Goal: Task Accomplishment & Management: Use online tool/utility

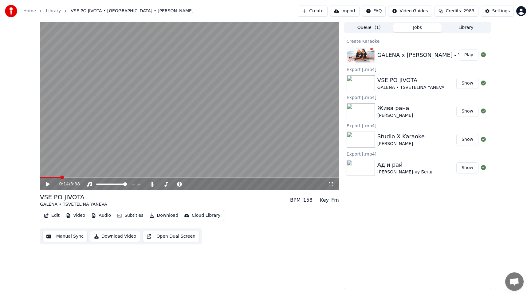
click at [313, 10] on button "Create" at bounding box center [313, 11] width 30 height 11
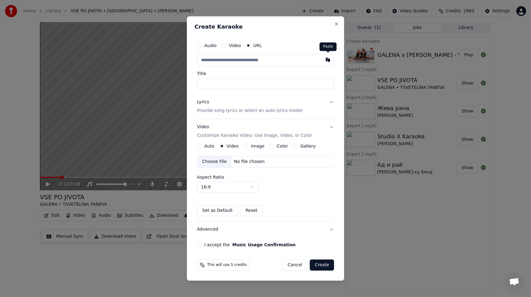
click at [328, 61] on button "button" at bounding box center [328, 59] width 12 height 11
type input "**********"
click at [332, 100] on button "Lyrics Provide song lyrics or select an auto lyrics model" at bounding box center [265, 106] width 137 height 25
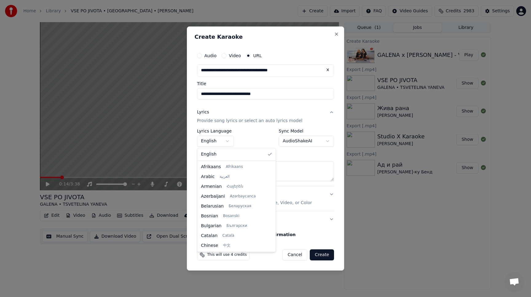
click at [224, 140] on body "**********" at bounding box center [265, 148] width 531 height 297
select select "**"
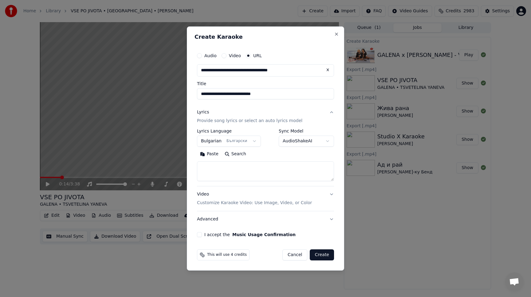
click at [227, 156] on button "Search" at bounding box center [236, 154] width 28 height 10
select select
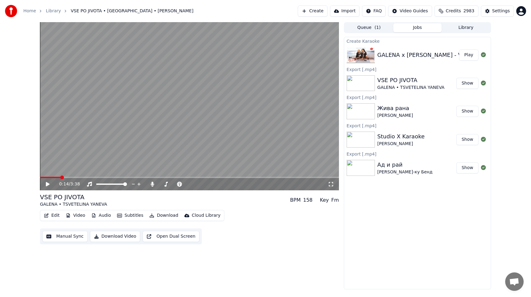
click at [313, 15] on button "Create" at bounding box center [313, 11] width 30 height 11
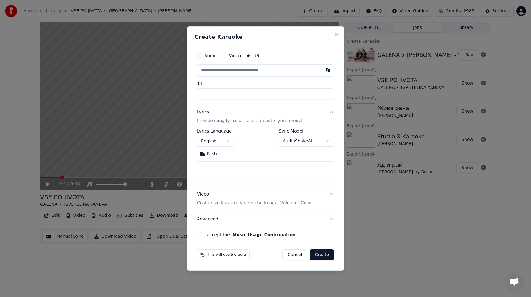
click at [210, 154] on button "Paste" at bounding box center [209, 154] width 25 height 10
type textarea "**********"
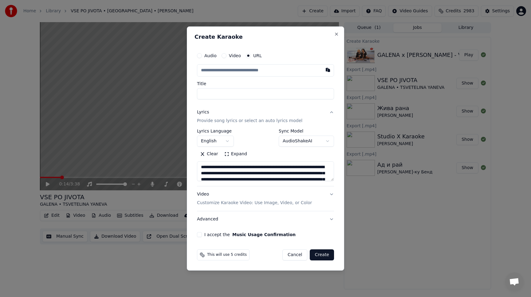
click at [218, 72] on input "text" at bounding box center [265, 70] width 137 height 12
click at [327, 73] on button "button" at bounding box center [328, 69] width 12 height 11
type input "**********"
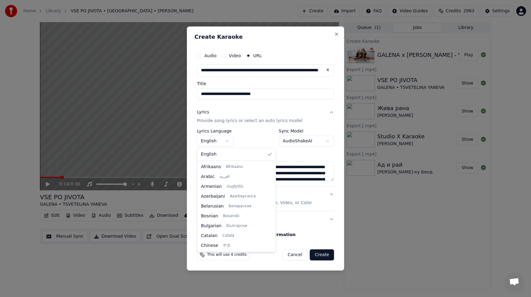
click at [229, 140] on body "**********" at bounding box center [265, 148] width 531 height 297
select select "**"
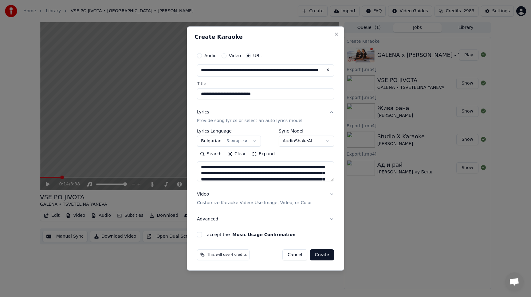
click at [331, 194] on button "Video Customize Karaoke Video: Use Image, Video, or Color" at bounding box center [265, 198] width 137 height 25
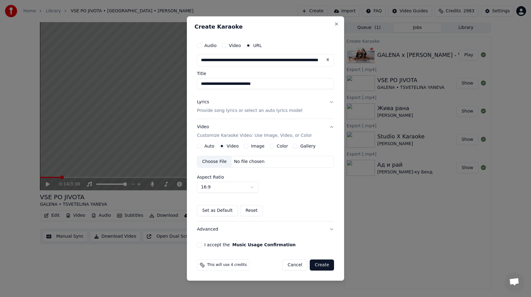
click at [199, 246] on button "I accept the Music Usage Confirmation" at bounding box center [199, 244] width 5 height 5
click at [320, 266] on button "Create" at bounding box center [322, 264] width 24 height 11
click at [327, 265] on button "Create" at bounding box center [322, 264] width 24 height 11
click at [321, 265] on button "Create" at bounding box center [322, 264] width 24 height 11
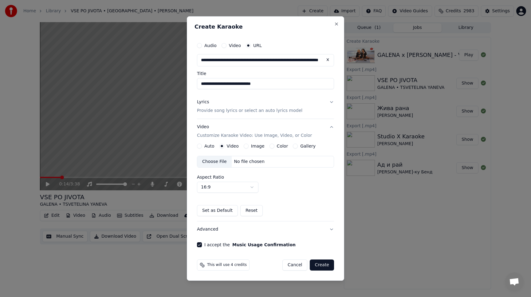
click at [321, 265] on button "Create" at bounding box center [322, 264] width 24 height 11
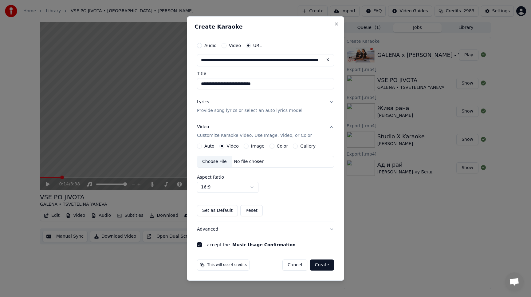
click at [321, 265] on button "Create" at bounding box center [322, 264] width 24 height 11
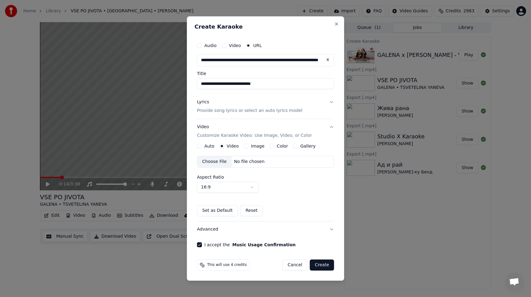
click at [321, 265] on button "Create" at bounding box center [322, 264] width 24 height 11
click at [199, 148] on button "Auto" at bounding box center [199, 146] width 5 height 5
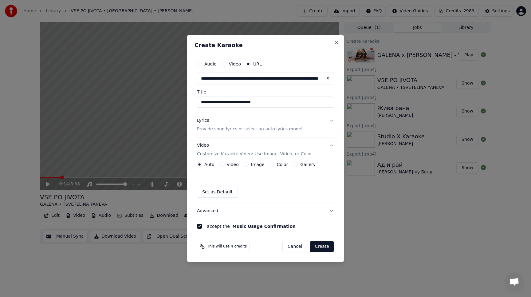
click at [322, 246] on button "Create" at bounding box center [322, 246] width 24 height 11
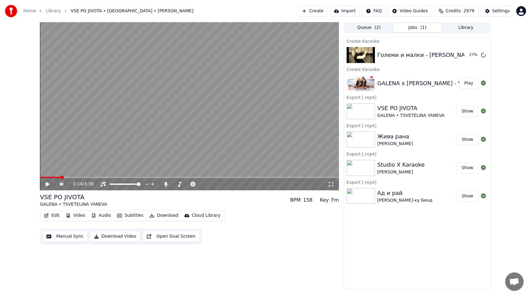
click at [467, 84] on button "Play" at bounding box center [468, 83] width 19 height 11
click at [156, 177] on span at bounding box center [189, 177] width 299 height 1
click at [46, 187] on div "1:32 / 3:38" at bounding box center [189, 184] width 294 height 6
click at [49, 183] on icon at bounding box center [47, 184] width 3 height 4
click at [466, 55] on button "Play" at bounding box center [468, 54] width 19 height 11
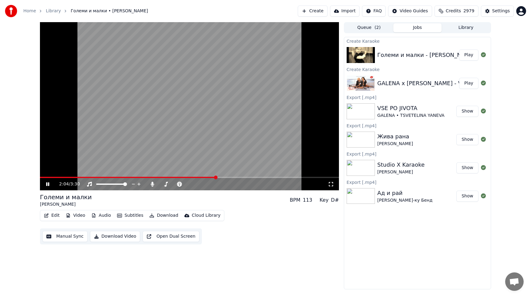
click at [48, 185] on icon at bounding box center [52, 184] width 14 height 5
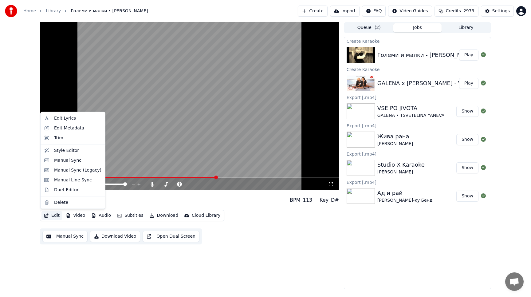
click at [50, 215] on button "Edit" at bounding box center [51, 215] width 21 height 9
click at [54, 161] on div "Manual Sync" at bounding box center [67, 160] width 27 height 6
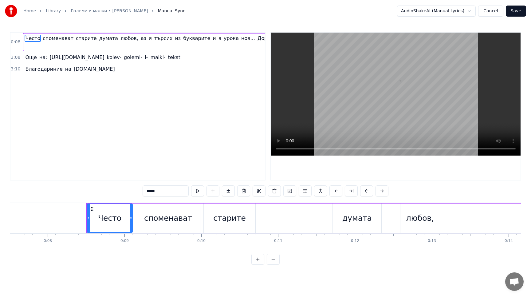
scroll to position [0, 622]
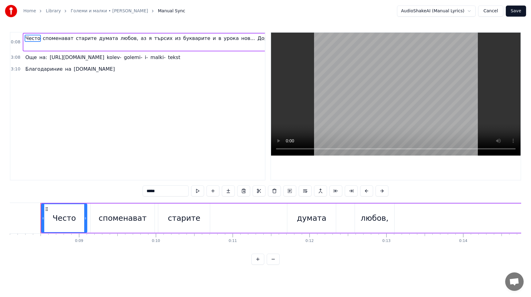
click at [483, 11] on button "Cancel" at bounding box center [490, 11] width 25 height 11
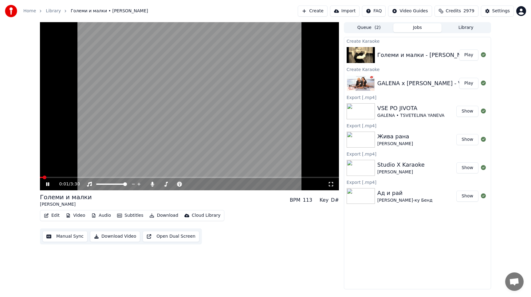
click at [45, 184] on div "0:01 / 3:30" at bounding box center [189, 184] width 294 height 6
click at [47, 185] on icon at bounding box center [47, 184] width 3 height 4
click at [126, 215] on button "Subtitles" at bounding box center [130, 215] width 31 height 9
click at [73, 238] on button "Manual Sync" at bounding box center [64, 236] width 45 height 11
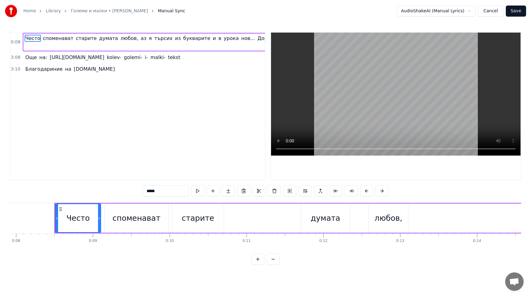
scroll to position [0, 622]
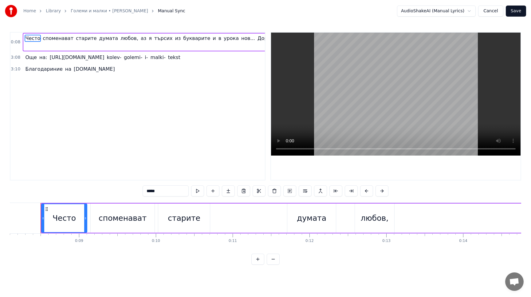
click at [487, 12] on button "Cancel" at bounding box center [490, 11] width 25 height 11
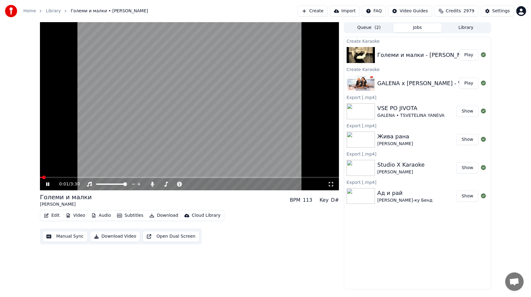
click at [48, 216] on icon "button" at bounding box center [46, 215] width 5 height 4
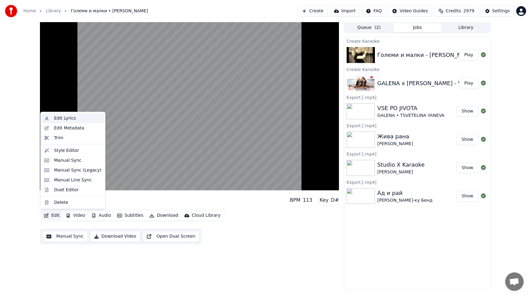
click at [65, 120] on div "Edit Lyrics" at bounding box center [65, 118] width 22 height 6
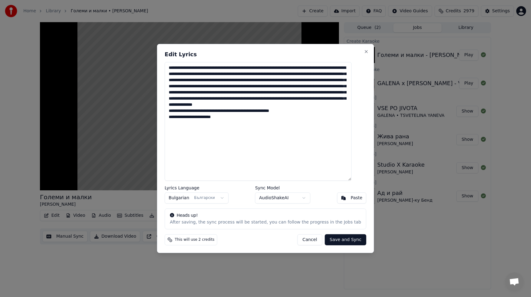
drag, startPoint x: 239, startPoint y: 130, endPoint x: 178, endPoint y: 58, distance: 94.2
click at [178, 58] on div "**********" at bounding box center [265, 148] width 217 height 209
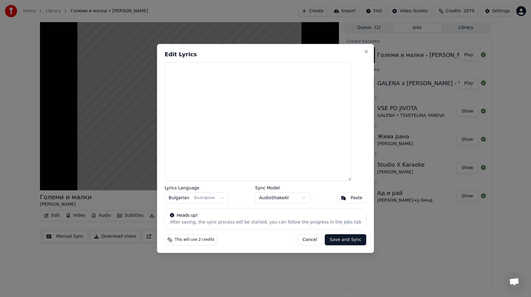
click at [351, 201] on div "Paste" at bounding box center [357, 198] width 12 height 6
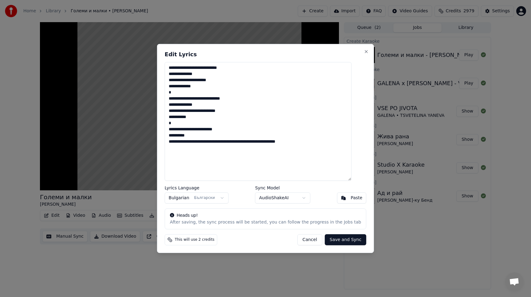
drag, startPoint x: 313, startPoint y: 141, endPoint x: 177, endPoint y: 142, distance: 136.1
click at [177, 142] on textarea "**********" at bounding box center [258, 121] width 187 height 119
type textarea "**********"
drag, startPoint x: 202, startPoint y: 137, endPoint x: 155, endPoint y: 30, distance: 116.8
click at [155, 30] on body "Home Library Големи и малки • [PERSON_NAME] Create Import FAQ Video Guides Cred…" at bounding box center [265, 148] width 531 height 297
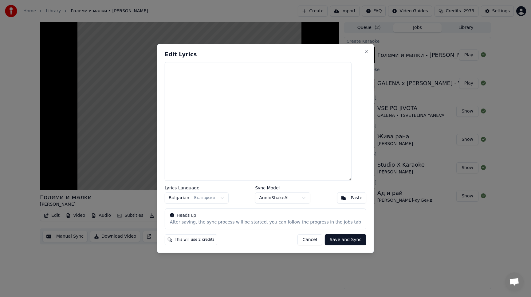
click at [343, 197] on button "Paste" at bounding box center [352, 197] width 30 height 11
type textarea "**********"
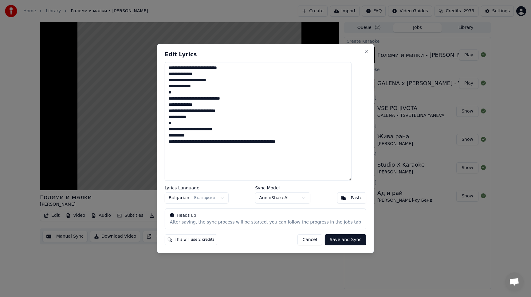
drag, startPoint x: 315, startPoint y: 142, endPoint x: 116, endPoint y: -14, distance: 253.0
click at [116, 0] on html "Home Library Големи и малки • [PERSON_NAME] Create Import FAQ Video Guides Cred…" at bounding box center [265, 148] width 531 height 297
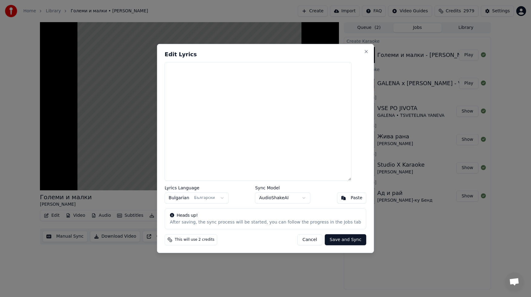
click at [337, 198] on button "Paste" at bounding box center [352, 197] width 30 height 11
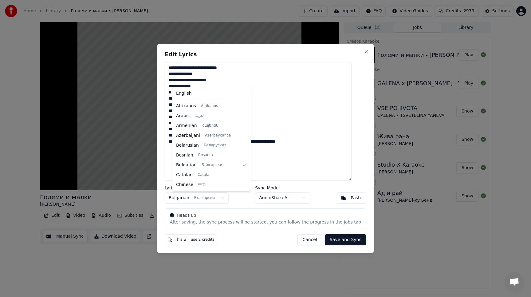
click at [188, 197] on body "Home Library Големи и малки • [PERSON_NAME] Create Import FAQ Video Guides Cred…" at bounding box center [265, 148] width 531 height 297
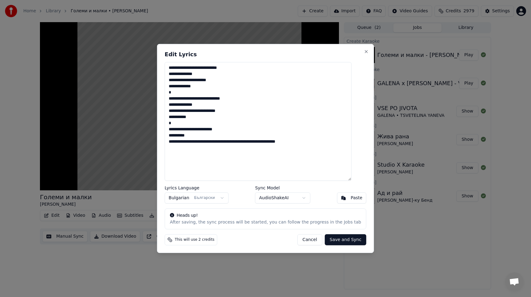
click at [188, 197] on body "Home Library Големи и малки • [PERSON_NAME] Create Import FAQ Video Guides Cred…" at bounding box center [265, 148] width 531 height 297
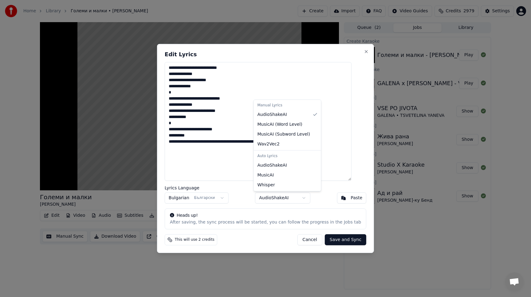
click at [289, 198] on body "Home Library Големи и малки • [PERSON_NAME] Create Import FAQ Video Guides Cred…" at bounding box center [265, 148] width 531 height 297
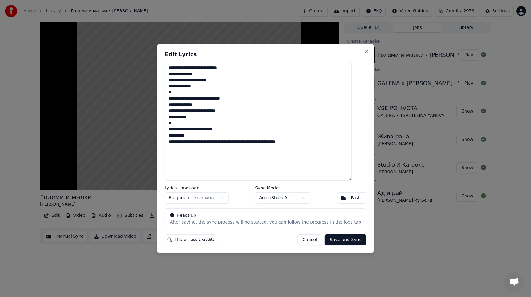
click at [289, 198] on body "Home Library Големи и малки • [PERSON_NAME] Create Import FAQ Video Guides Cred…" at bounding box center [265, 148] width 531 height 297
drag, startPoint x: 313, startPoint y: 144, endPoint x: 174, endPoint y: 141, distance: 139.2
click at [174, 141] on textarea "**********" at bounding box center [258, 121] width 187 height 119
type textarea "**********"
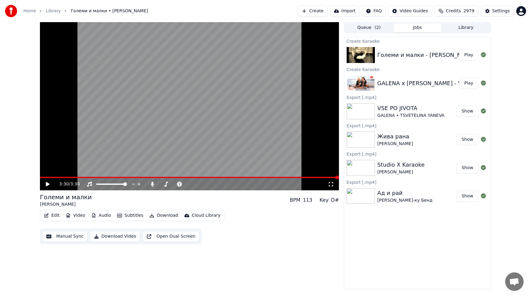
click at [43, 184] on div "3:30 / 3:30" at bounding box center [189, 184] width 294 height 6
click at [48, 185] on icon at bounding box center [48, 184] width 4 height 4
click at [45, 183] on icon at bounding box center [52, 184] width 14 height 5
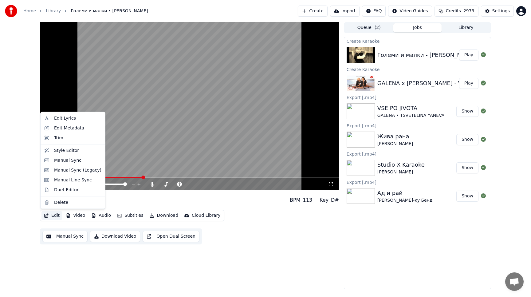
click at [52, 215] on button "Edit" at bounding box center [51, 215] width 21 height 9
click at [64, 182] on div "Manual Line Sync" at bounding box center [73, 180] width 38 height 6
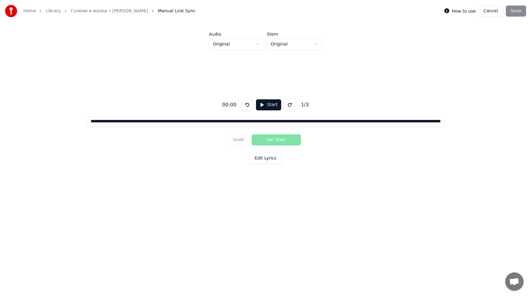
drag, startPoint x: 64, startPoint y: 182, endPoint x: 147, endPoint y: 182, distance: 83.0
click at [102, 182] on div "**********" at bounding box center [265, 130] width 511 height 160
click at [262, 104] on button "Start" at bounding box center [268, 104] width 25 height 11
click at [271, 161] on button "Edit Lyrics" at bounding box center [266, 158] width 32 height 11
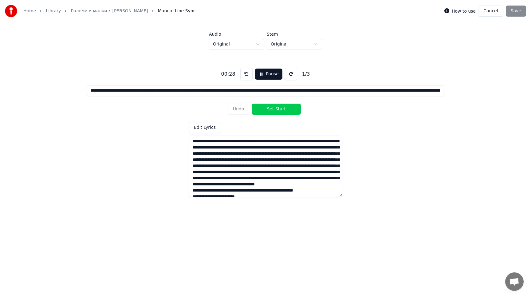
scroll to position [24, 0]
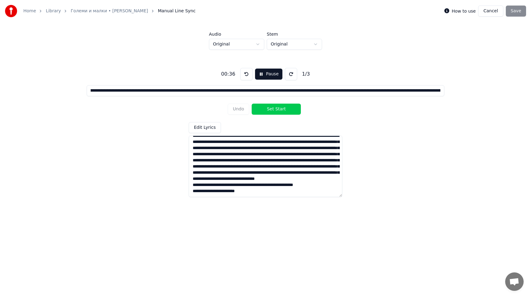
drag, startPoint x: 257, startPoint y: 192, endPoint x: 189, endPoint y: 185, distance: 68.0
click at [189, 185] on textarea "**********" at bounding box center [266, 166] width 154 height 61
type textarea "**********"
click at [518, 14] on div "How to use Cancel Save" at bounding box center [485, 11] width 82 height 11
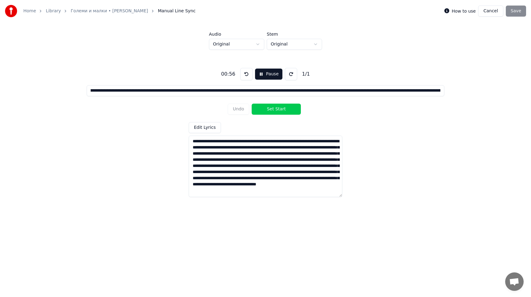
click at [513, 9] on div "How to use Cancel Save" at bounding box center [485, 11] width 82 height 11
click at [277, 110] on button "Set Start" at bounding box center [276, 109] width 49 height 11
click at [261, 74] on button "Pause" at bounding box center [268, 74] width 27 height 11
click at [261, 74] on button "Start" at bounding box center [268, 74] width 25 height 11
click at [290, 76] on button at bounding box center [291, 74] width 12 height 12
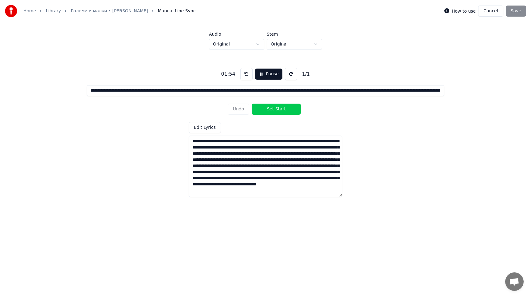
click at [491, 12] on button "Cancel" at bounding box center [490, 11] width 25 height 11
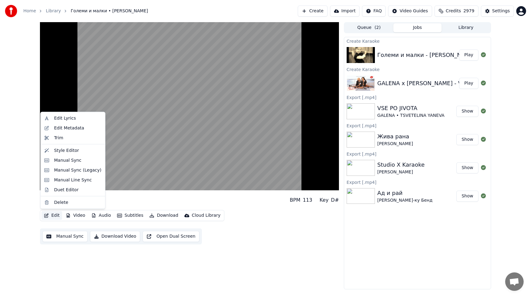
click at [47, 213] on icon "button" at bounding box center [46, 215] width 4 height 4
click at [53, 162] on div "Manual Sync" at bounding box center [73, 160] width 62 height 10
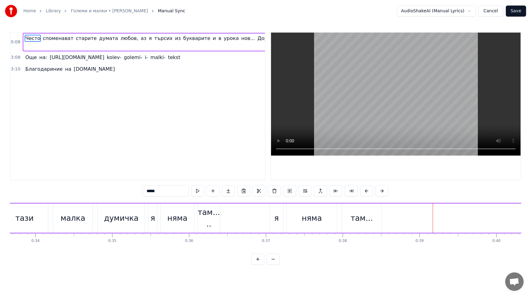
scroll to position [0, 2586]
drag, startPoint x: 207, startPoint y: 213, endPoint x: 209, endPoint y: 228, distance: 15.2
click at [209, 228] on div "там... .." at bounding box center [209, 218] width 22 height 23
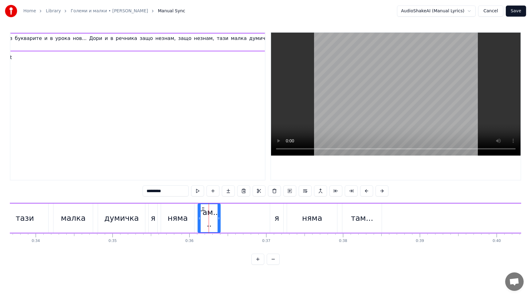
scroll to position [0, 174]
drag, startPoint x: 199, startPoint y: 220, endPoint x: 196, endPoint y: 218, distance: 3.6
click at [196, 218] on icon at bounding box center [196, 218] width 2 height 5
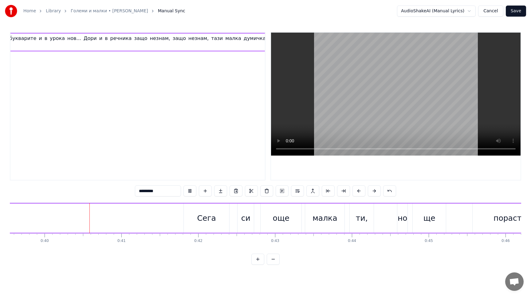
scroll to position [0, 3040]
drag, startPoint x: 368, startPoint y: 126, endPoint x: 365, endPoint y: 110, distance: 15.6
click at [365, 110] on video at bounding box center [396, 94] width 250 height 123
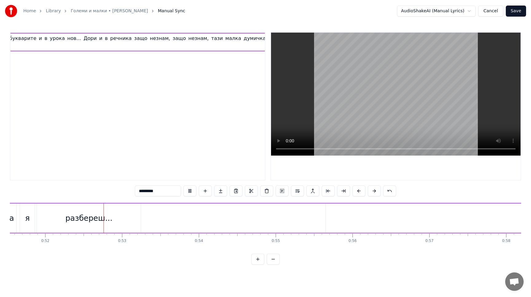
scroll to position [0, 3968]
type input "*******"
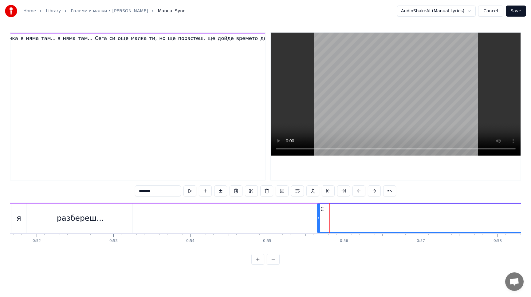
scroll to position [0, 422]
drag, startPoint x: 318, startPoint y: 219, endPoint x: 306, endPoint y: 218, distance: 12.0
click at [306, 218] on icon at bounding box center [306, 218] width 2 height 5
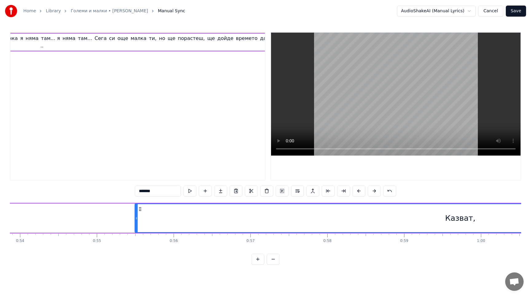
scroll to position [0, 4139]
click at [190, 192] on button at bounding box center [189, 190] width 13 height 11
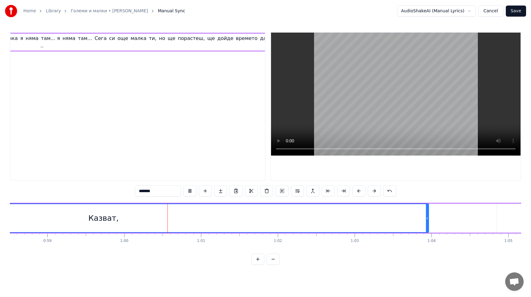
click at [190, 192] on button at bounding box center [189, 190] width 13 height 11
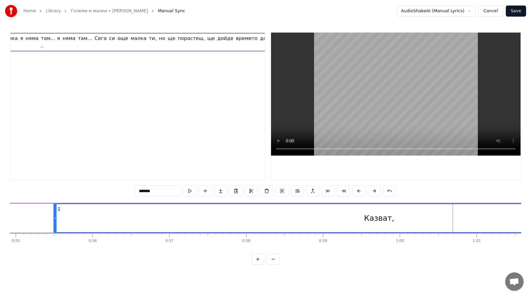
scroll to position [0, 4220]
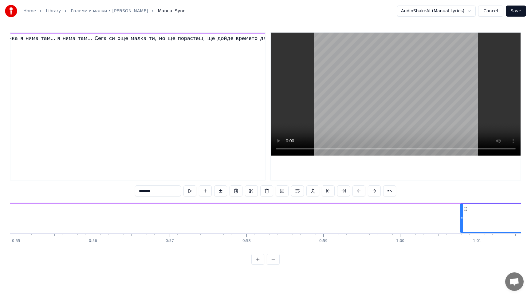
drag, startPoint x: 56, startPoint y: 218, endPoint x: 463, endPoint y: 223, distance: 406.9
click at [463, 222] on div at bounding box center [462, 218] width 2 height 28
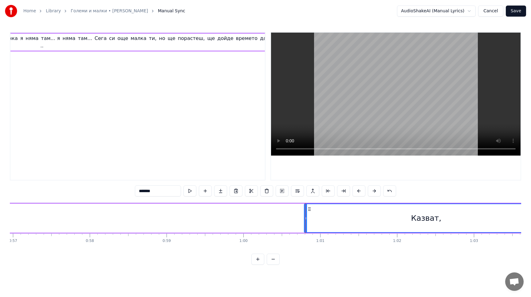
scroll to position [0, 4389]
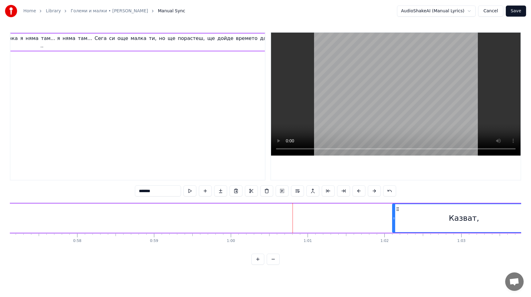
drag, startPoint x: 293, startPoint y: 219, endPoint x: 394, endPoint y: 205, distance: 101.8
click at [394, 205] on div at bounding box center [394, 218] width 2 height 28
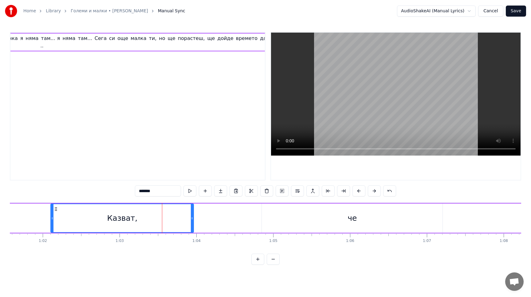
scroll to position [0, 4729]
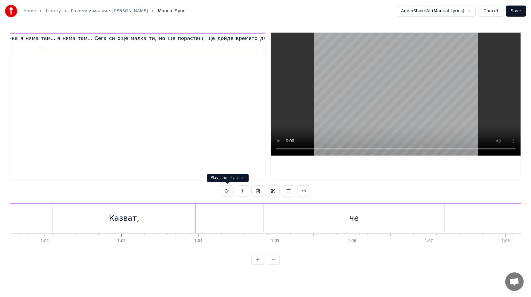
click at [228, 189] on button at bounding box center [227, 190] width 13 height 11
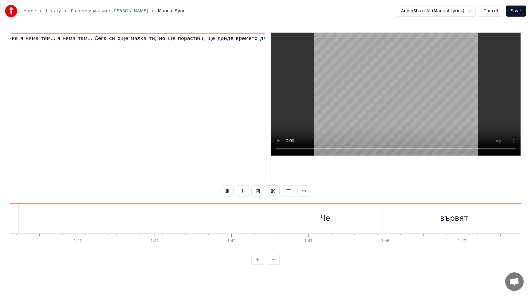
scroll to position [0, 7773]
drag, startPoint x: 51, startPoint y: 46, endPoint x: 58, endPoint y: 39, distance: 10.2
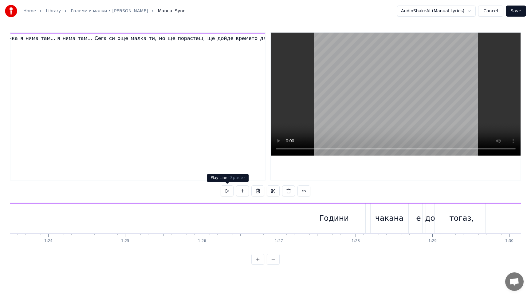
click at [226, 188] on button at bounding box center [227, 190] width 13 height 11
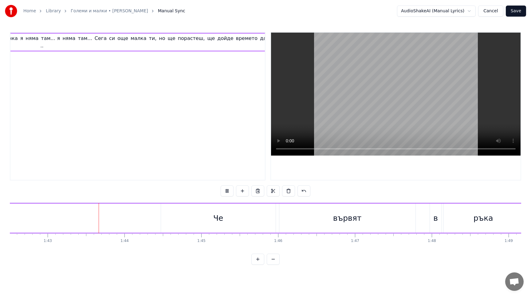
scroll to position [0, 7877]
click at [215, 223] on div "Че" at bounding box center [217, 218] width 10 height 12
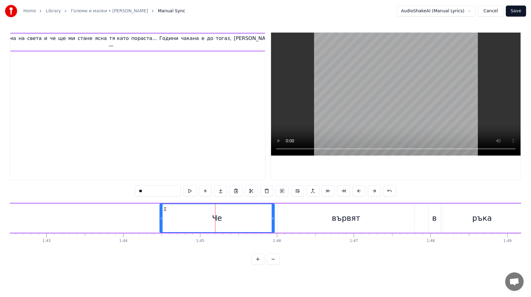
scroll to position [0, 813]
drag, startPoint x: 228, startPoint y: 220, endPoint x: 207, endPoint y: 219, distance: 20.9
click at [207, 219] on div "Че" at bounding box center [217, 218] width 114 height 28
click at [171, 39] on span "Сега" at bounding box center [177, 38] width 13 height 7
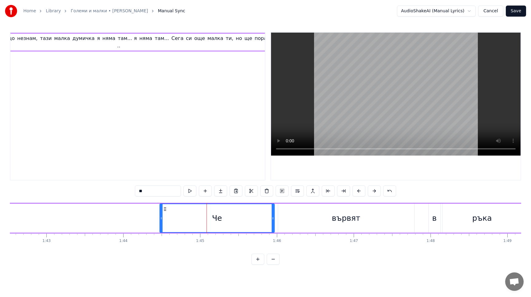
type input "****"
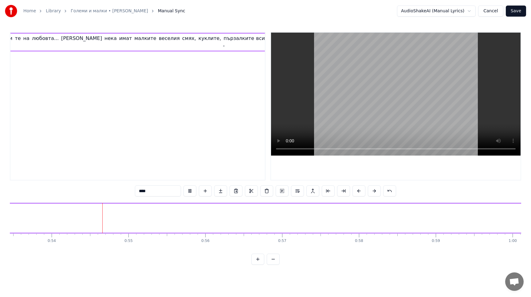
scroll to position [0, 4113]
click at [189, 194] on button at bounding box center [189, 190] width 13 height 11
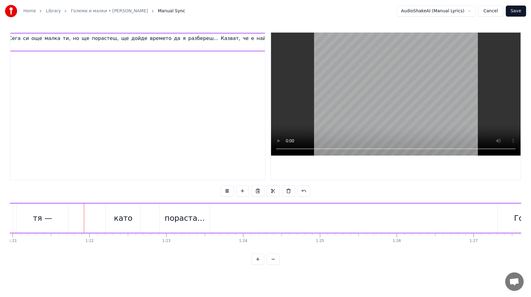
scroll to position [0, 6225]
click at [495, 10] on button "Cancel" at bounding box center [490, 11] width 25 height 11
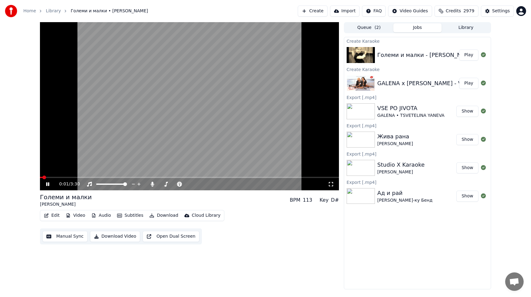
click at [44, 185] on div "0:01 / 3:30" at bounding box center [189, 184] width 294 height 6
click at [49, 185] on icon at bounding box center [52, 184] width 14 height 5
click at [125, 216] on button "Subtitles" at bounding box center [130, 215] width 31 height 9
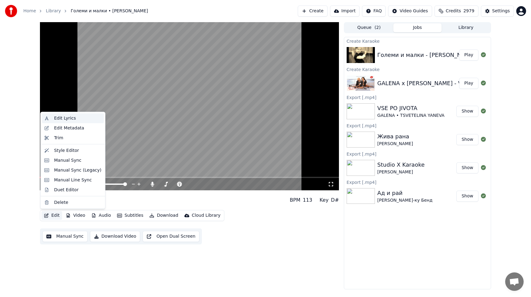
click at [81, 117] on div "Edit Lyrics" at bounding box center [77, 118] width 47 height 6
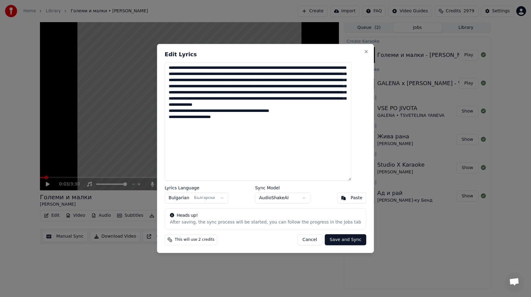
drag, startPoint x: 241, startPoint y: 128, endPoint x: 179, endPoint y: 62, distance: 91.1
click at [179, 62] on textarea "**********" at bounding box center [258, 121] width 187 height 119
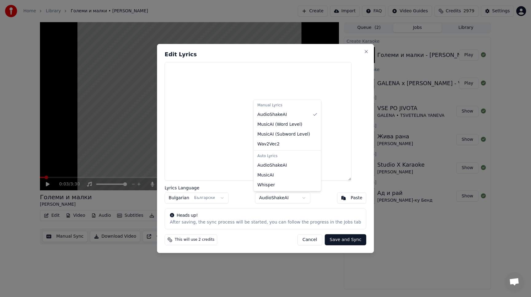
click at [280, 197] on body "Home Library Големи и малки • [PERSON_NAME] Create Import FAQ Video Guides Cred…" at bounding box center [265, 148] width 531 height 297
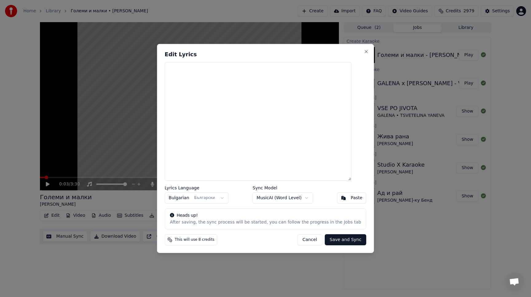
click at [337, 199] on button "Paste" at bounding box center [352, 197] width 30 height 11
type textarea "**********"
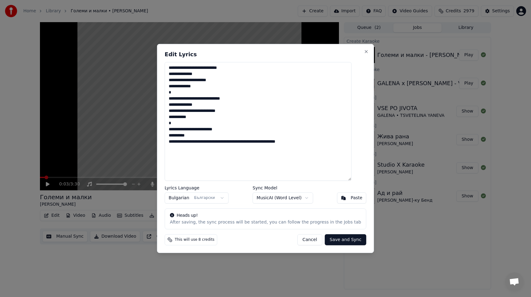
click at [337, 198] on button "Paste" at bounding box center [352, 197] width 30 height 11
drag, startPoint x: 323, startPoint y: 140, endPoint x: 193, endPoint y: 52, distance: 156.8
click at [193, 52] on div "**********" at bounding box center [265, 148] width 217 height 209
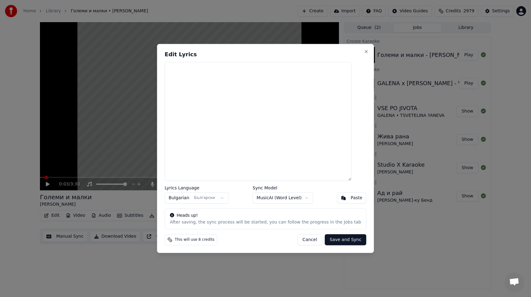
click at [342, 201] on button "Paste" at bounding box center [352, 197] width 30 height 11
type textarea "**********"
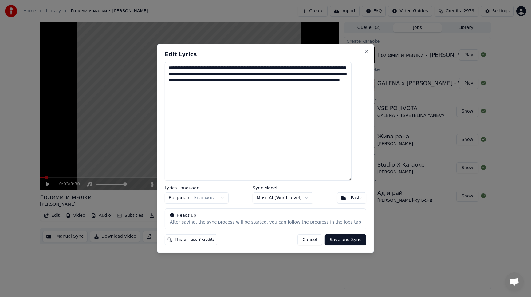
click at [342, 201] on button "Paste" at bounding box center [352, 197] width 30 height 11
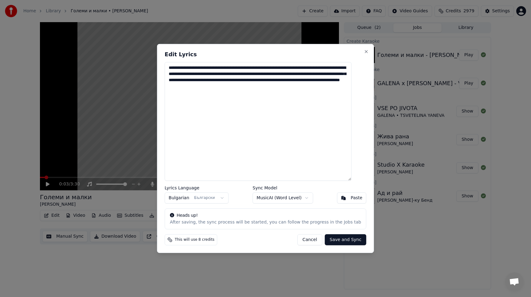
click at [342, 201] on button "Paste" at bounding box center [352, 197] width 30 height 11
drag, startPoint x: 322, startPoint y: 100, endPoint x: 129, endPoint y: 13, distance: 211.6
click at [129, 13] on body "Home Library Големи и малки • [PERSON_NAME] Create Import FAQ Video Guides Cred…" at bounding box center [265, 148] width 531 height 297
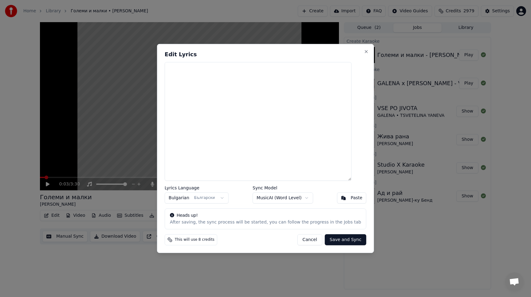
click at [225, 174] on textarea at bounding box center [258, 121] width 187 height 119
drag, startPoint x: 225, startPoint y: 174, endPoint x: 336, endPoint y: 147, distance: 114.6
click at [337, 147] on textarea at bounding box center [258, 121] width 187 height 119
click at [337, 196] on button "Paste" at bounding box center [352, 197] width 30 height 11
type textarea "**********"
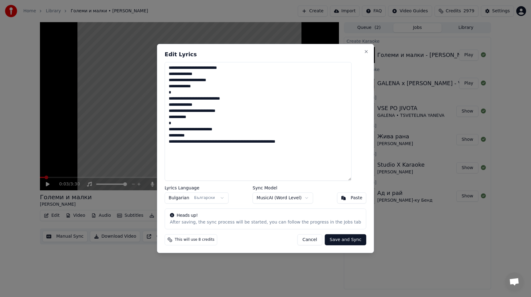
click at [351, 200] on div "Paste" at bounding box center [357, 198] width 12 height 6
drag, startPoint x: 323, startPoint y: 144, endPoint x: 174, endPoint y: 4, distance: 205.0
click at [174, 4] on body "Home Library Големи и малки • [PERSON_NAME] Create Import FAQ Video Guides Cred…" at bounding box center [265, 148] width 531 height 297
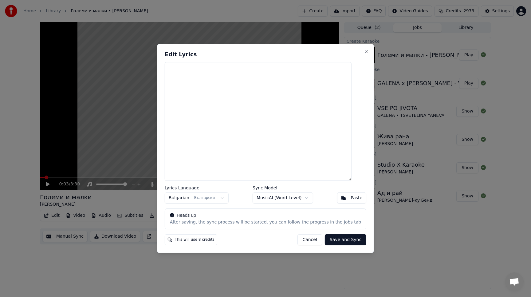
click at [341, 201] on button "Paste" at bounding box center [352, 197] width 30 height 11
type textarea "**********"
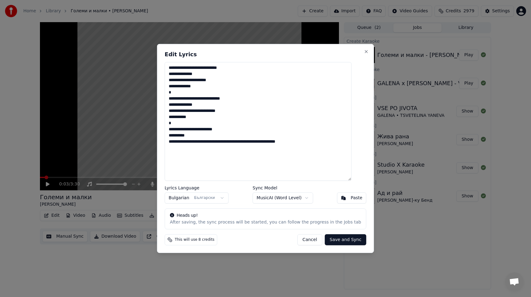
drag, startPoint x: 312, startPoint y: 145, endPoint x: 142, endPoint y: 39, distance: 200.5
click at [142, 39] on body "Home Library Големи и малки • [PERSON_NAME] Create Import FAQ Video Guides Cred…" at bounding box center [265, 148] width 531 height 297
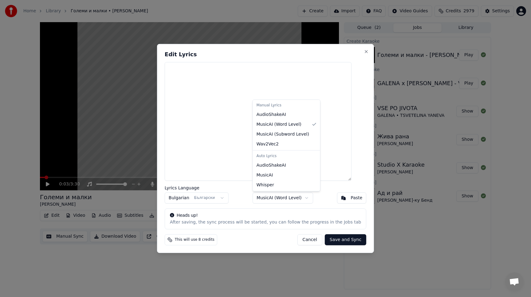
click at [302, 198] on body "Home Library Големи и малки • [PERSON_NAME] Create Import FAQ Video Guides Cred…" at bounding box center [265, 148] width 531 height 297
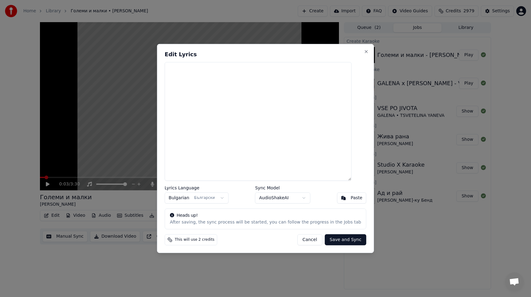
click at [337, 198] on button "Paste" at bounding box center [352, 197] width 30 height 11
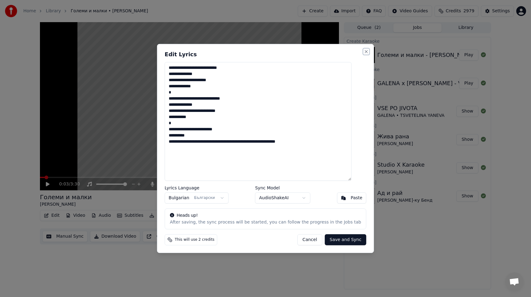
click at [364, 49] on button "Close" at bounding box center [366, 51] width 5 height 5
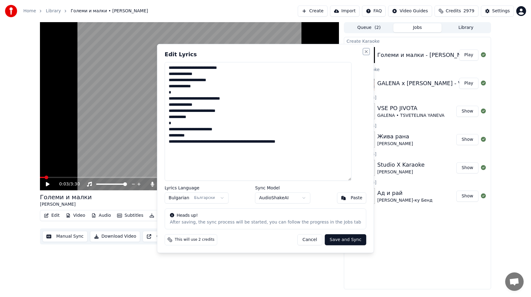
type textarea "**********"
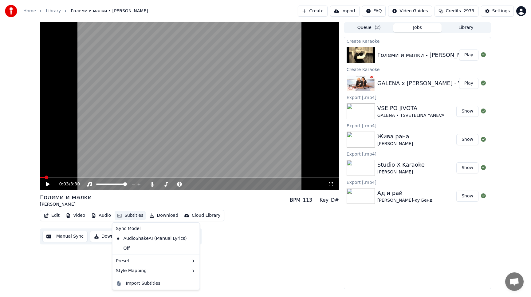
click at [127, 217] on button "Subtitles" at bounding box center [130, 215] width 31 height 9
click at [49, 261] on div "0:03 / 3:30 Големи и малки [PERSON_NAME] BPM 113 Key D# Edit Video Audio Subtit…" at bounding box center [189, 155] width 299 height 267
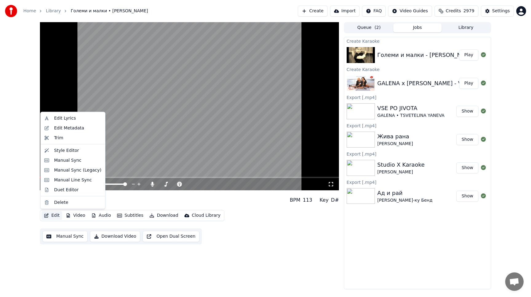
click at [56, 214] on button "Edit" at bounding box center [51, 215] width 21 height 9
click at [67, 131] on div "Edit Metadata" at bounding box center [69, 128] width 30 height 6
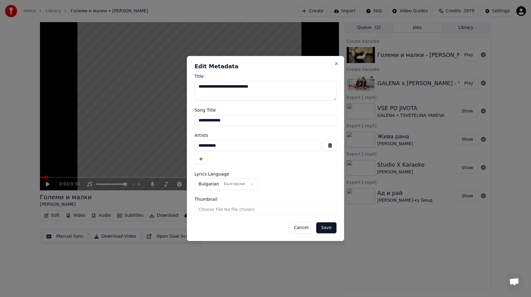
click at [303, 227] on button "Cancel" at bounding box center [301, 227] width 25 height 11
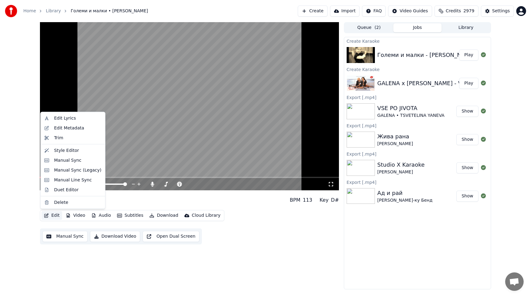
click at [49, 214] on button "Edit" at bounding box center [51, 215] width 21 height 9
click at [76, 116] on div "Edit Lyrics" at bounding box center [77, 118] width 47 height 6
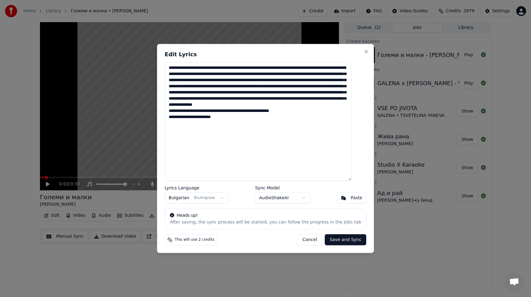
drag, startPoint x: 241, startPoint y: 141, endPoint x: 162, endPoint y: 66, distance: 109.1
click at [162, 66] on body "Home Library Големи и малки • [PERSON_NAME] Create Import FAQ Video Guides Cred…" at bounding box center [265, 148] width 531 height 297
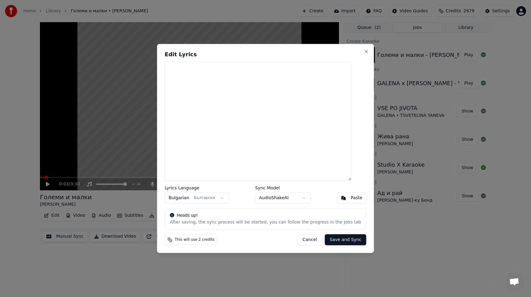
click at [337, 196] on button "Paste" at bounding box center [352, 197] width 30 height 11
type textarea "**********"
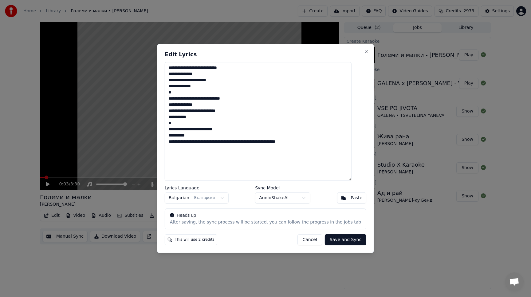
drag, startPoint x: 317, startPoint y: 142, endPoint x: 140, endPoint y: 35, distance: 206.9
click at [140, 35] on body "Home Library Големи и малки • [PERSON_NAME] Create Import FAQ Video Guides Cred…" at bounding box center [265, 148] width 531 height 297
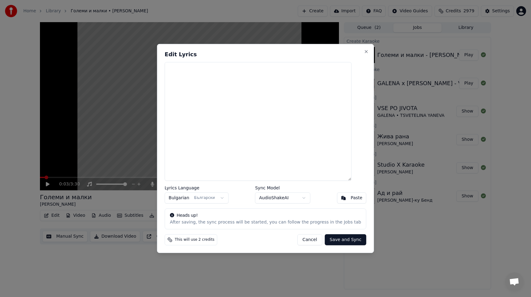
click at [351, 198] on div "Paste" at bounding box center [357, 198] width 12 height 6
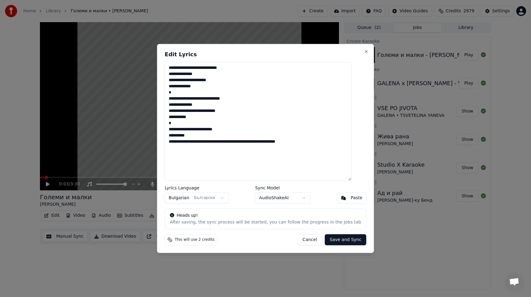
click at [298, 240] on button "Cancel" at bounding box center [309, 239] width 25 height 11
type textarea "**********"
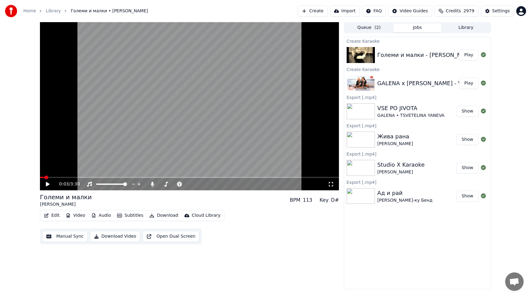
click at [390, 54] on div "Големи и малки - [PERSON_NAME].wmv" at bounding box center [433, 55] width 113 height 9
click at [130, 217] on button "Subtitles" at bounding box center [130, 215] width 31 height 9
click at [74, 235] on button "Manual Sync" at bounding box center [64, 236] width 45 height 11
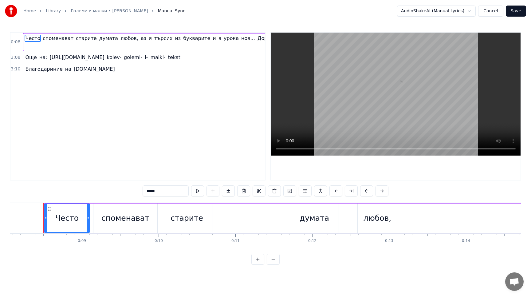
scroll to position [0, 622]
drag, startPoint x: 252, startPoint y: 44, endPoint x: 145, endPoint y: 20, distance: 109.5
click at [145, 20] on div "Home Library Големи и малки • [PERSON_NAME] Manual Sync AudioShakeAI (Manual Ly…" at bounding box center [265, 132] width 531 height 265
click at [199, 191] on button at bounding box center [197, 190] width 13 height 11
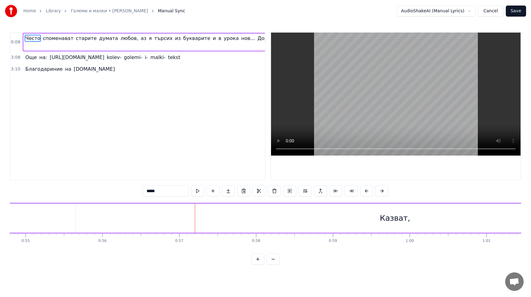
scroll to position [0, 4200]
click at [112, 216] on div "Казват," at bounding box center [404, 217] width 639 height 29
type input "*******"
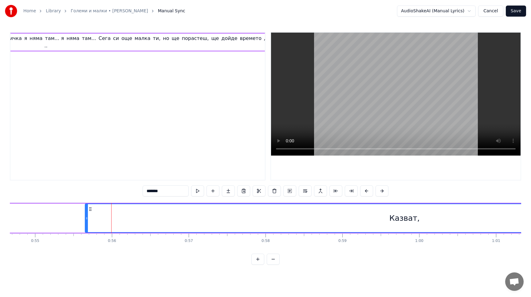
scroll to position [0, 422]
drag, startPoint x: 86, startPoint y: 221, endPoint x: 78, endPoint y: 221, distance: 8.3
click at [78, 221] on div at bounding box center [78, 218] width 2 height 28
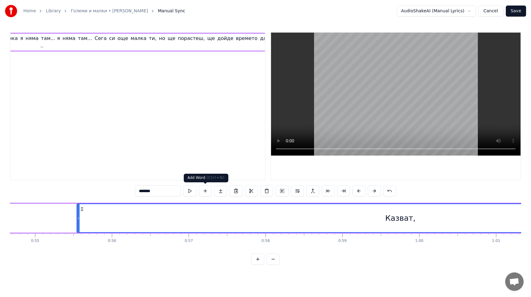
click at [202, 189] on button at bounding box center [205, 190] width 13 height 11
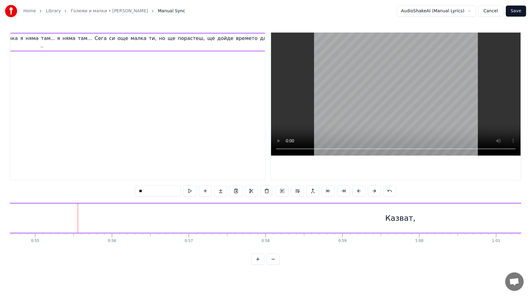
scroll to position [0, 431]
click at [203, 219] on div "Казват," at bounding box center [400, 217] width 647 height 29
type input "*******"
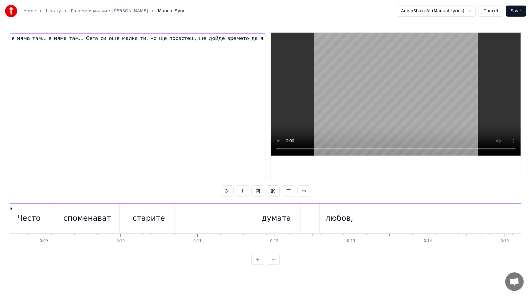
scroll to position [0, 622]
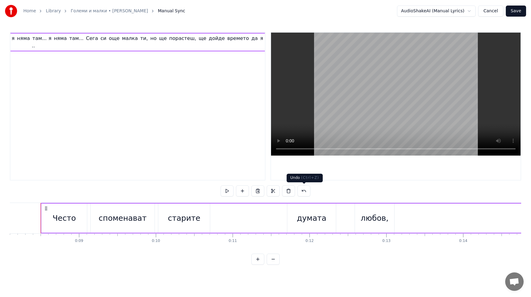
click at [305, 190] on button at bounding box center [303, 190] width 13 height 11
click at [297, 190] on button at bounding box center [296, 190] width 13 height 11
click at [303, 190] on button at bounding box center [303, 190] width 13 height 11
click at [295, 190] on button at bounding box center [296, 190] width 13 height 11
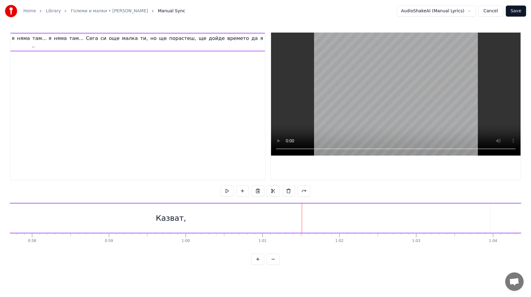
scroll to position [0, 4379]
click at [273, 260] on button at bounding box center [273, 259] width 13 height 11
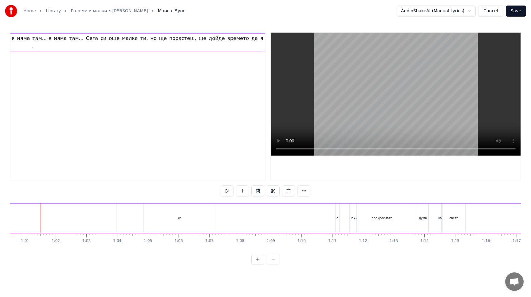
click at [259, 261] on button at bounding box center [257, 259] width 13 height 11
click at [227, 189] on button at bounding box center [227, 190] width 13 height 11
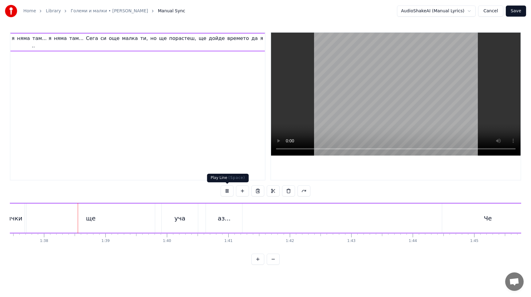
scroll to position [0, 5991]
click at [228, 194] on button at bounding box center [227, 190] width 13 height 11
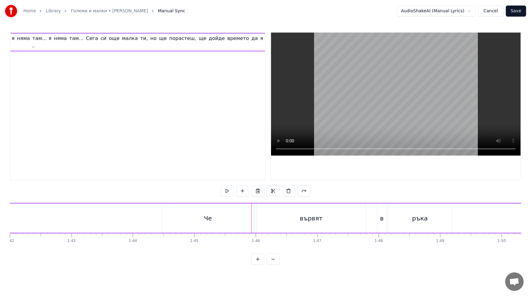
scroll to position [0, 6269]
click at [188, 217] on div "Че" at bounding box center [209, 217] width 92 height 29
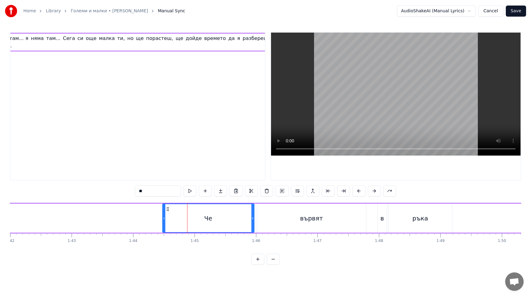
scroll to position [0, 453]
click at [63, 39] on span "Сега" at bounding box center [69, 38] width 13 height 7
type input "****"
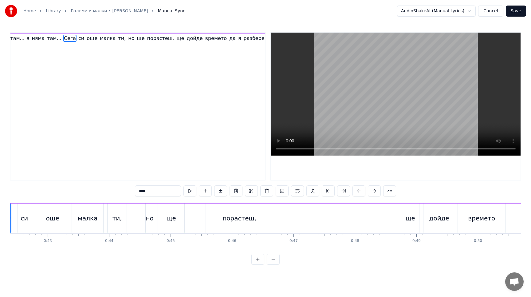
scroll to position [0, 2538]
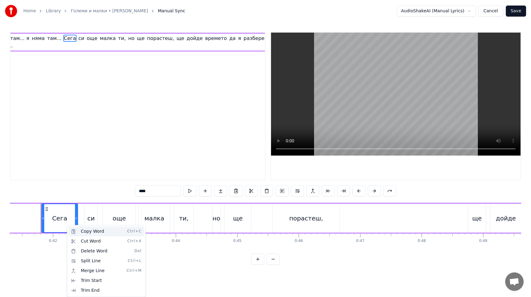
click at [88, 230] on div "Copy Word Ctrl+C" at bounding box center [107, 231] width 76 height 10
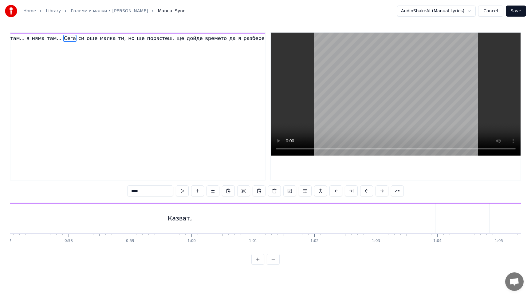
scroll to position [0, 3507]
click at [182, 193] on button at bounding box center [182, 190] width 13 height 11
click at [491, 10] on button "Cancel" at bounding box center [490, 11] width 25 height 11
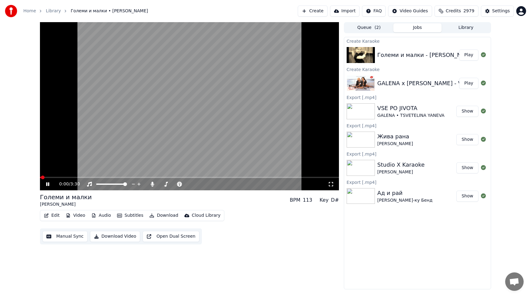
click at [53, 213] on button "Edit" at bounding box center [51, 215] width 21 height 9
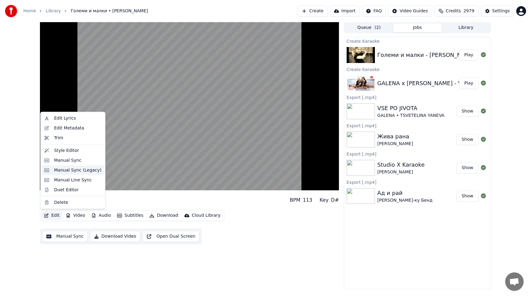
click at [66, 172] on div "Manual Sync (Legacy)" at bounding box center [77, 170] width 47 height 6
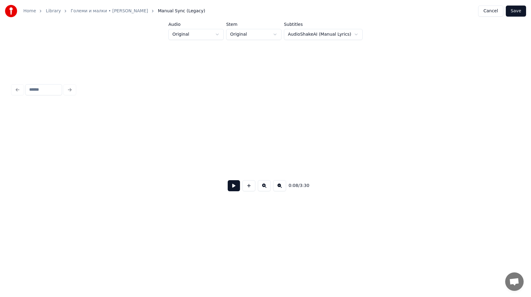
scroll to position [0, 522]
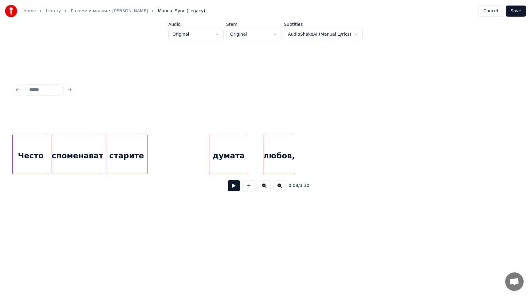
click at [232, 186] on button at bounding box center [234, 185] width 12 height 11
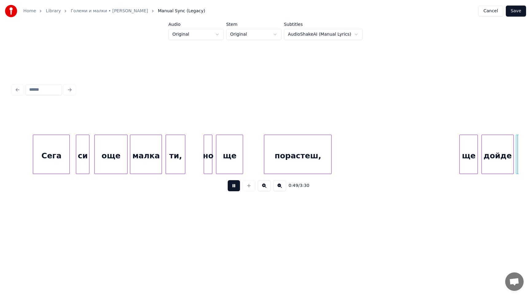
scroll to position [0, 3055]
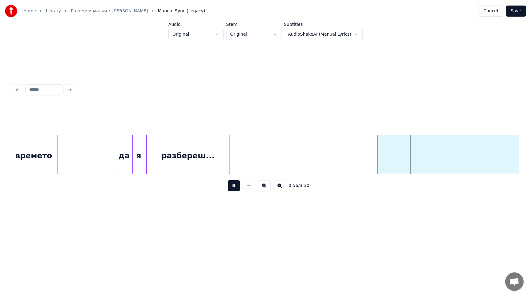
click at [232, 185] on button at bounding box center [234, 185] width 12 height 11
click at [264, 186] on button at bounding box center [264, 185] width 13 height 11
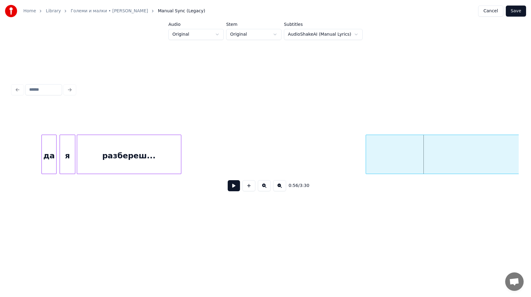
click at [264, 186] on button at bounding box center [264, 185] width 13 height 11
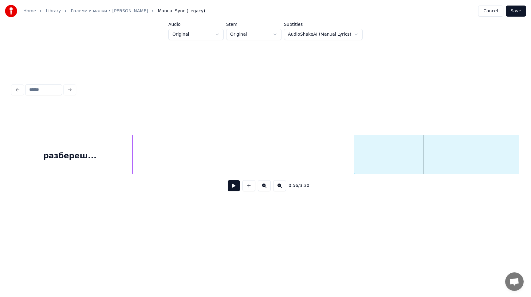
click at [264, 186] on button at bounding box center [264, 185] width 13 height 11
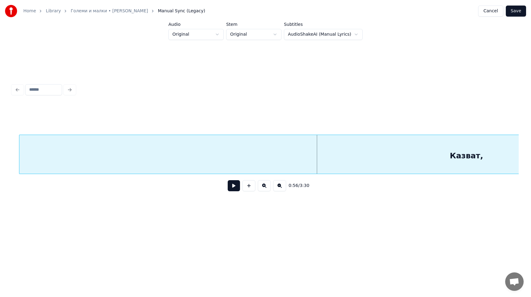
scroll to position [0, 5761]
click at [142, 159] on div "Казват," at bounding box center [467, 156] width 894 height 42
click at [232, 183] on button at bounding box center [234, 185] width 12 height 11
click at [233, 185] on button at bounding box center [234, 185] width 12 height 11
click at [236, 190] on button at bounding box center [234, 185] width 12 height 11
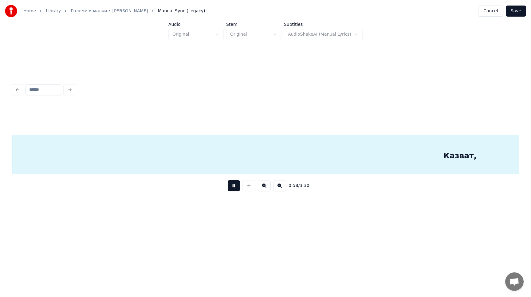
scroll to position [0, 6268]
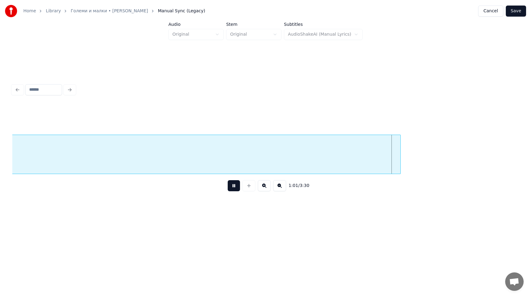
click at [281, 187] on button at bounding box center [279, 185] width 13 height 11
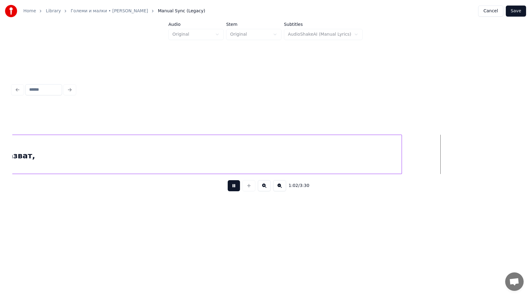
click at [281, 187] on button at bounding box center [279, 185] width 13 height 11
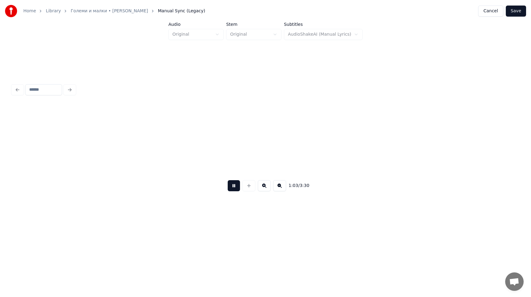
click at [281, 187] on button at bounding box center [279, 185] width 13 height 11
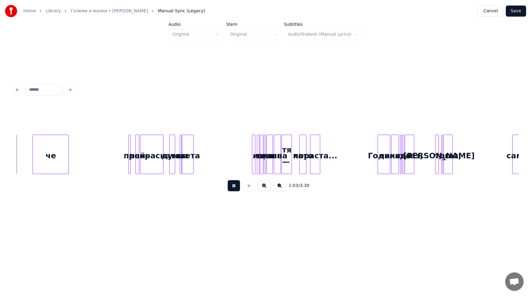
click at [281, 187] on button at bounding box center [279, 185] width 13 height 11
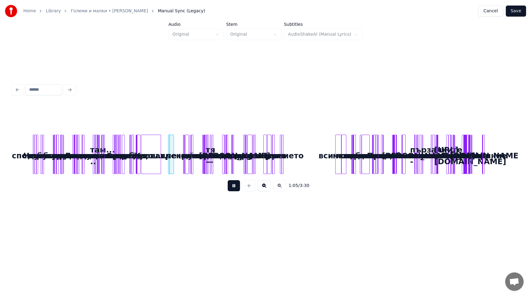
click at [265, 187] on button at bounding box center [264, 185] width 13 height 11
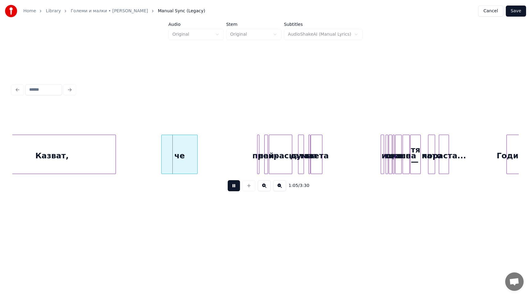
click at [265, 187] on button at bounding box center [264, 185] width 13 height 11
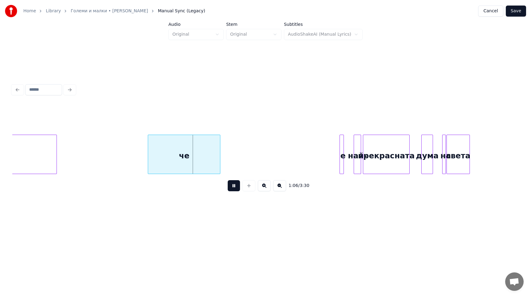
click at [265, 187] on button at bounding box center [264, 185] width 13 height 11
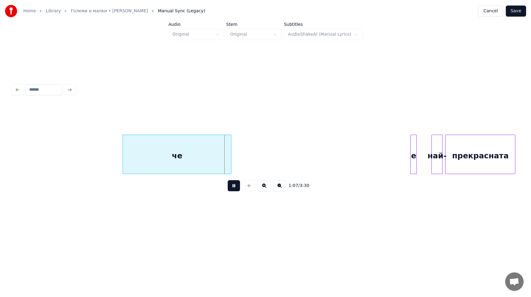
click at [265, 187] on button at bounding box center [264, 185] width 13 height 11
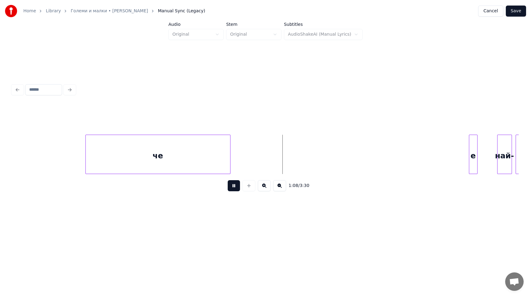
click at [265, 187] on button at bounding box center [264, 185] width 13 height 11
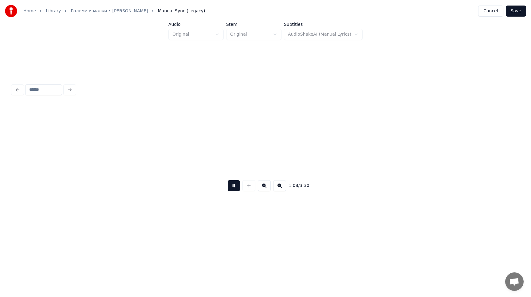
scroll to position [0, 4961]
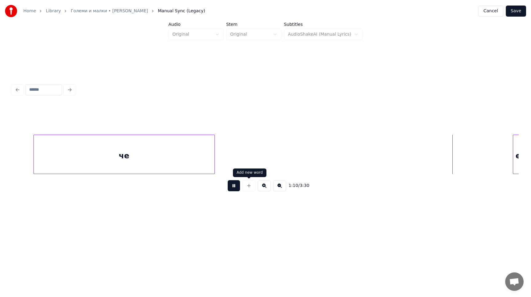
click at [237, 187] on button at bounding box center [234, 185] width 12 height 11
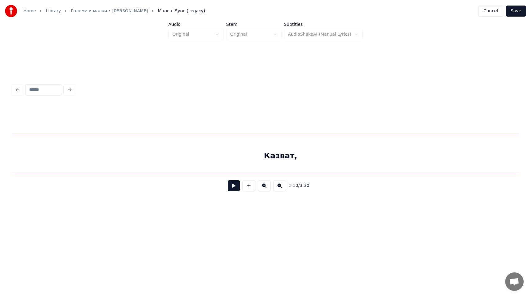
scroll to position [0, 4134]
click at [515, 282] on span "Отворен чат" at bounding box center [514, 282] width 10 height 9
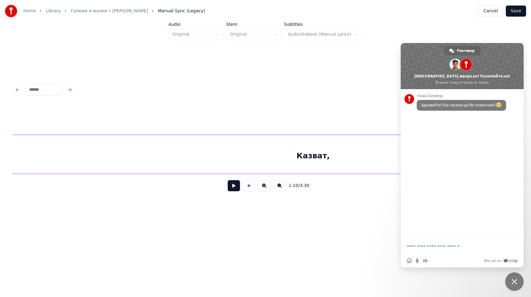
click at [333, 234] on html "Home Library Големи и малки • [PERSON_NAME] Manual Sync (Legacy) Cancel Save Au…" at bounding box center [265, 119] width 531 height 238
click at [515, 277] on span "Затвори чата" at bounding box center [514, 281] width 18 height 18
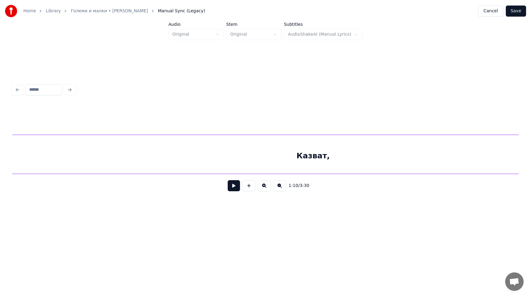
click at [37, 89] on input at bounding box center [43, 89] width 37 height 11
click at [72, 89] on div at bounding box center [265, 90] width 511 height 14
click at [493, 12] on button "Cancel" at bounding box center [490, 11] width 25 height 11
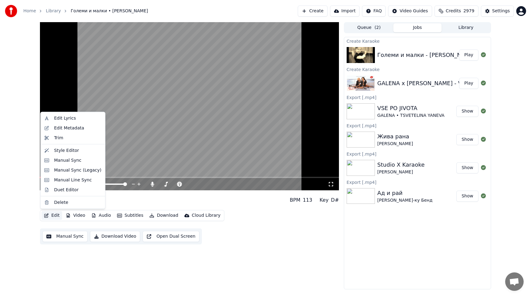
click at [48, 216] on icon "button" at bounding box center [46, 215] width 5 height 4
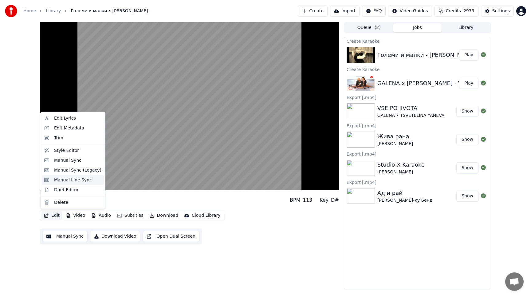
click at [65, 181] on div "Manual Line Sync" at bounding box center [73, 180] width 38 height 6
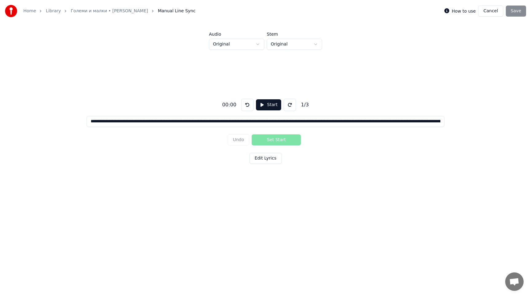
click at [263, 105] on button "Start" at bounding box center [268, 104] width 25 height 11
drag, startPoint x: 266, startPoint y: 122, endPoint x: 278, endPoint y: 120, distance: 13.0
click at [278, 120] on input "**********" at bounding box center [266, 121] width 358 height 11
click at [265, 121] on input "**********" at bounding box center [266, 121] width 358 height 11
click at [259, 105] on button "Pause" at bounding box center [268, 104] width 27 height 11
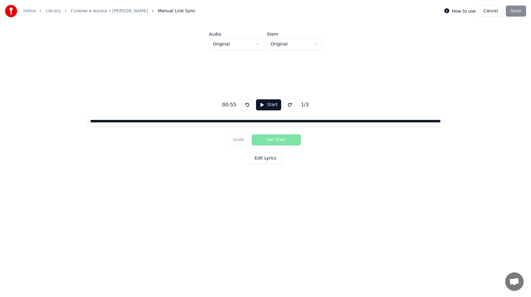
scroll to position [0, 358]
click at [263, 123] on input "**********" at bounding box center [266, 121] width 358 height 11
drag, startPoint x: 189, startPoint y: 122, endPoint x: 264, endPoint y: 121, distance: 74.4
click at [264, 121] on input "**********" at bounding box center [266, 121] width 358 height 11
click at [313, 122] on input "**********" at bounding box center [266, 121] width 358 height 11
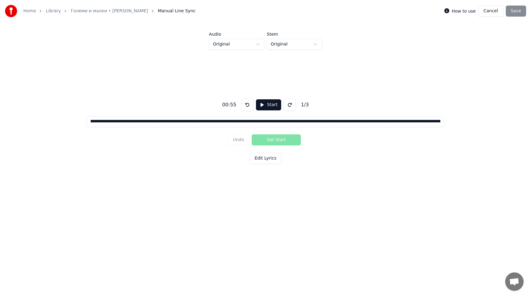
scroll to position [0, 0]
click at [265, 105] on button "Start" at bounding box center [268, 104] width 25 height 11
click at [260, 105] on button "Pause" at bounding box center [268, 104] width 27 height 11
click at [260, 105] on button "Start" at bounding box center [268, 104] width 25 height 11
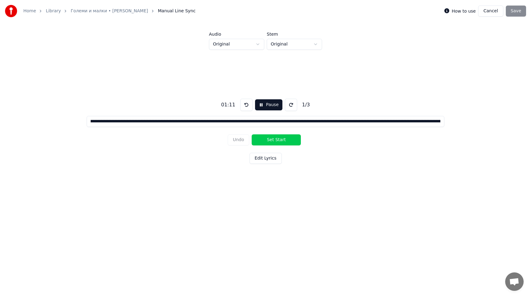
scroll to position [0, 508]
click at [233, 122] on input "**********" at bounding box center [266, 121] width 358 height 11
click at [264, 123] on input "**********" at bounding box center [266, 121] width 358 height 11
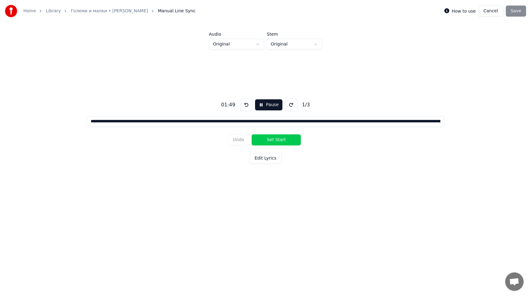
click at [261, 104] on button "Pause" at bounding box center [268, 104] width 27 height 11
click at [263, 106] on button "Start" at bounding box center [268, 104] width 25 height 11
click at [246, 106] on button at bounding box center [246, 105] width 12 height 12
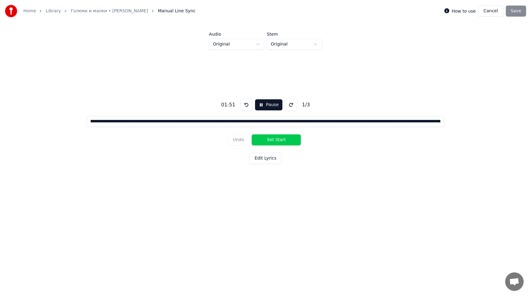
click at [246, 106] on button at bounding box center [246, 105] width 12 height 12
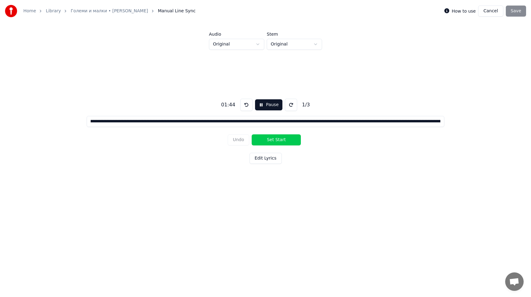
click at [262, 106] on button "Pause" at bounding box center [268, 104] width 27 height 11
click at [285, 123] on input "**********" at bounding box center [266, 121] width 358 height 11
click at [260, 105] on button "Start" at bounding box center [268, 104] width 25 height 11
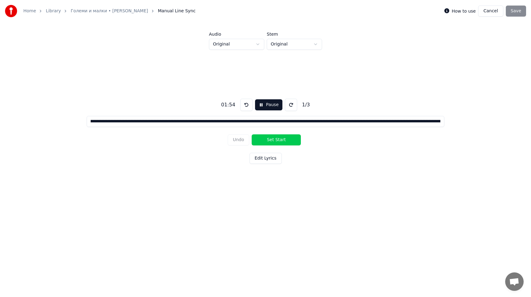
click at [247, 107] on button at bounding box center [246, 105] width 12 height 12
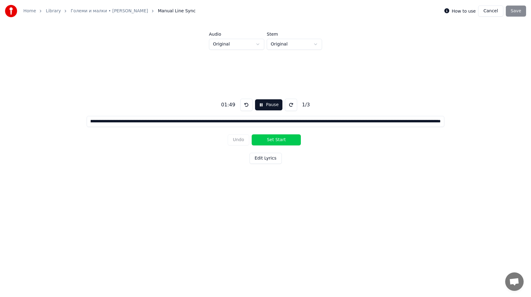
click at [242, 121] on input "**********" at bounding box center [266, 121] width 358 height 11
click at [242, 123] on input "**********" at bounding box center [266, 121] width 358 height 11
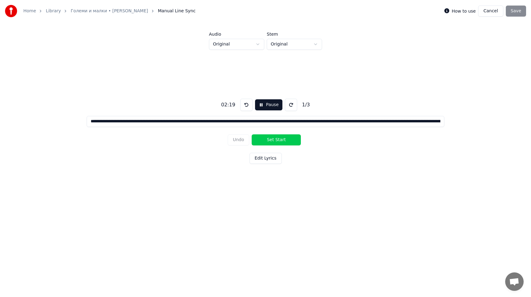
click at [243, 106] on button at bounding box center [246, 105] width 12 height 12
click at [246, 106] on button at bounding box center [246, 105] width 12 height 12
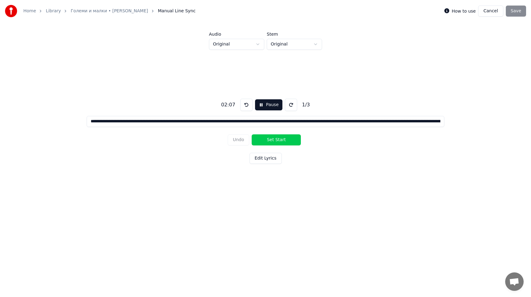
click at [246, 106] on button at bounding box center [246, 105] width 12 height 12
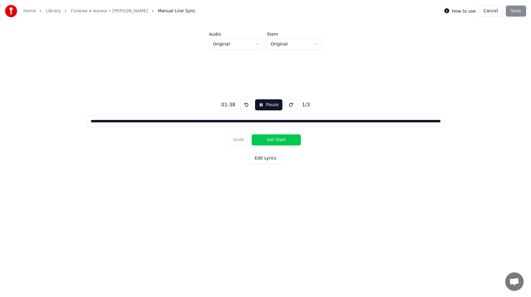
click at [246, 106] on button at bounding box center [246, 105] width 12 height 12
drag, startPoint x: 265, startPoint y: 123, endPoint x: 405, endPoint y: 121, distance: 139.5
click at [405, 121] on input "**********" at bounding box center [266, 121] width 358 height 11
click at [409, 121] on input "**********" at bounding box center [266, 121] width 358 height 11
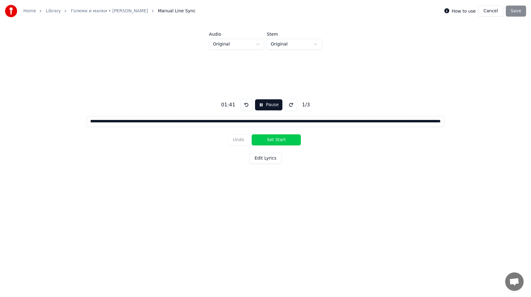
drag, startPoint x: 409, startPoint y: 121, endPoint x: 96, endPoint y: 120, distance: 313.5
click at [96, 120] on input "**********" at bounding box center [266, 121] width 358 height 11
click at [218, 123] on input "**********" at bounding box center [266, 121] width 358 height 11
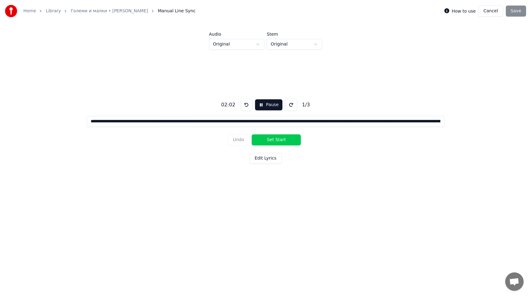
click at [260, 107] on button "Pause" at bounding box center [268, 104] width 27 height 11
click at [271, 122] on input "**********" at bounding box center [266, 121] width 358 height 11
type input "**********"
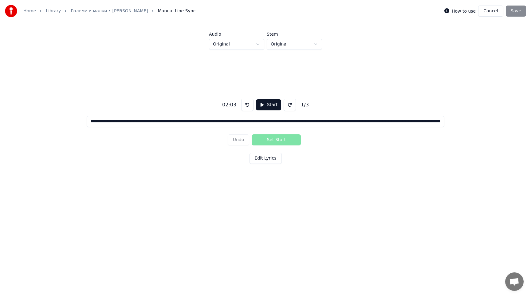
click at [262, 108] on button "Start" at bounding box center [268, 104] width 25 height 11
drag, startPoint x: 289, startPoint y: 122, endPoint x: 444, endPoint y: 125, distance: 155.8
click at [444, 125] on input "**********" at bounding box center [266, 121] width 358 height 11
click at [193, 123] on input "**********" at bounding box center [266, 121] width 358 height 11
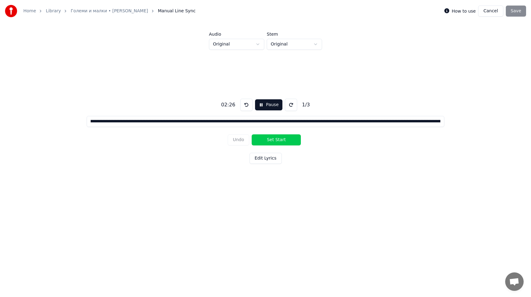
scroll to position [0, 0]
click at [260, 104] on button "Pause" at bounding box center [268, 104] width 27 height 11
click at [158, 11] on span "Manual Line Sync" at bounding box center [177, 11] width 38 height 6
click at [115, 13] on link "Големи и малки • [PERSON_NAME]" at bounding box center [109, 11] width 77 height 6
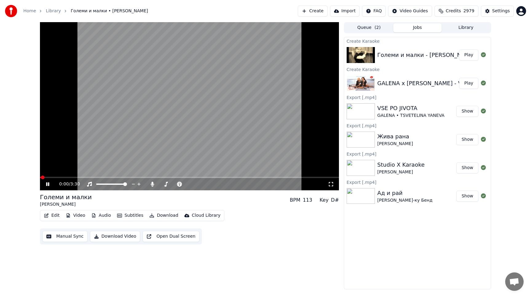
click at [54, 215] on button "Edit" at bounding box center [51, 215] width 21 height 9
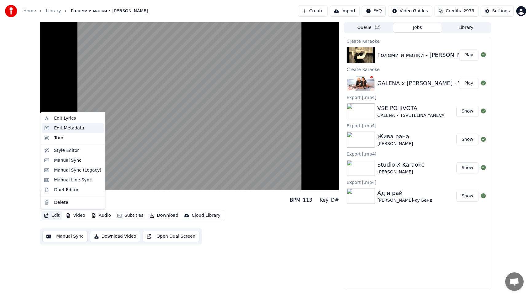
click at [70, 128] on div "Edit Metadata" at bounding box center [69, 128] width 30 height 6
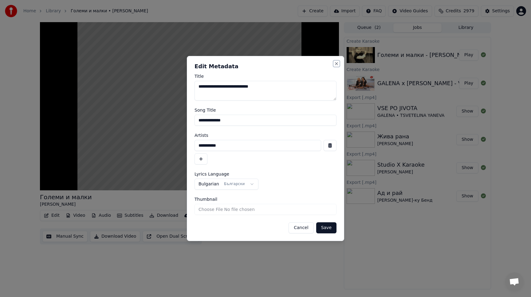
click at [336, 63] on button "Close" at bounding box center [336, 63] width 5 height 5
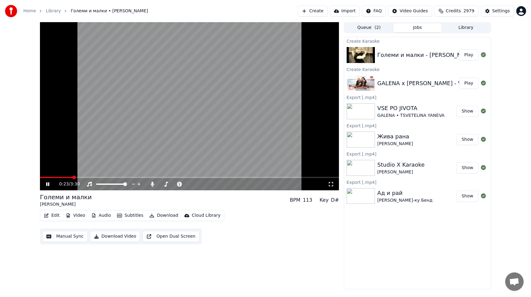
click at [50, 215] on button "Edit" at bounding box center [51, 215] width 21 height 9
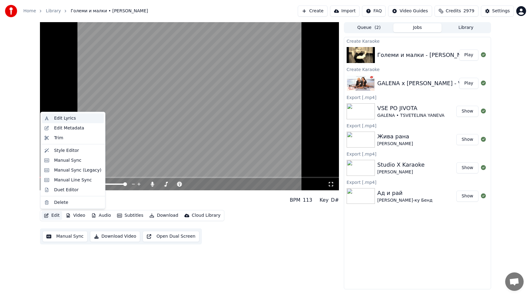
click at [66, 122] on div "Edit Lyrics" at bounding box center [73, 118] width 62 height 10
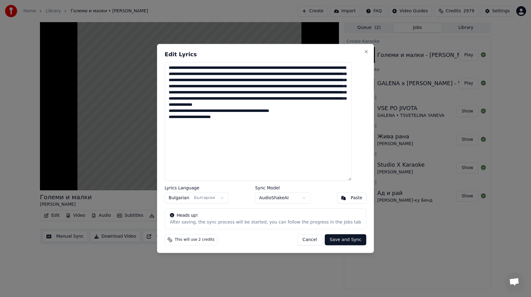
drag, startPoint x: 242, startPoint y: 132, endPoint x: 174, endPoint y: 69, distance: 92.8
click at [174, 69] on textarea "**********" at bounding box center [258, 121] width 187 height 119
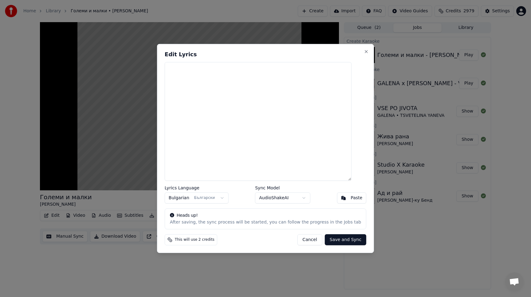
click at [339, 196] on button "Paste" at bounding box center [352, 197] width 30 height 11
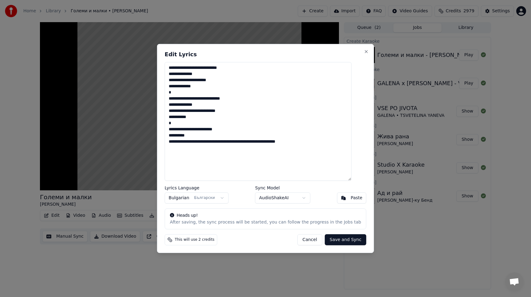
drag, startPoint x: 313, startPoint y: 142, endPoint x: 175, endPoint y: 142, distance: 138.0
click at [175, 142] on textarea "**********" at bounding box center [258, 121] width 187 height 119
type textarea "**********"
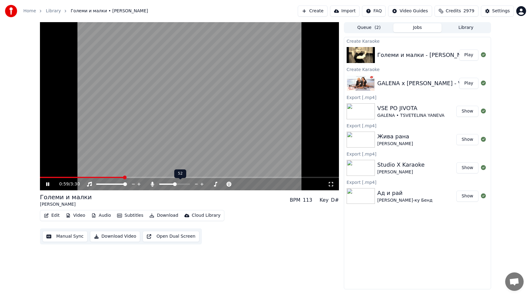
click at [175, 183] on span at bounding box center [174, 183] width 31 height 1
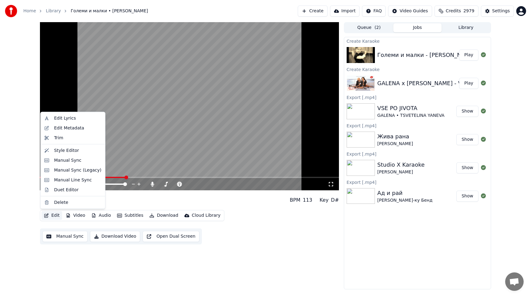
click at [50, 216] on button "Edit" at bounding box center [51, 215] width 21 height 9
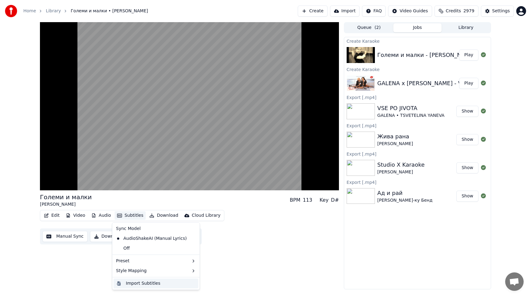
click at [172, 284] on div "Import Subtitles" at bounding box center [161, 283] width 70 height 6
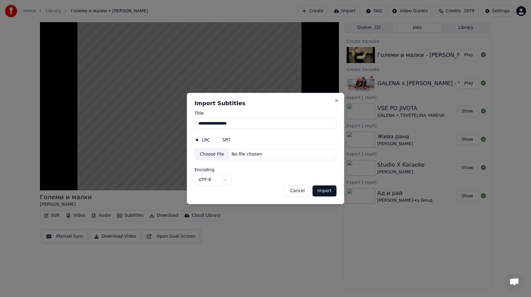
click at [217, 140] on button "SRT" at bounding box center [217, 139] width 5 height 5
click at [250, 156] on div "No file chosen" at bounding box center [246, 154] width 35 height 6
click at [247, 125] on input "**********" at bounding box center [266, 123] width 142 height 11
drag, startPoint x: 247, startPoint y: 125, endPoint x: 161, endPoint y: 123, distance: 86.4
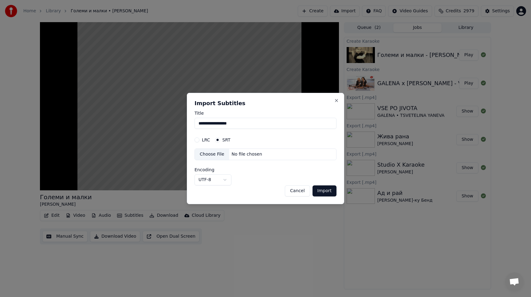
click at [161, 123] on body "Home Library Големи и малки • [PERSON_NAME] Create Import FAQ Video Guides Cred…" at bounding box center [265, 148] width 531 height 297
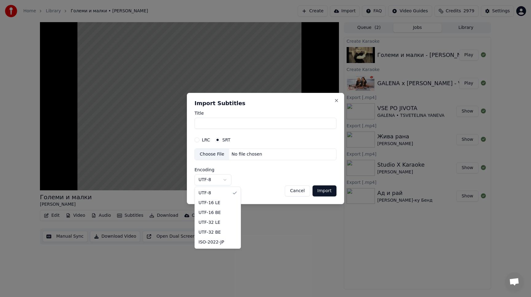
click at [226, 180] on body "Home Library Големи и малки • [PERSON_NAME] Create Import FAQ Video Guides Cred…" at bounding box center [265, 148] width 531 height 297
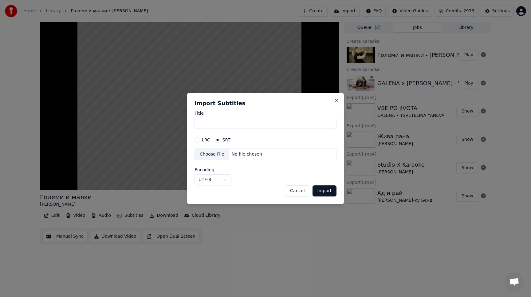
click at [226, 180] on body "Home Library Големи и малки • [PERSON_NAME] Create Import FAQ Video Guides Cred…" at bounding box center [265, 148] width 531 height 297
click at [298, 191] on button "Cancel" at bounding box center [297, 190] width 25 height 11
type input "**********"
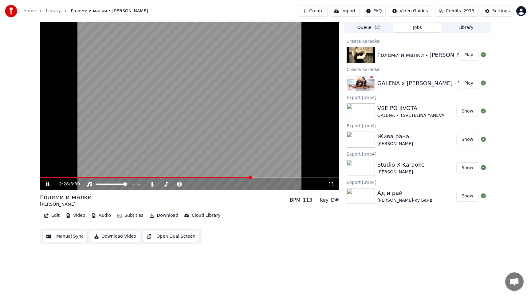
click at [42, 177] on span at bounding box center [145, 177] width 211 height 1
click at [63, 177] on span at bounding box center [189, 177] width 299 height 1
click at [87, 178] on span at bounding box center [189, 177] width 299 height 1
click at [113, 177] on span at bounding box center [189, 177] width 299 height 1
click at [133, 177] on span at bounding box center [189, 177] width 299 height 1
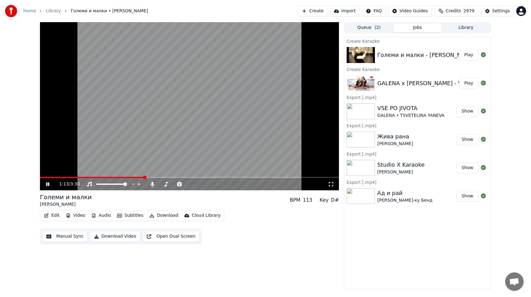
click at [120, 177] on span at bounding box center [92, 177] width 104 height 1
click at [48, 186] on icon at bounding box center [52, 184] width 14 height 5
click at [125, 215] on button "Subtitles" at bounding box center [130, 215] width 31 height 9
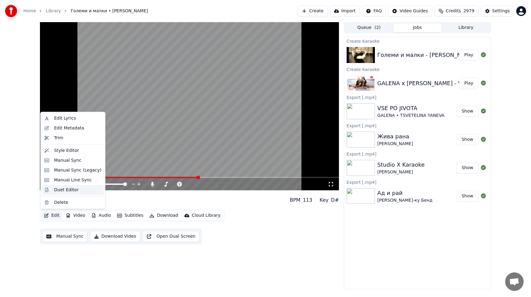
click at [64, 190] on div "Duet Editor" at bounding box center [66, 190] width 25 height 6
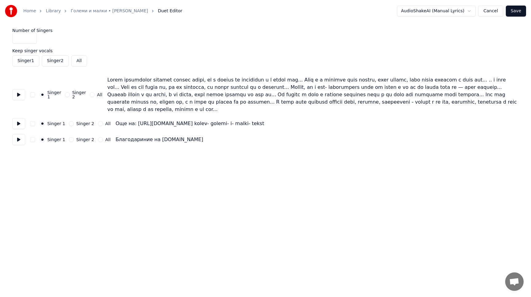
drag, startPoint x: 258, startPoint y: 124, endPoint x: 116, endPoint y: 116, distance: 141.9
click at [116, 116] on div "Number of Singers * Keep singer vocals Singer 1 Singer 2 All Singer 1 Singer 2 …" at bounding box center [265, 86] width 506 height 117
click at [18, 123] on button at bounding box center [18, 123] width 13 height 11
click at [18, 142] on button at bounding box center [18, 139] width 13 height 11
click at [135, 109] on div at bounding box center [313, 94] width 412 height 37
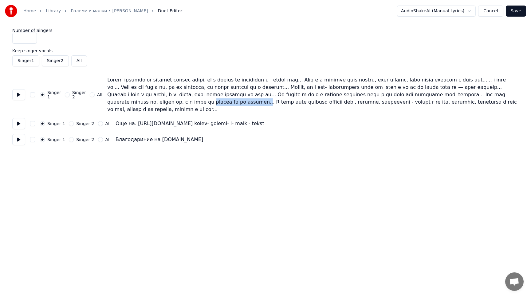
drag, startPoint x: 182, startPoint y: 101, endPoint x: 235, endPoint y: 104, distance: 52.9
click at [235, 104] on div at bounding box center [313, 94] width 412 height 37
click at [485, 11] on button "Cancel" at bounding box center [490, 11] width 25 height 11
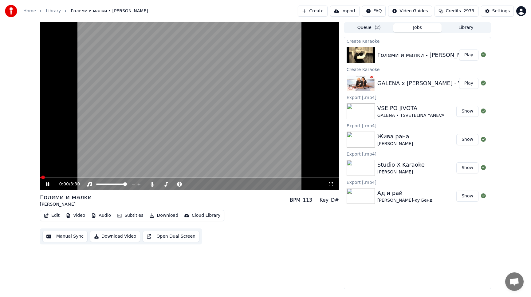
click at [51, 217] on button "Edit" at bounding box center [51, 215] width 21 height 9
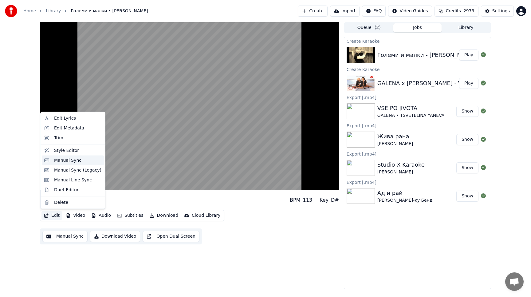
click at [73, 161] on div "Manual Sync" at bounding box center [67, 160] width 27 height 6
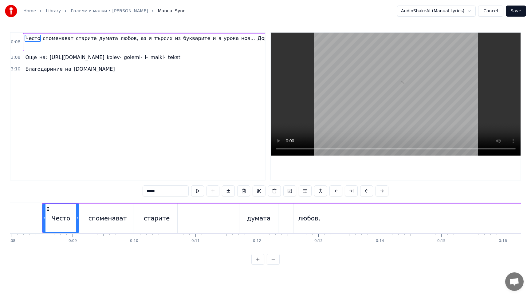
scroll to position [0, 492]
click at [57, 38] on span "споменават" at bounding box center [58, 38] width 32 height 7
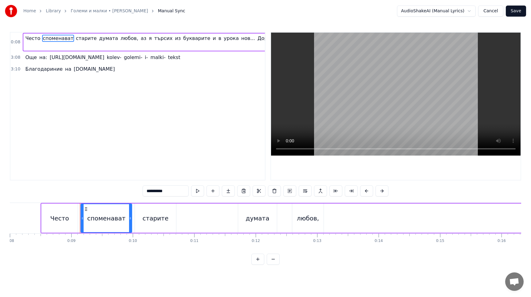
click at [75, 37] on span "старите" at bounding box center [86, 38] width 22 height 7
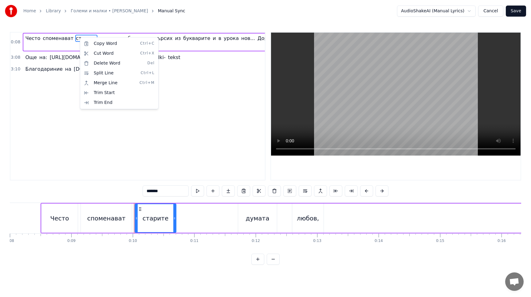
click at [196, 191] on html "Home Library Големи и малки • [PERSON_NAME] Manual Sync AudioShakeAI (Manual Ly…" at bounding box center [265, 137] width 531 height 274
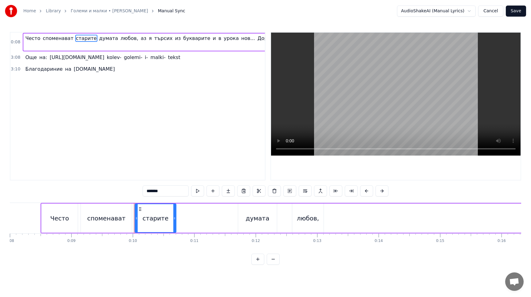
click at [196, 191] on button at bounding box center [197, 190] width 13 height 11
click at [259, 218] on div "думата" at bounding box center [258, 218] width 24 height 9
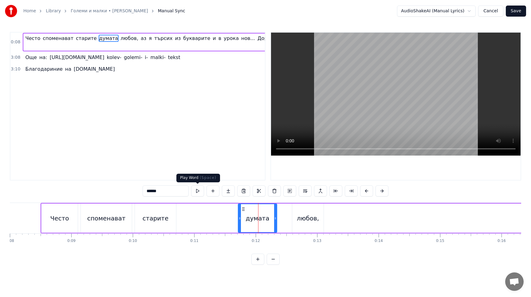
click at [200, 191] on button at bounding box center [197, 190] width 13 height 11
click at [302, 226] on div "любов," at bounding box center [307, 217] width 31 height 29
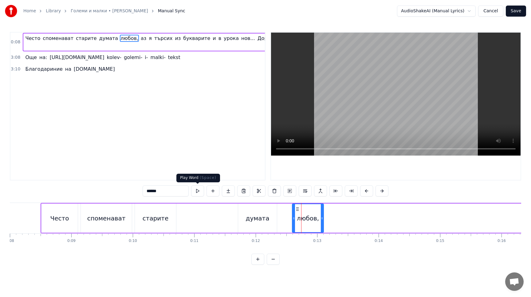
click at [197, 191] on button at bounding box center [197, 190] width 13 height 11
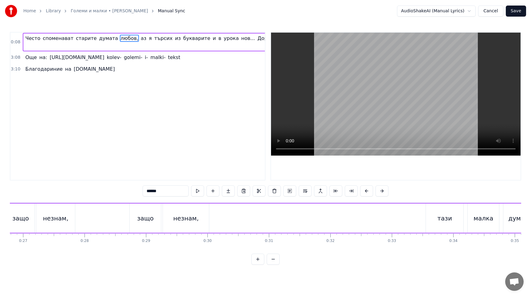
scroll to position [0, 1648]
click at [434, 214] on div "тази" at bounding box center [442, 217] width 37 height 29
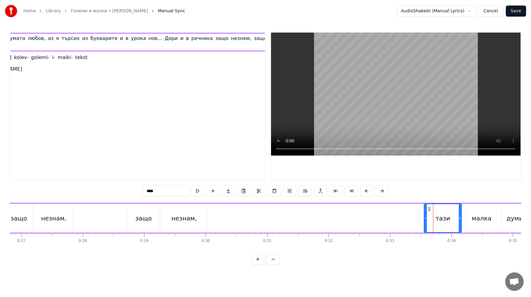
scroll to position [0, 101]
click at [199, 191] on button at bounding box center [197, 190] width 13 height 11
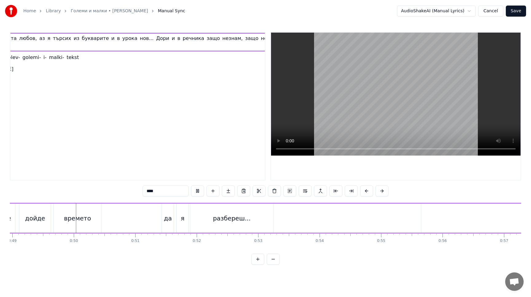
scroll to position [0, 3012]
type input "*******"
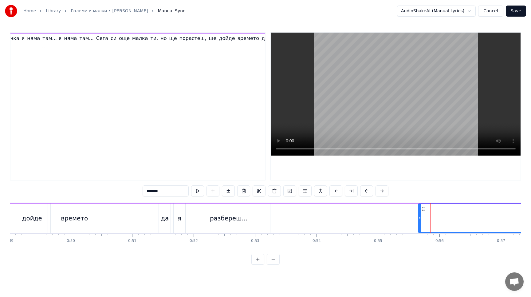
scroll to position [0, 422]
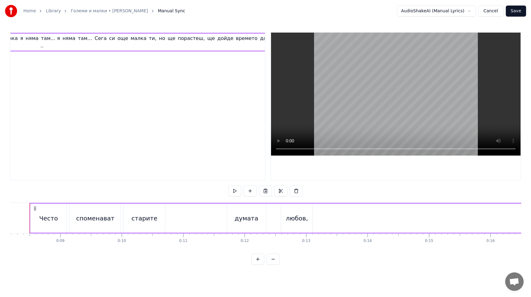
scroll to position [0, 492]
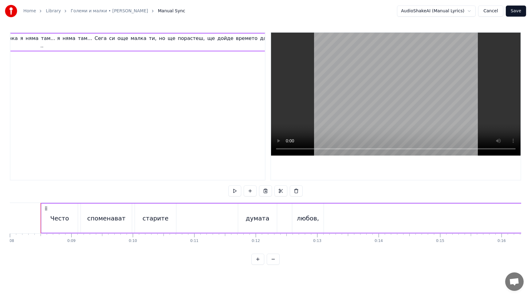
click at [306, 39] on span "Казват," at bounding box center [316, 38] width 21 height 7
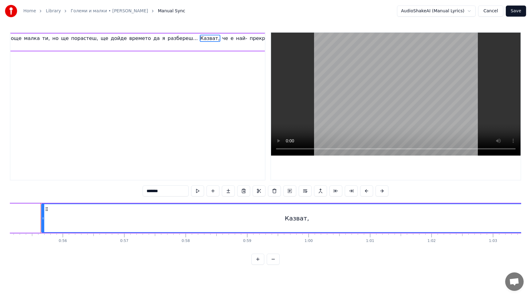
scroll to position [0, 529]
click at [163, 193] on input "*******" at bounding box center [166, 190] width 46 height 11
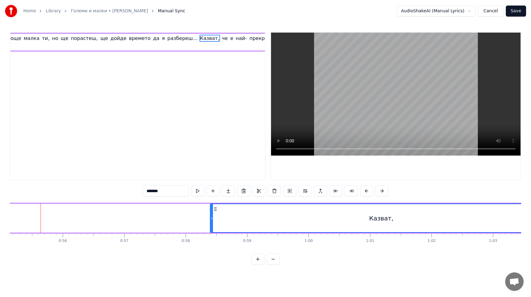
drag, startPoint x: 43, startPoint y: 220, endPoint x: 212, endPoint y: 237, distance: 169.5
click at [212, 237] on div "Често споменават старите думата любов, аз я търсих из букварите и в урока нов..…" at bounding box center [265, 226] width 511 height 46
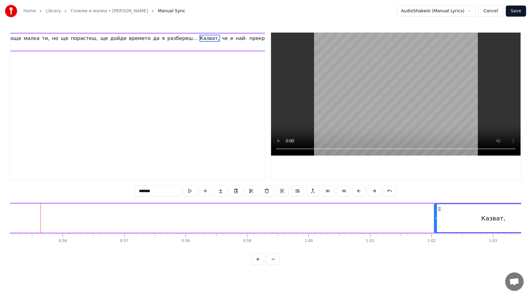
drag, startPoint x: 211, startPoint y: 218, endPoint x: 435, endPoint y: 199, distance: 224.8
click at [435, 199] on div "0:08 Често споменават старите думата любов, аз я търсих из букварите и в урока …" at bounding box center [265, 148] width 511 height 233
click at [205, 192] on button at bounding box center [205, 190] width 13 height 11
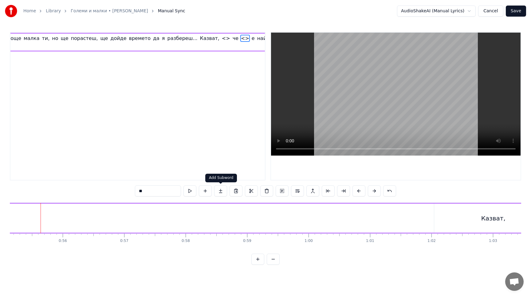
click at [218, 193] on button at bounding box center [220, 190] width 13 height 11
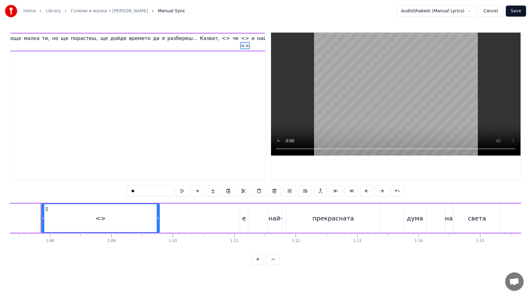
scroll to position [0, 4140]
drag, startPoint x: 128, startPoint y: 223, endPoint x: 38, endPoint y: 224, distance: 89.1
click at [38, 224] on div "<> <>" at bounding box center [41, 217] width 238 height 29
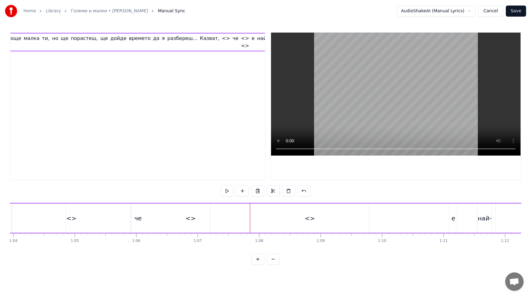
scroll to position [0, 3913]
drag, startPoint x: 312, startPoint y: 214, endPoint x: 61, endPoint y: 210, distance: 250.8
drag, startPoint x: 345, startPoint y: 222, endPoint x: 39, endPoint y: 221, distance: 306.7
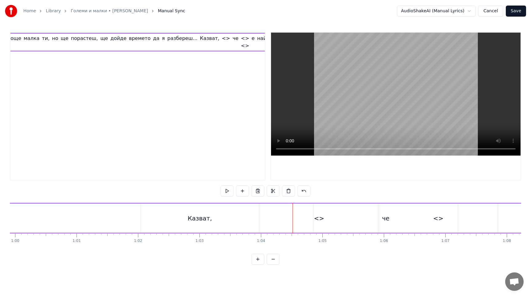
drag, startPoint x: 159, startPoint y: 222, endPoint x: 282, endPoint y: 220, distance: 122.6
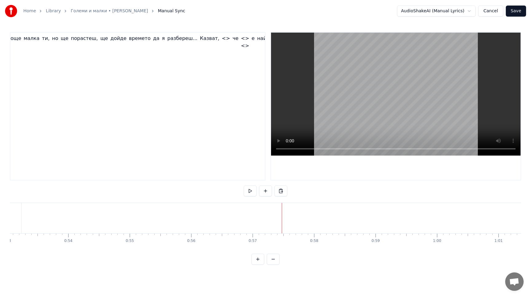
click at [199, 39] on span "Казват," at bounding box center [209, 38] width 21 height 7
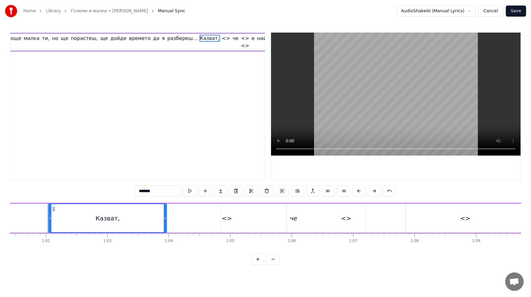
scroll to position [0, 3782]
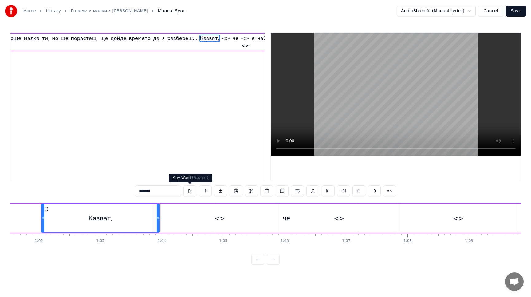
click at [191, 191] on button at bounding box center [189, 190] width 13 height 11
drag, startPoint x: 163, startPoint y: 191, endPoint x: 132, endPoint y: 191, distance: 31.3
click at [132, 191] on div "0:08 Често споменават старите думата любов, аз я търсих из букварите и в урока …" at bounding box center [265, 148] width 511 height 233
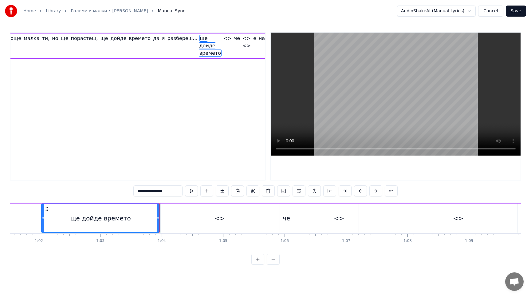
click at [217, 210] on div "че" at bounding box center [286, 217] width 144 height 29
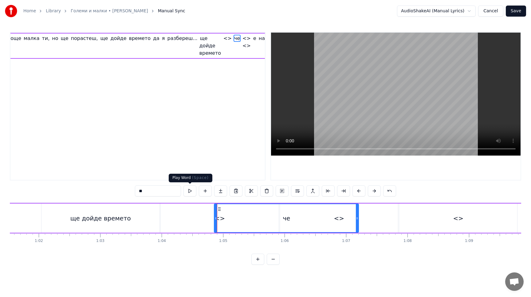
click at [190, 191] on button at bounding box center [189, 190] width 13 height 11
drag, startPoint x: 152, startPoint y: 191, endPoint x: 125, endPoint y: 191, distance: 26.7
click at [125, 191] on div "0:08 Често споменават старите думата любов, аз я търсих из букварите и в урока …" at bounding box center [265, 148] width 511 height 233
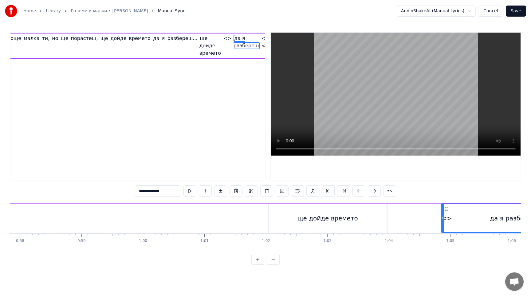
scroll to position [0, 3552]
type input "**********"
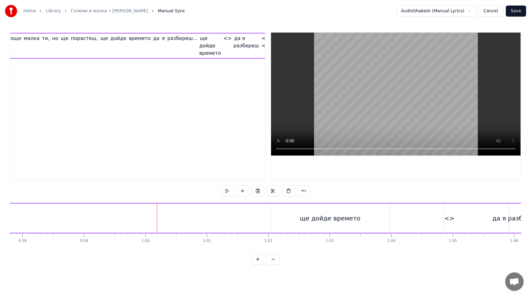
drag, startPoint x: 156, startPoint y: 213, endPoint x: 100, endPoint y: 213, distance: 56.9
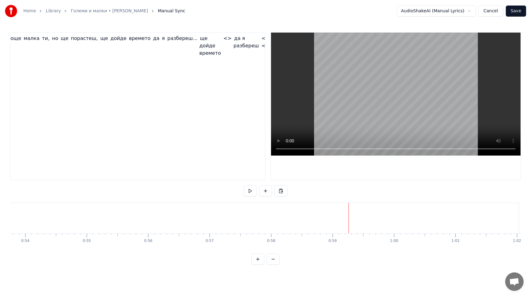
scroll to position [0, 3299]
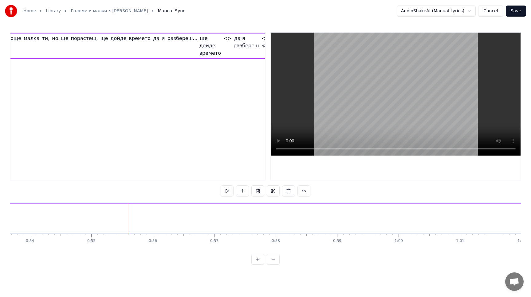
click at [255, 195] on button at bounding box center [257, 190] width 13 height 11
click at [259, 191] on button at bounding box center [257, 190] width 13 height 11
drag, startPoint x: 124, startPoint y: 218, endPoint x: 270, endPoint y: 224, distance: 146.1
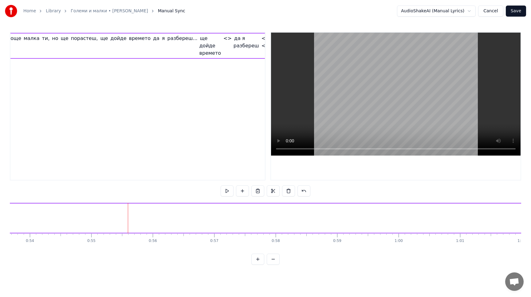
click at [305, 192] on button at bounding box center [303, 190] width 13 height 11
click at [310, 192] on button at bounding box center [311, 190] width 13 height 11
click at [303, 191] on button at bounding box center [303, 190] width 13 height 11
click at [310, 191] on button at bounding box center [311, 190] width 13 height 11
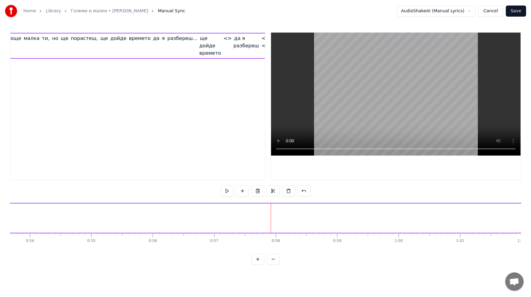
click at [310, 191] on button at bounding box center [303, 190] width 13 height 11
click at [310, 191] on button at bounding box center [311, 190] width 13 height 11
click at [144, 230] on div "Add Word Ctrl+N" at bounding box center [170, 231] width 76 height 10
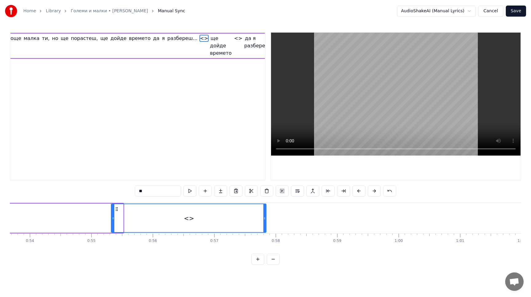
drag, startPoint x: 122, startPoint y: 219, endPoint x: 265, endPoint y: 222, distance: 142.9
click at [265, 222] on div at bounding box center [264, 218] width 2 height 28
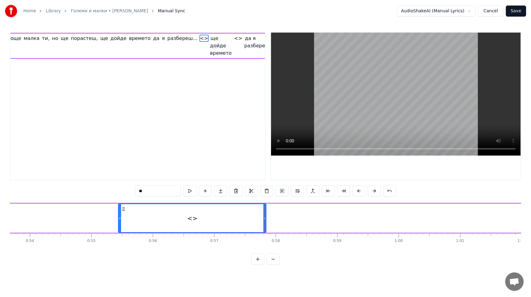
drag, startPoint x: 112, startPoint y: 218, endPoint x: 119, endPoint y: 218, distance: 6.8
click at [119, 218] on icon at bounding box center [120, 218] width 2 height 5
click at [188, 190] on button at bounding box center [189, 190] width 13 height 11
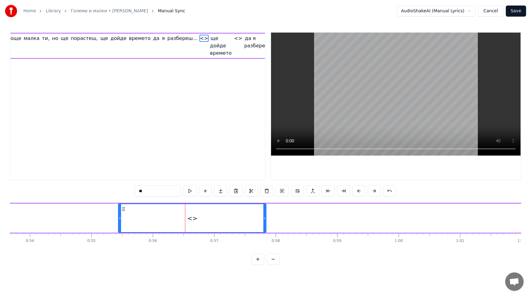
click at [188, 190] on button at bounding box center [189, 190] width 13 height 11
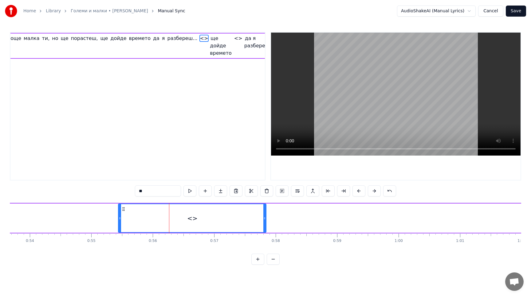
drag, startPoint x: 149, startPoint y: 192, endPoint x: 134, endPoint y: 192, distance: 15.7
click at [134, 192] on div "0:08 Често споменават старите думата любов, аз я търсих из букварите и в урока …" at bounding box center [265, 148] width 511 height 233
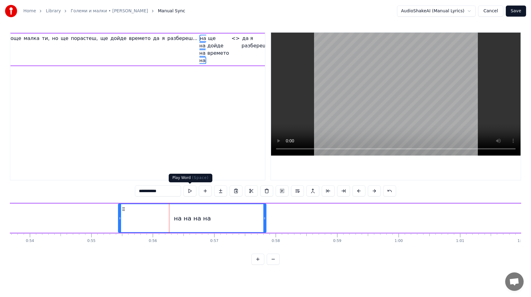
type input "**********"
click at [188, 192] on button at bounding box center [189, 190] width 13 height 11
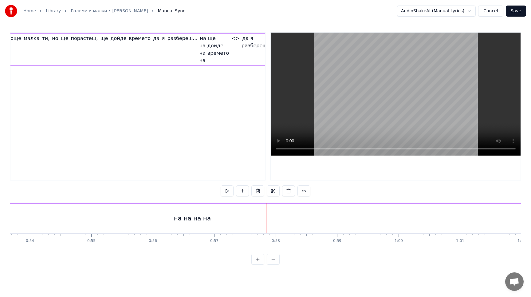
drag, startPoint x: 278, startPoint y: 220, endPoint x: 339, endPoint y: 221, distance: 61.8
click at [242, 192] on button at bounding box center [242, 190] width 13 height 11
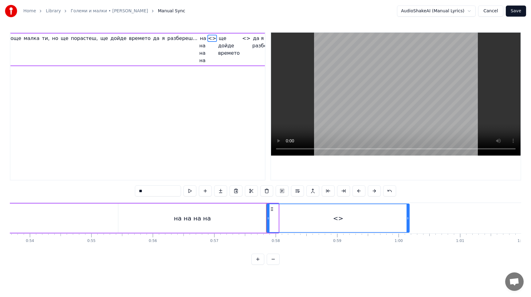
drag, startPoint x: 277, startPoint y: 219, endPoint x: 408, endPoint y: 219, distance: 130.9
click at [408, 219] on icon at bounding box center [408, 218] width 2 height 5
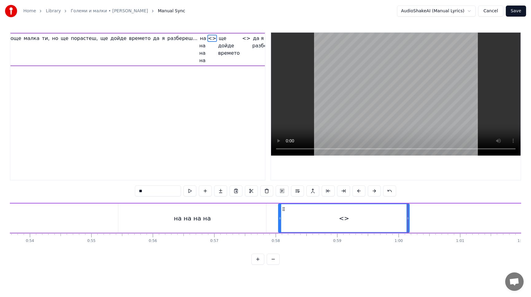
drag, startPoint x: 269, startPoint y: 218, endPoint x: 281, endPoint y: 221, distance: 12.1
click at [281, 221] on div at bounding box center [280, 218] width 2 height 28
click at [262, 219] on div "на на на на" at bounding box center [192, 217] width 148 height 29
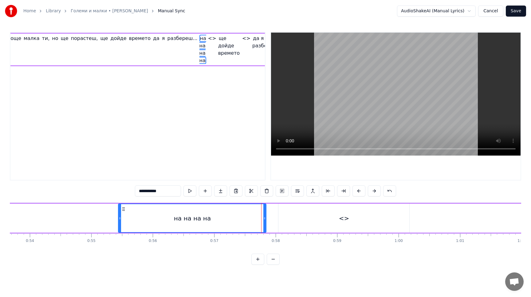
drag, startPoint x: 266, startPoint y: 218, endPoint x: 255, endPoint y: 218, distance: 11.1
click at [255, 218] on div "на на на на" at bounding box center [192, 217] width 148 height 29
drag, startPoint x: 264, startPoint y: 217, endPoint x: 251, endPoint y: 217, distance: 13.2
click at [251, 217] on icon at bounding box center [251, 218] width 2 height 5
click at [122, 218] on icon at bounding box center [123, 218] width 2 height 5
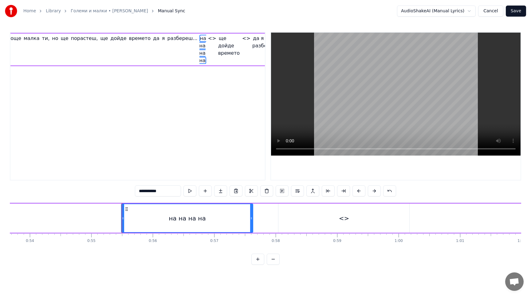
click at [320, 226] on div "<>" at bounding box center [343, 217] width 131 height 29
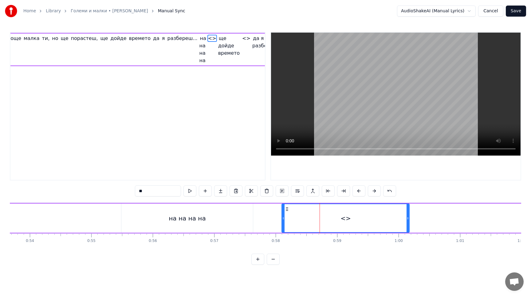
click at [283, 219] on icon at bounding box center [283, 218] width 2 height 5
click at [406, 220] on icon at bounding box center [406, 218] width 2 height 5
click at [190, 191] on button at bounding box center [189, 190] width 13 height 11
drag, startPoint x: 157, startPoint y: 192, endPoint x: 120, endPoint y: 192, distance: 36.9
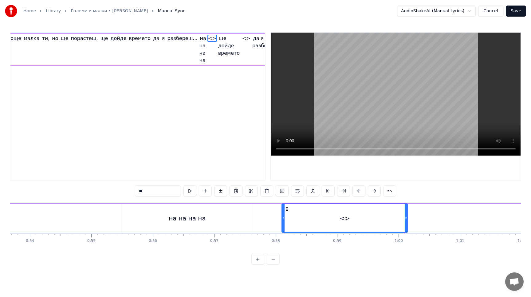
click at [120, 192] on div "0:08 Често споменават старите думата любов, аз я търсих из букварите и в урока …" at bounding box center [265, 148] width 511 height 233
type input "**********"
click at [191, 191] on button at bounding box center [189, 190] width 13 height 11
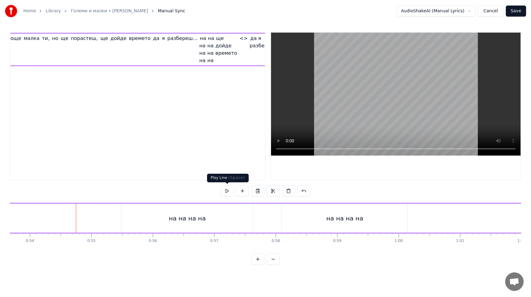
click at [227, 190] on button at bounding box center [227, 190] width 13 height 11
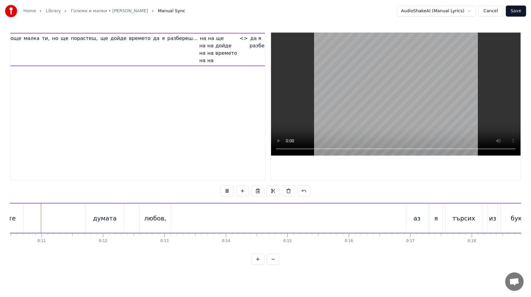
scroll to position [0, 634]
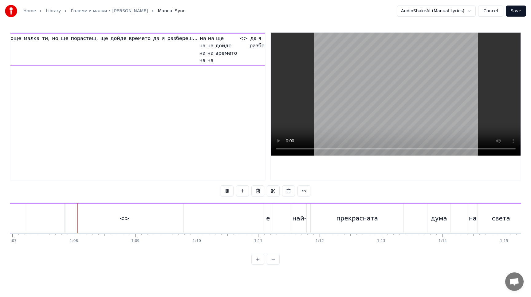
scroll to position [0, 4118]
click at [228, 188] on button at bounding box center [227, 190] width 13 height 11
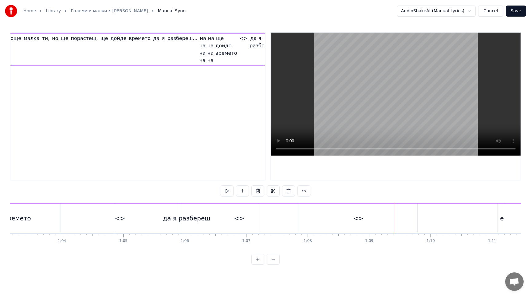
scroll to position [0, 3881]
click at [159, 221] on div "да я разбереш" at bounding box center [187, 217] width 144 height 29
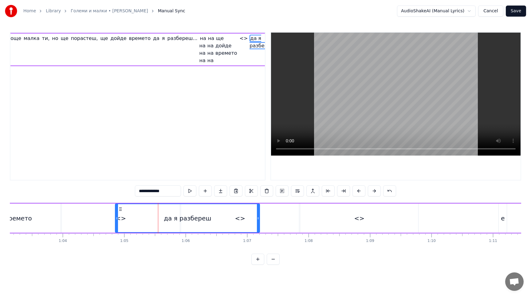
drag, startPoint x: 171, startPoint y: 190, endPoint x: 114, endPoint y: 196, distance: 56.9
click at [114, 196] on div "0:08 Често споменават старите думата любов, аз я търсих из букварите и в урока …" at bounding box center [265, 148] width 511 height 233
click at [239, 218] on div "да я разбереш" at bounding box center [188, 218] width 144 height 28
drag, startPoint x: 236, startPoint y: 218, endPoint x: 249, endPoint y: 218, distance: 12.6
click at [249, 218] on div "да я разбереш" at bounding box center [188, 218] width 144 height 28
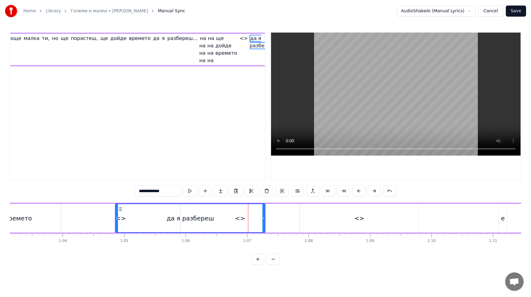
drag, startPoint x: 259, startPoint y: 219, endPoint x: 265, endPoint y: 218, distance: 5.6
click at [265, 218] on icon at bounding box center [263, 218] width 2 height 5
click at [190, 192] on button at bounding box center [189, 190] width 13 height 11
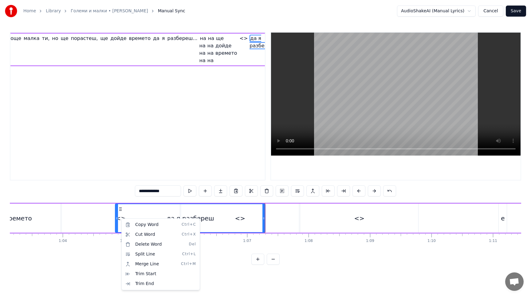
click at [182, 40] on html "Home Library Големи и малки • [PERSON_NAME] Manual Sync AudioShakeAI (Manual Ly…" at bounding box center [265, 137] width 531 height 274
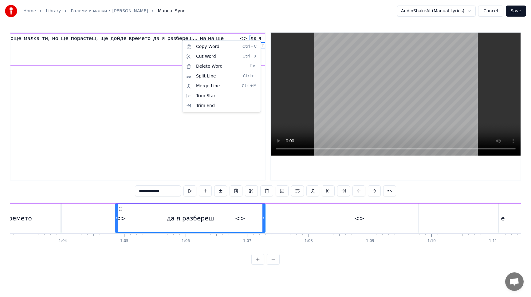
click at [181, 38] on html "Home Library Големи и малки • [PERSON_NAME] Manual Sync AudioShakeAI (Manual Ly…" at bounding box center [265, 137] width 531 height 274
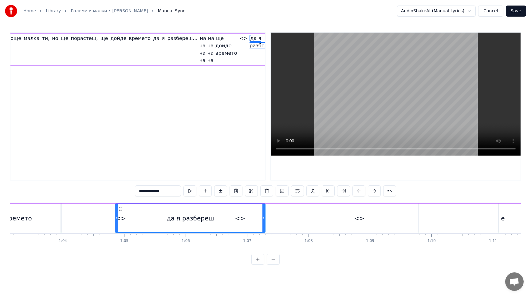
click at [239, 38] on span "<>" at bounding box center [244, 38] width 10 height 7
type input "**"
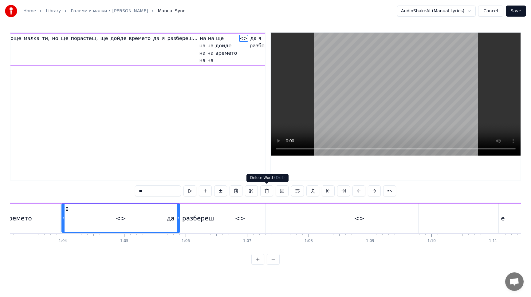
click at [266, 190] on button at bounding box center [266, 190] width 13 height 11
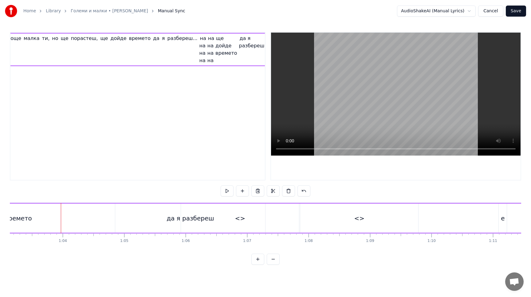
click at [243, 224] on div "<>" at bounding box center [240, 217] width 118 height 29
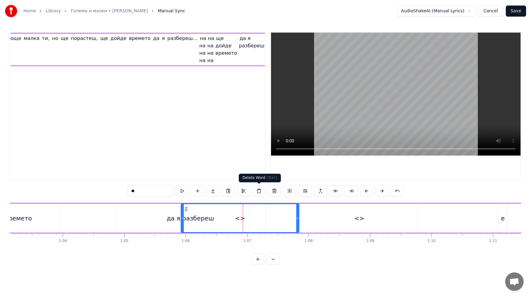
click at [259, 194] on button at bounding box center [259, 190] width 13 height 11
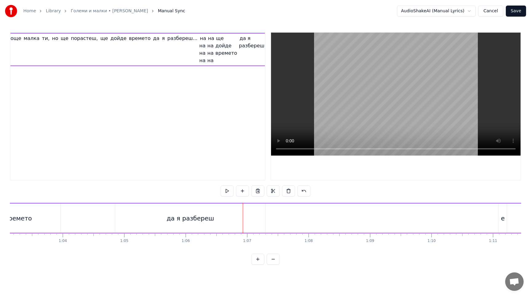
click at [185, 221] on div "да я разбереш" at bounding box center [190, 218] width 47 height 9
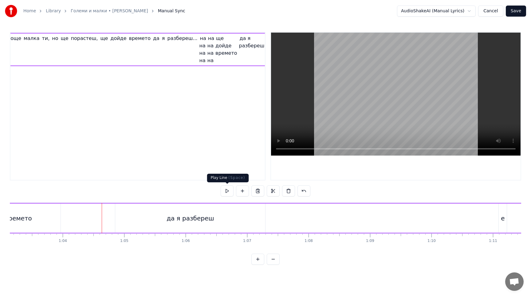
click at [226, 191] on button at bounding box center [227, 190] width 13 height 11
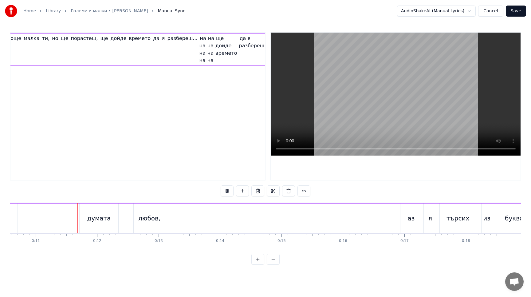
click at [239, 46] on span "да я разбереш" at bounding box center [252, 42] width 26 height 14
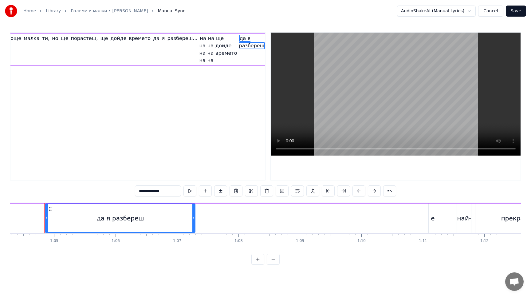
scroll to position [0, 3955]
click at [192, 190] on button at bounding box center [189, 190] width 13 height 11
click at [199, 39] on span "на на на на" at bounding box center [202, 49] width 7 height 29
type input "**********"
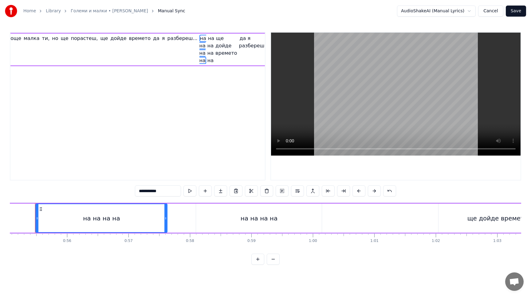
scroll to position [0, 3379]
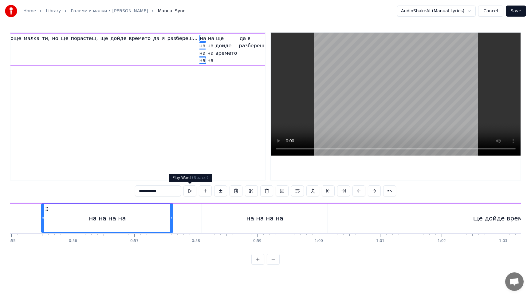
click at [190, 192] on button at bounding box center [189, 190] width 13 height 11
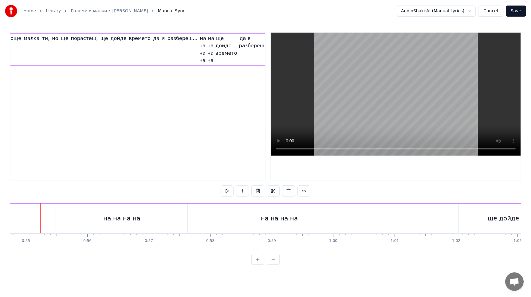
scroll to position [0, 3364]
click at [229, 190] on button at bounding box center [227, 190] width 13 height 11
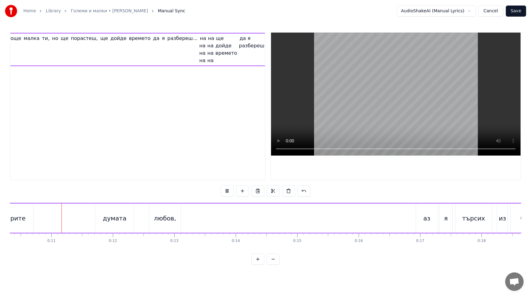
scroll to position [0, 634]
click at [207, 54] on span "на на на на" at bounding box center [210, 49] width 7 height 29
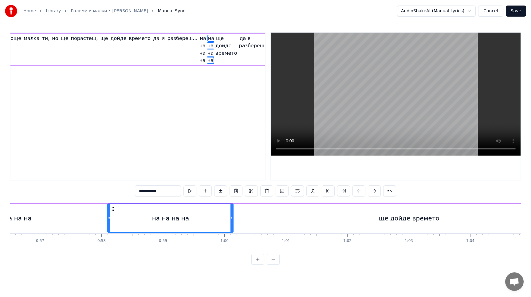
scroll to position [0, 3539]
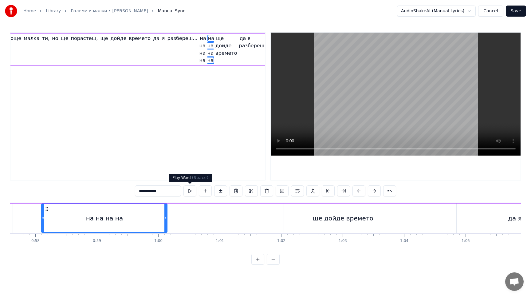
click at [188, 190] on button at bounding box center [189, 190] width 13 height 11
click at [305, 223] on div "ще дойде времето" at bounding box center [343, 217] width 118 height 29
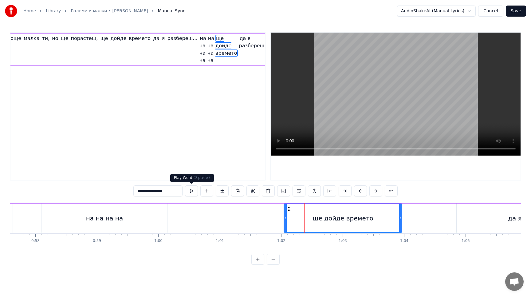
click at [191, 189] on button at bounding box center [191, 190] width 13 height 11
drag, startPoint x: 286, startPoint y: 220, endPoint x: 290, endPoint y: 220, distance: 4.3
click at [290, 220] on icon at bounding box center [290, 218] width 2 height 5
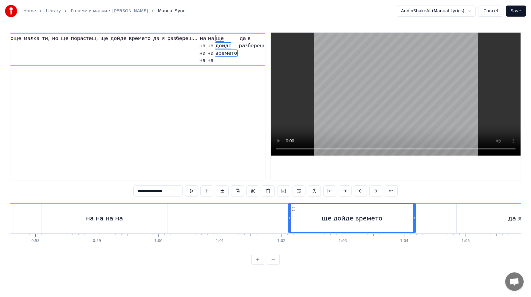
drag, startPoint x: 400, startPoint y: 219, endPoint x: 413, endPoint y: 219, distance: 13.9
click at [413, 219] on icon at bounding box center [414, 218] width 2 height 5
click at [190, 193] on button at bounding box center [191, 190] width 13 height 11
click at [462, 222] on div "да я разбереш" at bounding box center [532, 217] width 150 height 29
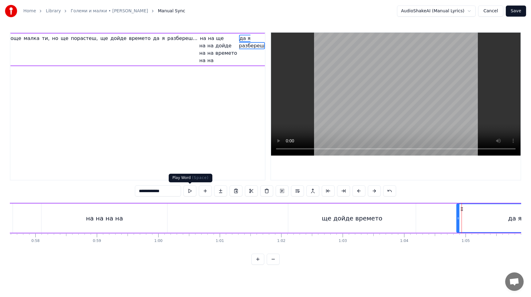
click at [192, 192] on button at bounding box center [189, 190] width 13 height 11
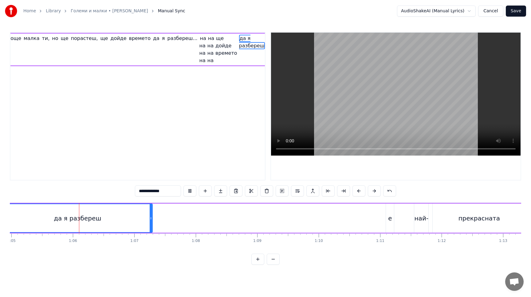
scroll to position [0, 3998]
click at [385, 225] on div "е" at bounding box center [385, 217] width 8 height 29
type input "*"
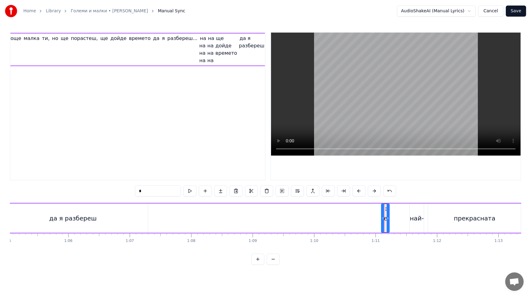
click at [229, 190] on button at bounding box center [227, 190] width 13 height 11
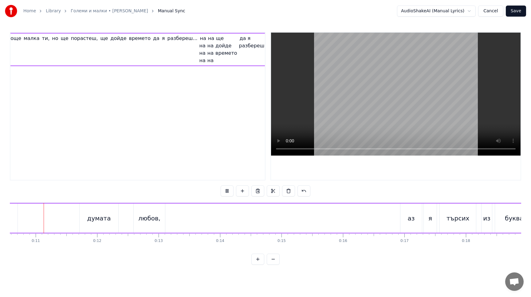
scroll to position [0, 649]
click at [266, 40] on span "е" at bounding box center [268, 38] width 4 height 7
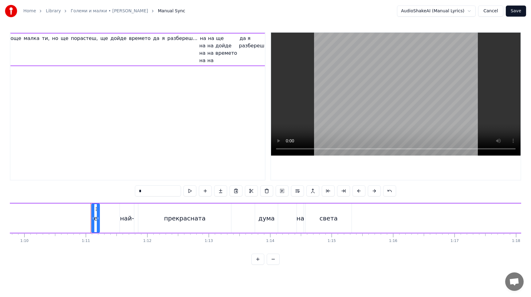
scroll to position [0, 4338]
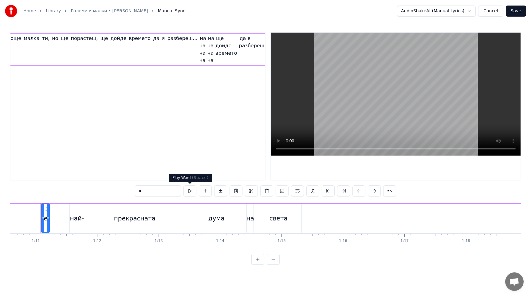
click at [191, 191] on button at bounding box center [189, 190] width 13 height 11
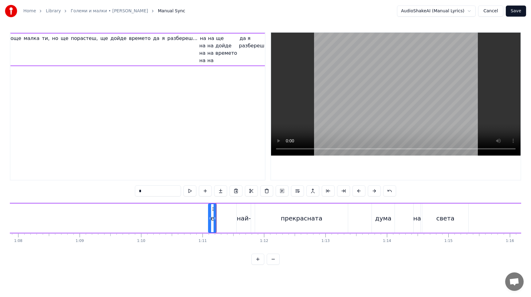
scroll to position [0, 4161]
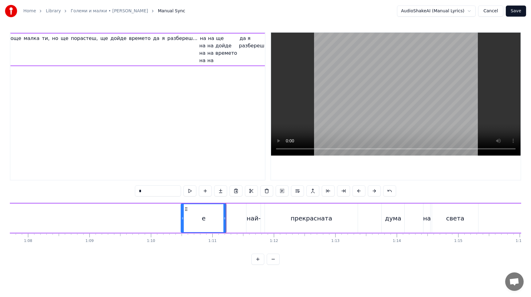
drag, startPoint x: 220, startPoint y: 221, endPoint x: 181, endPoint y: 221, distance: 38.4
click at [181, 221] on div at bounding box center [182, 218] width 2 height 28
click at [190, 192] on button at bounding box center [189, 190] width 13 height 11
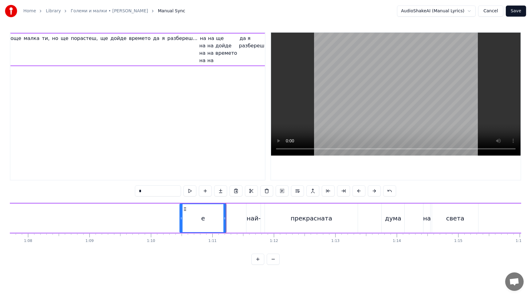
click at [190, 192] on button at bounding box center [189, 190] width 13 height 11
drag, startPoint x: 181, startPoint y: 218, endPoint x: 150, endPoint y: 224, distance: 31.2
click at [150, 224] on div at bounding box center [150, 218] width 2 height 28
click at [192, 192] on button at bounding box center [189, 190] width 13 height 11
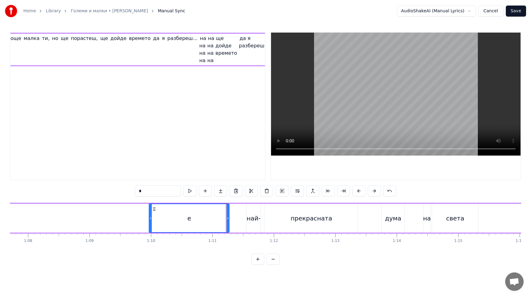
drag, startPoint x: 225, startPoint y: 220, endPoint x: 228, endPoint y: 222, distance: 3.8
click at [228, 222] on div at bounding box center [227, 218] width 2 height 28
click at [248, 220] on div "най-" at bounding box center [254, 218] width 14 height 9
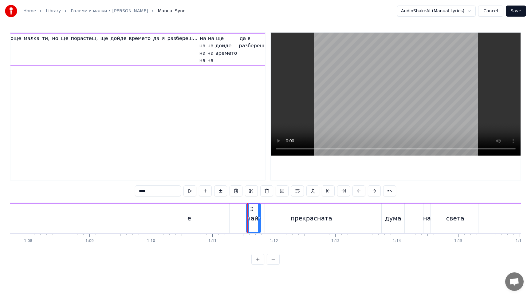
click at [210, 224] on div "е" at bounding box center [189, 217] width 80 height 29
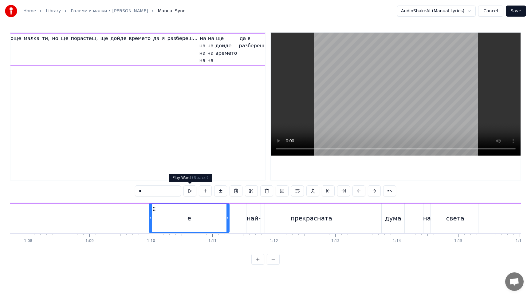
click at [188, 191] on button at bounding box center [189, 190] width 13 height 11
drag, startPoint x: 150, startPoint y: 219, endPoint x: 184, endPoint y: 219, distance: 33.8
click at [184, 219] on icon at bounding box center [184, 218] width 2 height 5
drag, startPoint x: 148, startPoint y: 191, endPoint x: 129, endPoint y: 191, distance: 19.4
click at [129, 191] on div "0:08 Често споменават старите думата любов, аз я търсих из букварите и в урока …" at bounding box center [265, 148] width 511 height 233
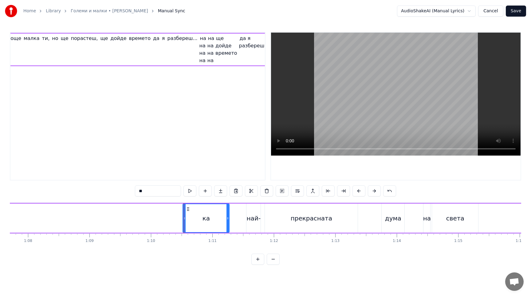
type input "*"
type input "******"
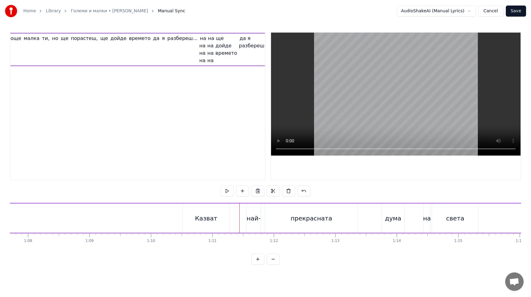
click at [251, 222] on div "най-" at bounding box center [254, 218] width 14 height 9
drag, startPoint x: 248, startPoint y: 219, endPoint x: 227, endPoint y: 218, distance: 21.5
click at [227, 218] on icon at bounding box center [226, 218] width 2 height 5
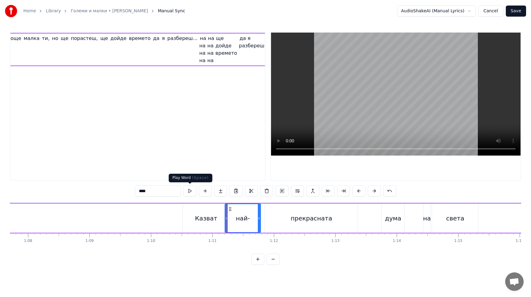
click at [191, 190] on button at bounding box center [189, 190] width 13 height 11
click at [138, 192] on input "****" at bounding box center [158, 190] width 46 height 11
drag, startPoint x: 156, startPoint y: 191, endPoint x: 121, endPoint y: 191, distance: 35.7
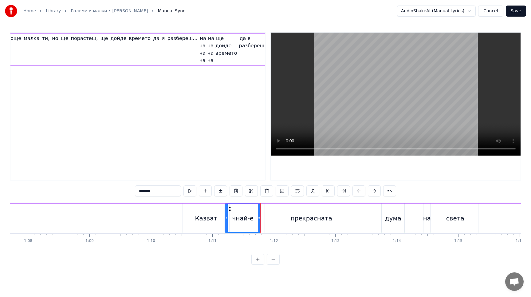
click at [121, 191] on div "0:08 Често споменават старите думата любов, аз я търсих из букварите и в урока …" at bounding box center [265, 148] width 511 height 233
click at [190, 191] on button at bounding box center [189, 190] width 13 height 11
click at [270, 220] on div "прекрасната" at bounding box center [311, 217] width 93 height 29
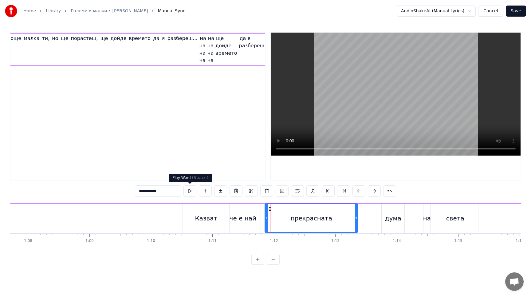
click at [189, 192] on button at bounding box center [189, 190] width 13 height 11
drag, startPoint x: 356, startPoint y: 218, endPoint x: 369, endPoint y: 218, distance: 12.3
click at [369, 218] on icon at bounding box center [368, 218] width 2 height 5
click at [398, 224] on div "дума" at bounding box center [393, 217] width 23 height 29
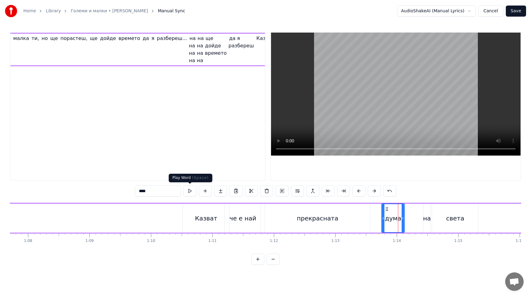
click at [190, 192] on button at bounding box center [189, 190] width 13 height 11
click at [425, 223] on div "на" at bounding box center [426, 217] width 7 height 29
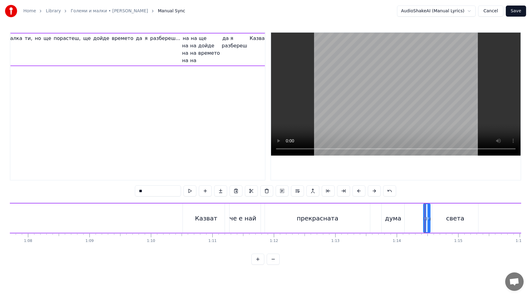
scroll to position [0, 547]
drag, startPoint x: 425, startPoint y: 222, endPoint x: 420, endPoint y: 222, distance: 4.9
click at [420, 222] on div at bounding box center [420, 218] width 2 height 28
click at [188, 189] on button at bounding box center [189, 190] width 13 height 11
click at [192, 191] on button at bounding box center [189, 190] width 13 height 11
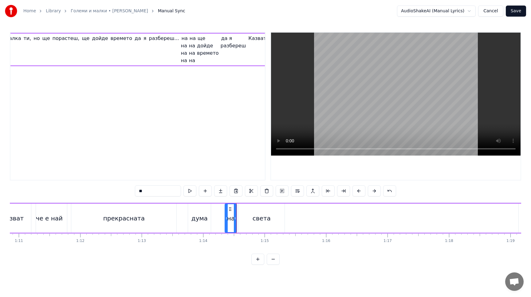
scroll to position [0, 4359]
click at [191, 192] on button at bounding box center [189, 190] width 13 height 11
click at [243, 228] on div "света" at bounding box center [257, 217] width 46 height 29
type input "*****"
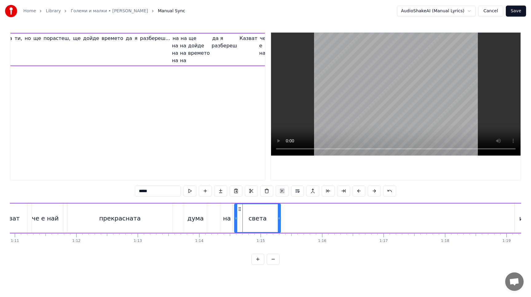
scroll to position [0, 562]
click at [191, 193] on button at bounding box center [189, 190] width 13 height 11
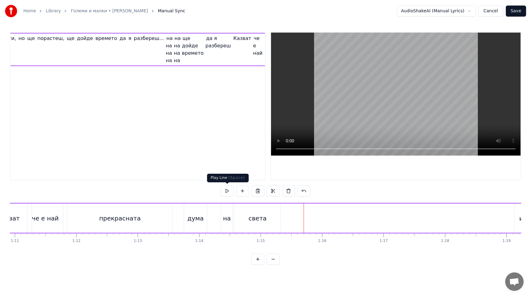
click at [230, 192] on button at bounding box center [227, 190] width 13 height 11
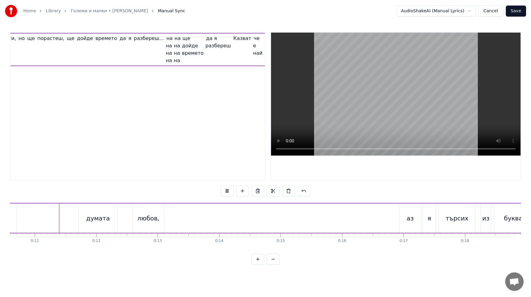
scroll to position [0, 650]
click at [264, 39] on span "прекрасната" at bounding box center [281, 38] width 34 height 7
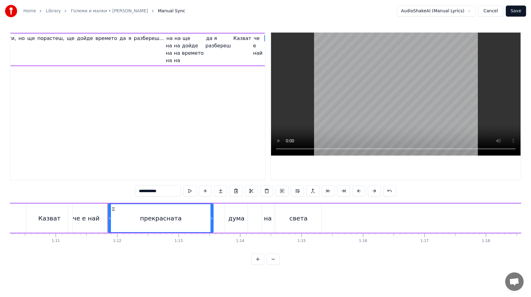
scroll to position [0, 4385]
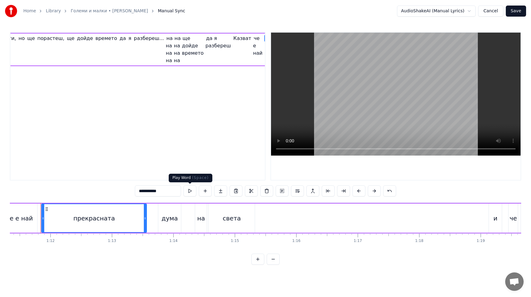
click at [189, 189] on button at bounding box center [189, 190] width 13 height 11
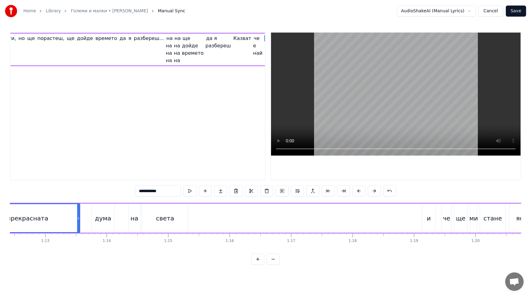
scroll to position [0, 4452]
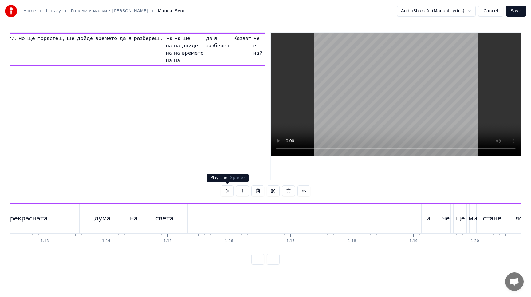
click at [230, 191] on button at bounding box center [227, 190] width 13 height 11
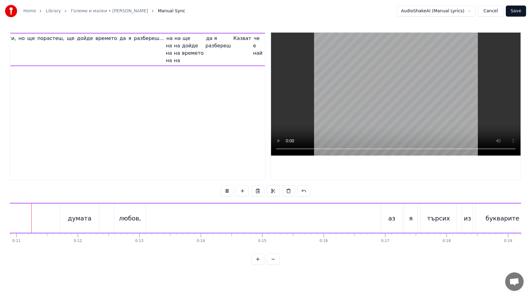
scroll to position [0, 650]
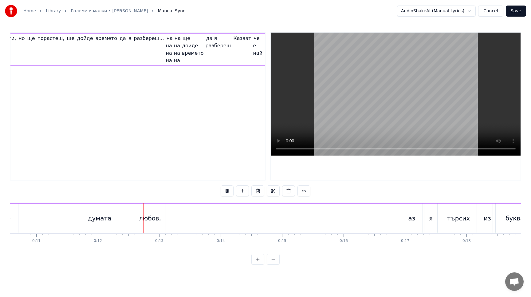
click at [273, 260] on button at bounding box center [273, 259] width 13 height 11
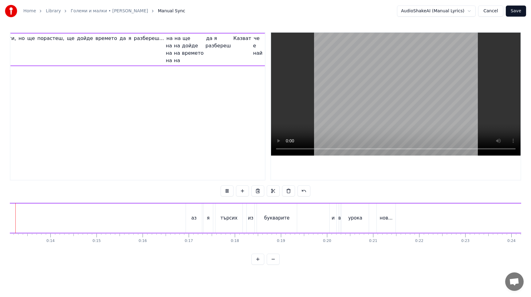
click at [273, 260] on button at bounding box center [273, 259] width 13 height 11
click at [273, 260] on div at bounding box center [265, 259] width 28 height 11
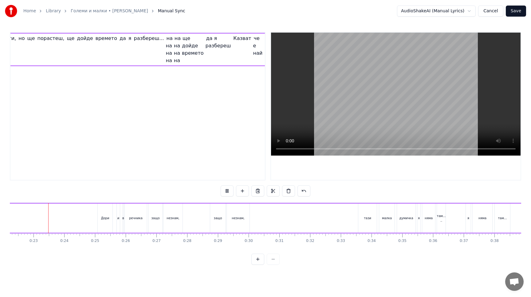
scroll to position [0, 683]
click at [233, 39] on span "Казват" at bounding box center [242, 38] width 19 height 7
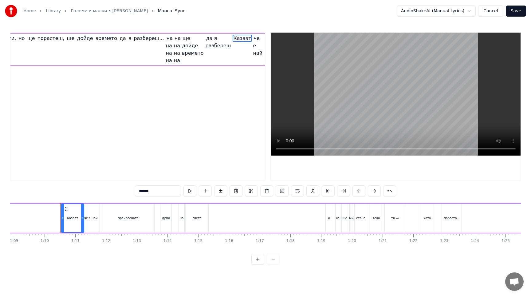
scroll to position [0, 2136]
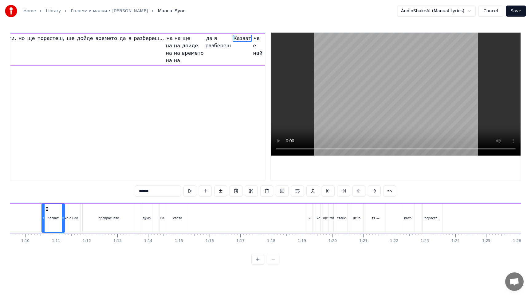
click at [191, 191] on button at bounding box center [189, 190] width 13 height 11
click at [56, 224] on div "Казват" at bounding box center [53, 218] width 22 height 28
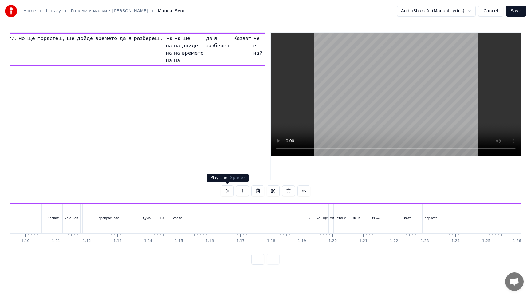
click at [228, 191] on button at bounding box center [227, 190] width 13 height 11
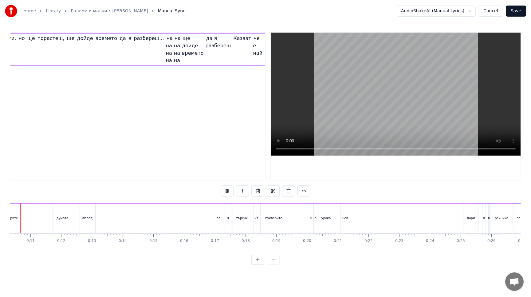
scroll to position [0, 293]
click at [264, 40] on span "прекрасната" at bounding box center [281, 38] width 34 height 7
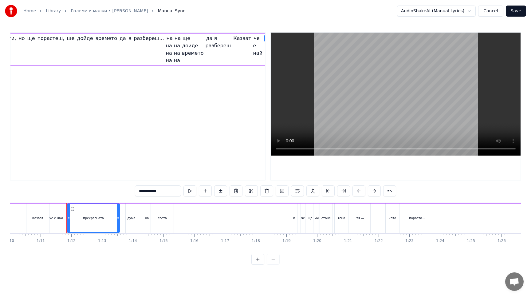
scroll to position [0, 2177]
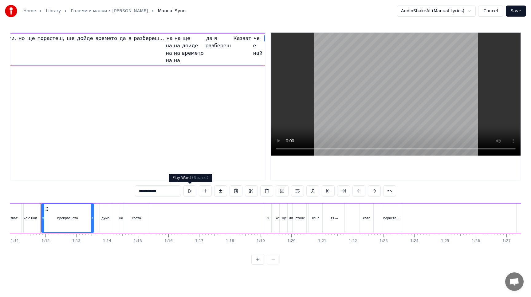
click at [190, 191] on button at bounding box center [189, 190] width 13 height 11
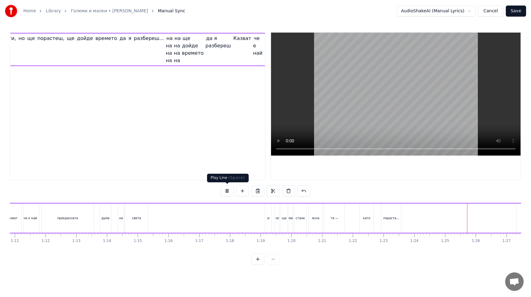
click at [228, 191] on button at bounding box center [227, 190] width 13 height 11
click at [229, 192] on button at bounding box center [227, 190] width 13 height 11
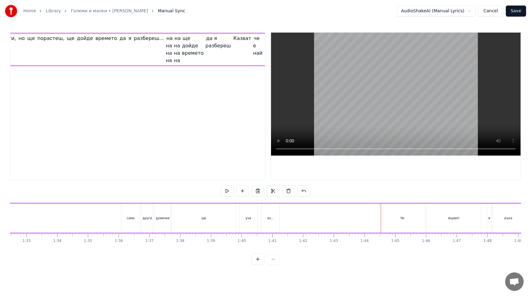
scroll to position [0, 2841]
click at [180, 219] on div "ще" at bounding box center [204, 217] width 64 height 29
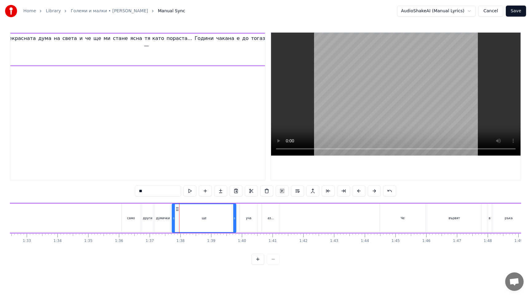
scroll to position [0, 827]
click at [190, 192] on button at bounding box center [189, 190] width 13 height 11
drag, startPoint x: 234, startPoint y: 219, endPoint x: 226, endPoint y: 224, distance: 9.8
click at [226, 224] on div at bounding box center [226, 218] width 2 height 28
click at [158, 191] on input "**" at bounding box center [158, 190] width 46 height 11
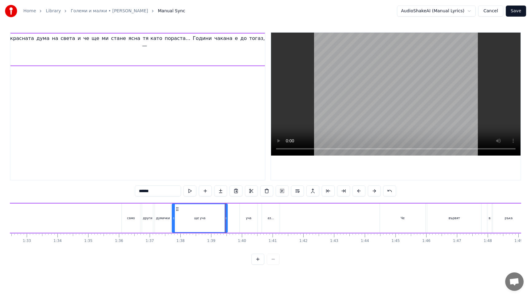
click at [254, 217] on div "уча" at bounding box center [249, 217] width 18 height 29
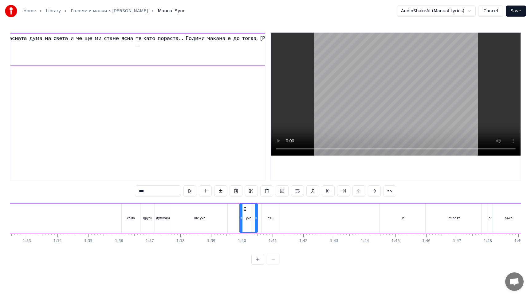
scroll to position [0, 837]
drag, startPoint x: 240, startPoint y: 220, endPoint x: 224, endPoint y: 220, distance: 15.7
click at [224, 220] on div at bounding box center [225, 218] width 2 height 28
click at [258, 222] on div at bounding box center [258, 218] width 2 height 28
click at [138, 192] on input "***" at bounding box center [158, 190] width 46 height 11
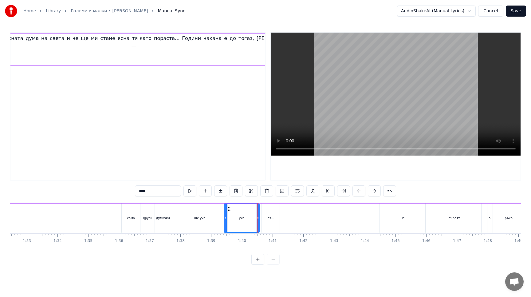
click at [140, 191] on input "***" at bounding box center [158, 190] width 46 height 11
drag, startPoint x: 157, startPoint y: 188, endPoint x: 103, endPoint y: 190, distance: 54.4
click at [103, 190] on div "0:08 Често споменават старите думата любов, аз я търсих из букварите и в урока …" at bounding box center [265, 148] width 511 height 233
drag, startPoint x: 154, startPoint y: 192, endPoint x: 117, endPoint y: 193, distance: 37.5
click at [117, 193] on div "0:08 Често споменават старите думата любов, аз я търсих из букварите и в урока …" at bounding box center [265, 148] width 511 height 233
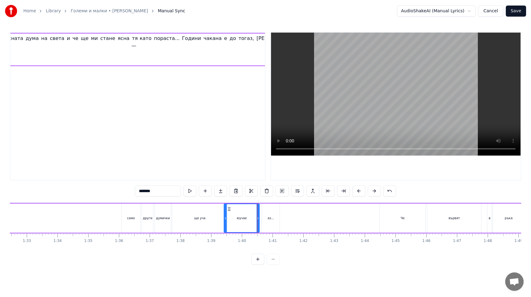
type input "*"
click at [129, 217] on div "само" at bounding box center [131, 218] width 8 height 5
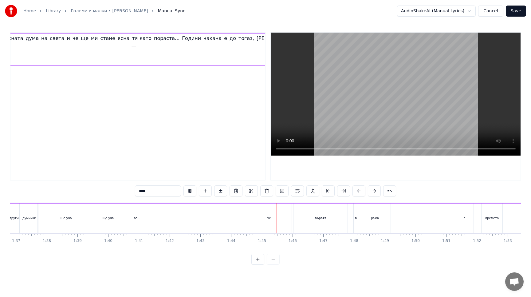
scroll to position [0, 2975]
click at [250, 220] on div "Че" at bounding box center [268, 217] width 45 height 29
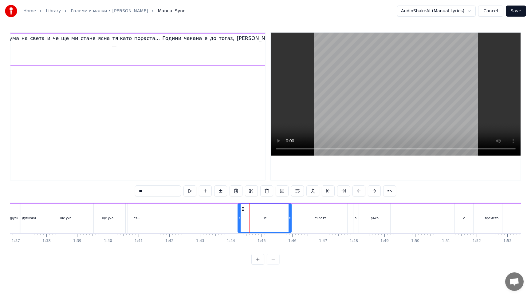
drag, startPoint x: 247, startPoint y: 220, endPoint x: 239, endPoint y: 220, distance: 8.0
click at [239, 220] on icon at bounding box center [239, 218] width 2 height 5
click at [313, 217] on div "вървят" at bounding box center [320, 217] width 54 height 29
type input "******"
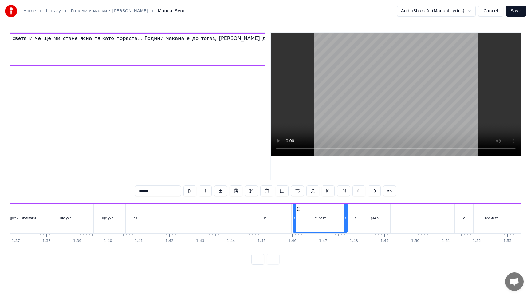
scroll to position [0, 875]
click at [270, 193] on button at bounding box center [266, 190] width 13 height 11
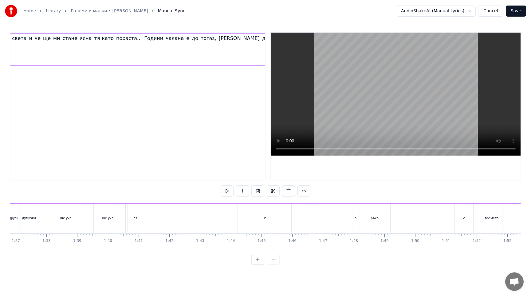
click at [356, 220] on div "в" at bounding box center [355, 217] width 4 height 29
click at [266, 192] on button at bounding box center [266, 190] width 13 height 11
click at [377, 227] on div "ръка" at bounding box center [374, 217] width 31 height 29
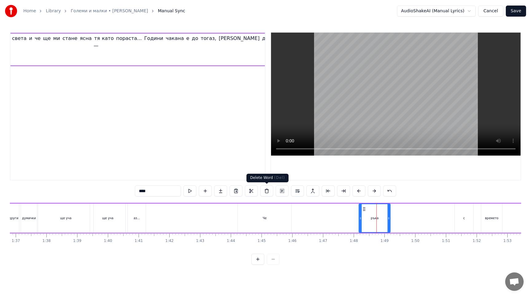
click at [266, 193] on button at bounding box center [266, 190] width 13 height 11
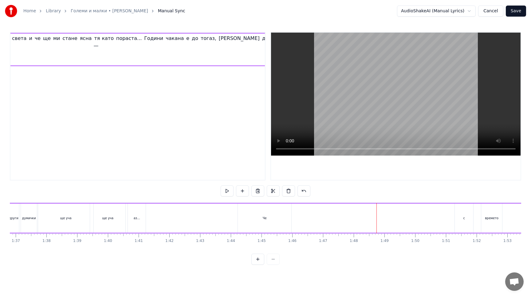
click at [271, 220] on div "Че" at bounding box center [264, 217] width 53 height 29
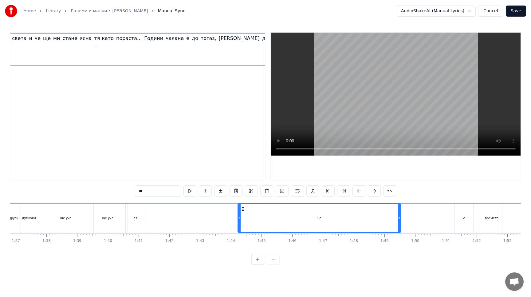
drag, startPoint x: 290, startPoint y: 219, endPoint x: 400, endPoint y: 222, distance: 109.4
click at [400, 222] on div at bounding box center [399, 218] width 2 height 28
click at [228, 219] on div "Често споменават старите думата любов, аз я търсих из букварите и в урока нов..…" at bounding box center [64, 218] width 5536 height 30
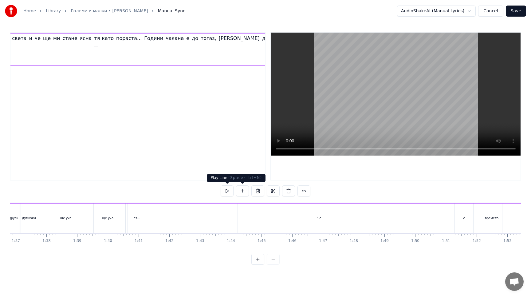
click at [230, 190] on button at bounding box center [227, 190] width 13 height 11
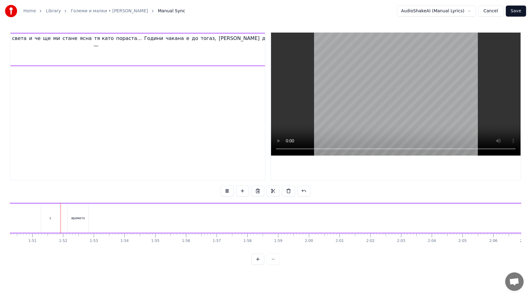
scroll to position [0, 3391]
click at [207, 251] on div "0:08 Често споменават старите думата любов, аз я търсих из букварите и в урока …" at bounding box center [265, 148] width 511 height 233
click at [98, 223] on div "Често споменават старите думата любов, аз я търсих из букварите и в урока нов..…" at bounding box center [197, 218] width 5536 height 30
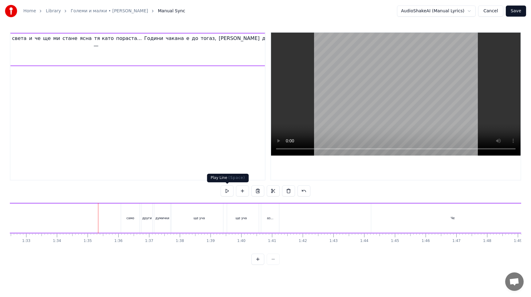
click at [228, 191] on button at bounding box center [227, 190] width 13 height 11
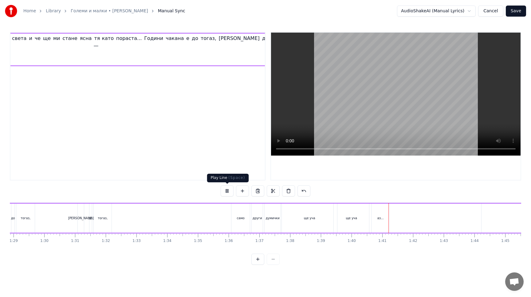
click at [226, 190] on button at bounding box center [227, 190] width 13 height 11
click at [322, 223] on div "ще уча" at bounding box center [309, 217] width 55 height 29
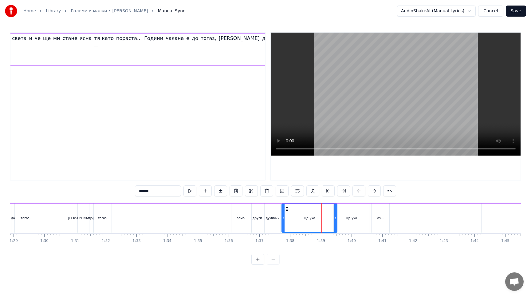
click at [173, 191] on input "******" at bounding box center [158, 190] width 46 height 11
click at [347, 223] on div "ще уча" at bounding box center [351, 217] width 35 height 29
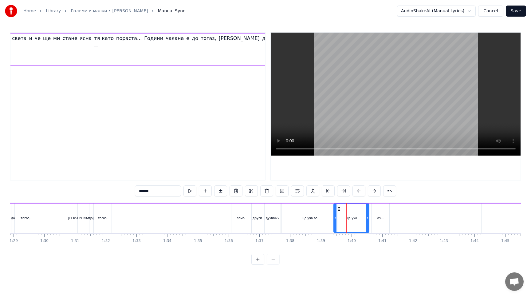
click at [173, 193] on input "******" at bounding box center [158, 190] width 46 height 11
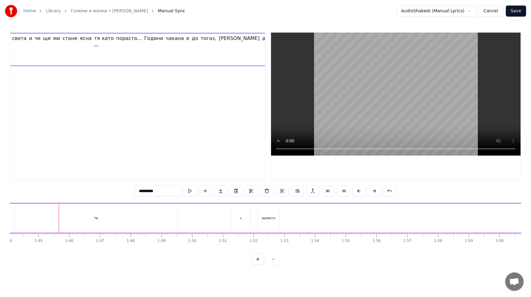
scroll to position [0, 3201]
click at [91, 222] on div "Че" at bounding box center [93, 217] width 163 height 29
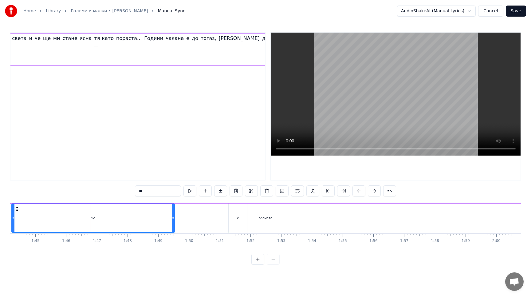
click at [14, 221] on div at bounding box center [13, 218] width 2 height 28
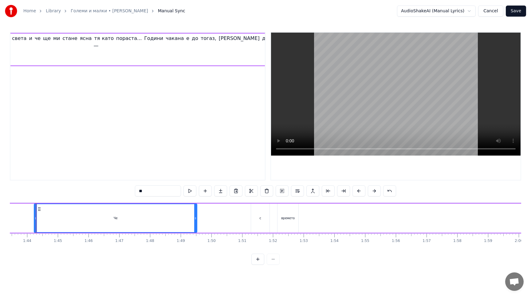
scroll to position [0, 3174]
drag, startPoint x: 152, startPoint y: 191, endPoint x: 120, endPoint y: 191, distance: 31.3
click at [120, 191] on div "0:08 Често споменават старите думата любов, аз я търсих из букварите и в урока …" at bounding box center [265, 148] width 511 height 233
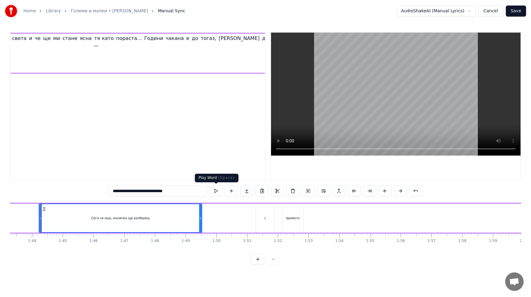
click at [215, 191] on button at bounding box center [216, 190] width 13 height 11
click at [158, 191] on input "**********" at bounding box center [158, 190] width 98 height 11
drag, startPoint x: 158, startPoint y: 191, endPoint x: 144, endPoint y: 191, distance: 13.5
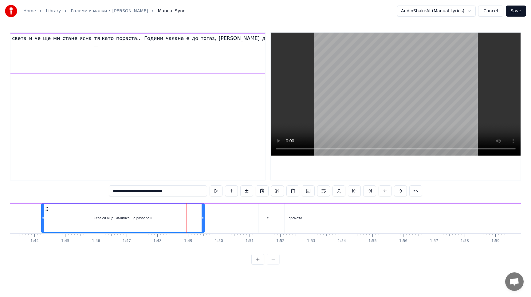
click at [144, 191] on input "**********" at bounding box center [158, 190] width 98 height 11
type input "**********"
click at [215, 190] on button at bounding box center [217, 190] width 13 height 11
drag, startPoint x: 173, startPoint y: 66, endPoint x: 186, endPoint y: 52, distance: 19.1
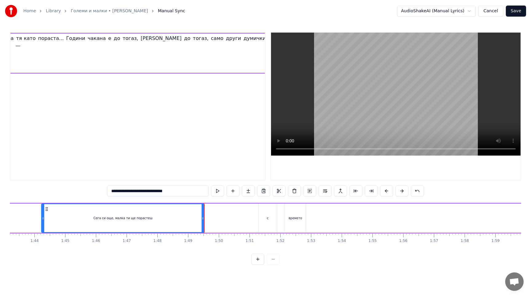
click at [186, 52] on div "Често споменават старите думата любов, аз я търсих из букварите и в урока нов..…" at bounding box center [122, 53] width 2107 height 41
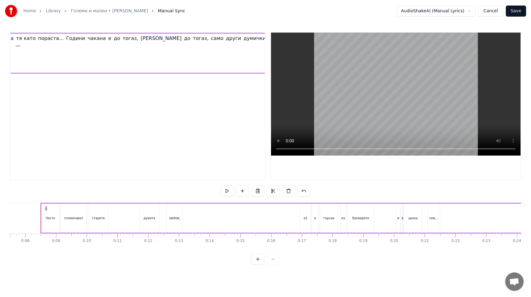
click at [302, 51] on span "Сега си още, малка ти ще порастеш" at bounding box center [315, 53] width 26 height 37
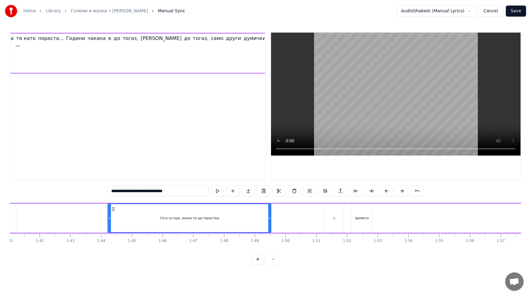
scroll to position [0, 3172]
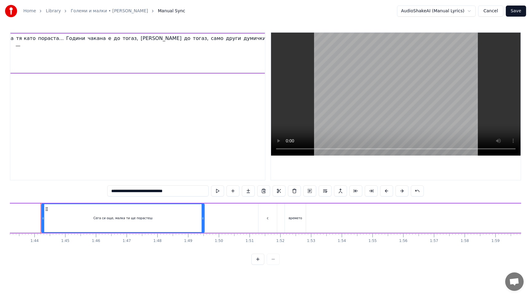
click at [302, 40] on span "Сега си още, малка ти ще порастеш" at bounding box center [315, 53] width 26 height 37
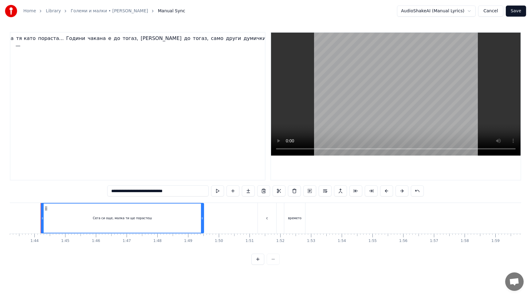
click at [190, 192] on input "**********" at bounding box center [157, 190] width 101 height 11
drag, startPoint x: 190, startPoint y: 192, endPoint x: 225, endPoint y: 188, distance: 35.6
click at [225, 188] on div "**********" at bounding box center [265, 190] width 317 height 11
click at [224, 194] on button at bounding box center [222, 190] width 13 height 11
click at [58, 216] on div "Сега си още, малка ти ще порастеш..." at bounding box center [122, 217] width 162 height 29
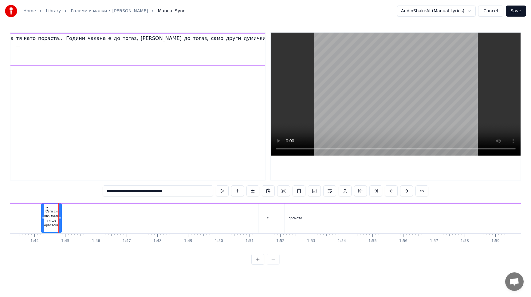
drag, startPoint x: 203, startPoint y: 221, endPoint x: 61, endPoint y: 222, distance: 142.9
click at [61, 222] on div at bounding box center [60, 218] width 2 height 28
click at [224, 191] on button at bounding box center [222, 190] width 13 height 11
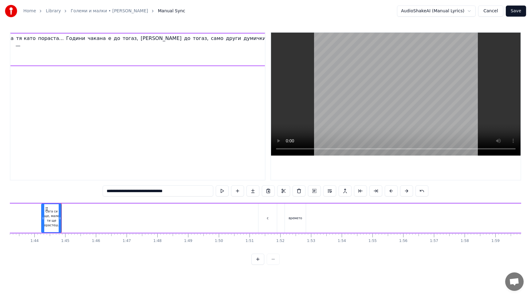
click at [224, 191] on button at bounding box center [222, 190] width 13 height 11
drag, startPoint x: 188, startPoint y: 191, endPoint x: 117, endPoint y: 191, distance: 70.7
click at [117, 191] on input "**********" at bounding box center [158, 190] width 111 height 11
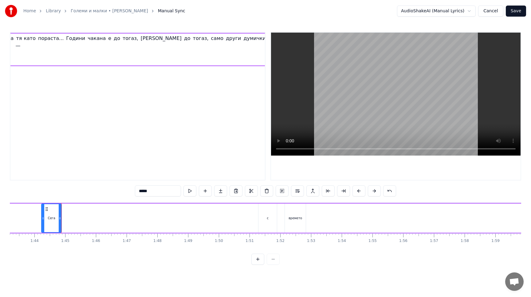
type input "****"
click at [78, 222] on div at bounding box center [78, 218] width 0 height 30
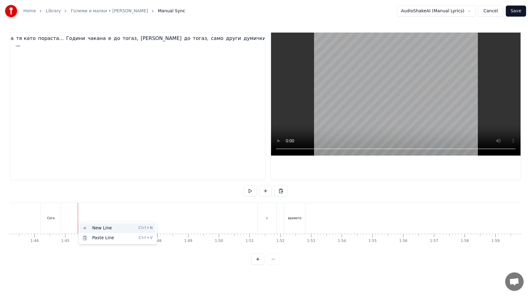
click at [90, 227] on div "New Line Ctrl+N" at bounding box center [118, 228] width 76 height 10
drag, startPoint x: 94, startPoint y: 224, endPoint x: 72, endPoint y: 223, distance: 21.8
click at [72, 223] on div "Често споменават старите думата любов, аз я търсих из букварите и в урока нов..…" at bounding box center [74, 218] width 6473 height 31
drag, startPoint x: 87, startPoint y: 223, endPoint x: 72, endPoint y: 223, distance: 15.7
click at [72, 223] on div "Често споменават старите думата любов, аз я търсих из букварите и в урока нов..…" at bounding box center [74, 218] width 6473 height 31
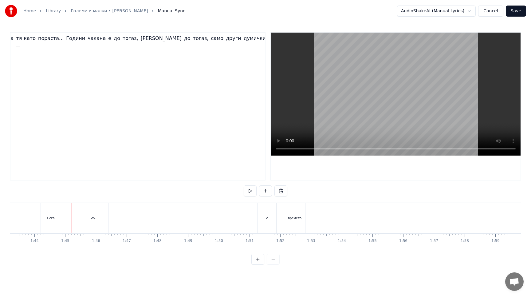
click at [90, 219] on div "<>" at bounding box center [93, 218] width 30 height 30
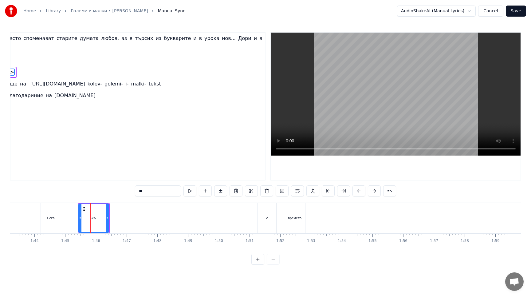
scroll to position [0, 13]
drag, startPoint x: 100, startPoint y: 223, endPoint x: 85, endPoint y: 223, distance: 14.1
click at [85, 223] on div "<>" at bounding box center [94, 218] width 30 height 28
drag, startPoint x: 149, startPoint y: 191, endPoint x: 135, endPoint y: 191, distance: 14.4
click at [135, 191] on div "0:08 Често споменават старите думата любов, аз я търсих из букварите и в урока …" at bounding box center [265, 148] width 511 height 233
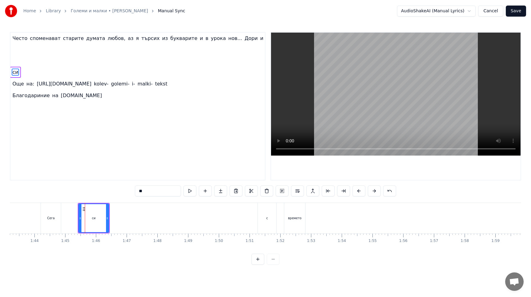
type input "**"
click at [98, 223] on div "си" at bounding box center [94, 218] width 30 height 28
drag, startPoint x: 108, startPoint y: 221, endPoint x: 96, endPoint y: 221, distance: 11.7
click at [96, 221] on div at bounding box center [95, 218] width 2 height 28
drag, startPoint x: 88, startPoint y: 225, endPoint x: 72, endPoint y: 224, distance: 16.0
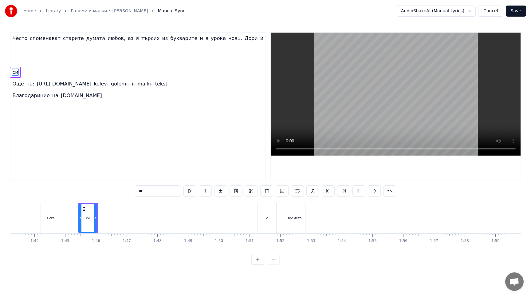
click at [72, 224] on div "Често споменават старите думата любов, аз я търсих из букварите и в урока нов..…" at bounding box center [74, 218] width 6473 height 31
drag, startPoint x: 85, startPoint y: 222, endPoint x: 72, endPoint y: 218, distance: 13.8
click at [72, 218] on div "Често споменават старите думата любов, аз я търсих из букварите и в урока нов..…" at bounding box center [74, 218] width 6473 height 31
click at [82, 206] on div "си" at bounding box center [87, 218] width 18 height 30
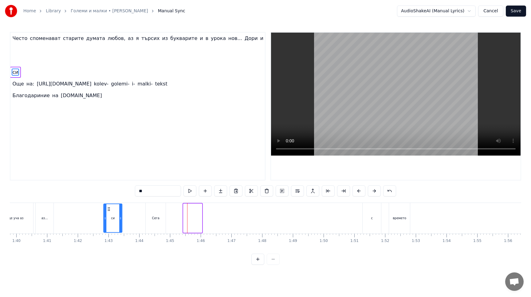
scroll to position [0, 3063]
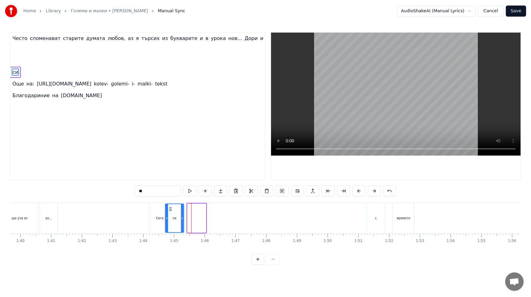
drag, startPoint x: 83, startPoint y: 209, endPoint x: 170, endPoint y: 211, distance: 86.4
click at [170, 211] on div "си" at bounding box center [175, 218] width 18 height 28
click at [162, 220] on div "Сега" at bounding box center [160, 218] width 8 height 5
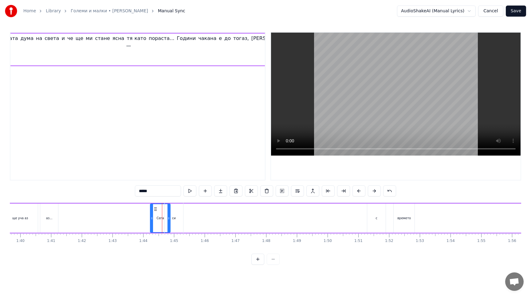
scroll to position [0, 862]
click at [190, 189] on button at bounding box center [189, 190] width 13 height 11
click at [177, 214] on div "си" at bounding box center [174, 218] width 18 height 30
type input "**"
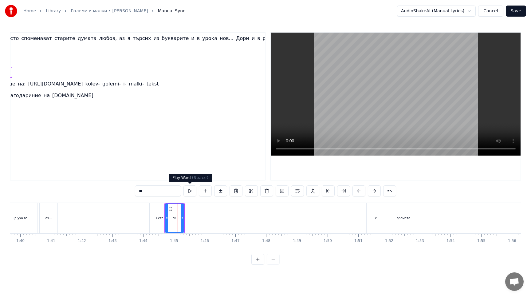
scroll to position [0, 13]
click at [192, 192] on button at bounding box center [189, 190] width 13 height 11
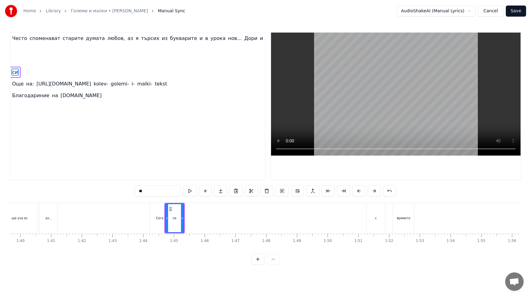
click at [192, 192] on button at bounding box center [189, 190] width 13 height 11
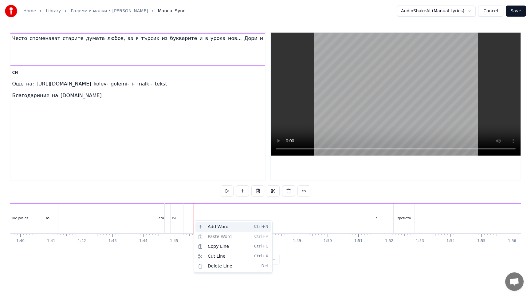
click at [210, 227] on div "Add Word Ctrl+N" at bounding box center [233, 227] width 76 height 10
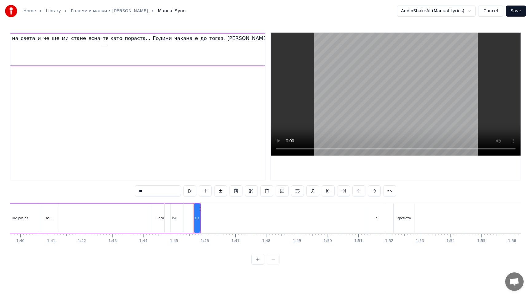
scroll to position [0, 870]
click at [199, 217] on icon at bounding box center [198, 218] width 2 height 5
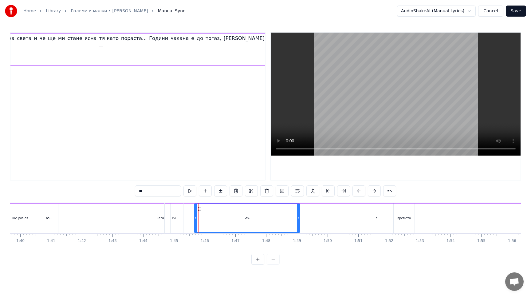
drag, startPoint x: 199, startPoint y: 217, endPoint x: 299, endPoint y: 220, distance: 100.2
click at [299, 221] on div at bounding box center [298, 218] width 2 height 28
drag, startPoint x: 299, startPoint y: 220, endPoint x: 313, endPoint y: 219, distance: 14.8
click at [313, 219] on div at bounding box center [313, 218] width 2 height 28
drag, startPoint x: 196, startPoint y: 219, endPoint x: 185, endPoint y: 219, distance: 10.8
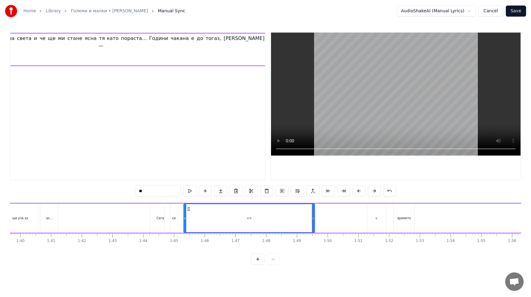
click at [185, 219] on icon at bounding box center [185, 218] width 2 height 5
drag, startPoint x: 148, startPoint y: 191, endPoint x: 128, endPoint y: 191, distance: 20.9
click at [128, 191] on div "0:08 Често споменават старите думата любов, аз я търсих из букварите и в урока …" at bounding box center [265, 148] width 511 height 233
type input "**********"
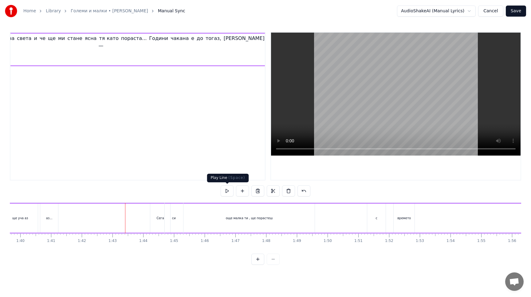
click at [226, 190] on button at bounding box center [227, 190] width 13 height 11
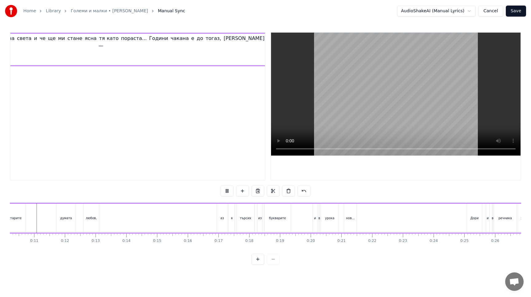
scroll to position [0, 310]
click at [385, 38] on span "Сега" at bounding box center [391, 38] width 13 height 7
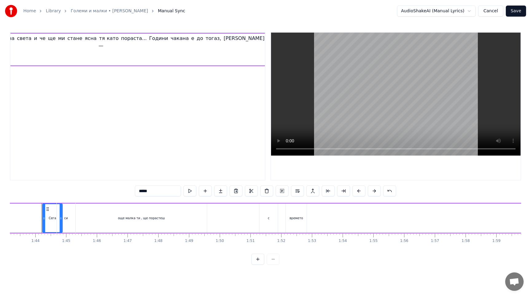
scroll to position [0, 3172]
click at [272, 223] on div "с" at bounding box center [267, 217] width 18 height 29
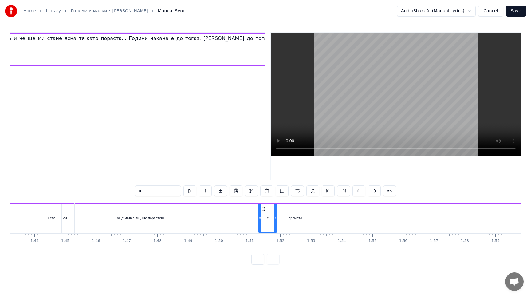
scroll to position [0, 892]
drag, startPoint x: 145, startPoint y: 191, endPoint x: 131, endPoint y: 191, distance: 13.8
click at [131, 191] on div "0:08 Често споменават старите думата любов, аз я търсих из букварите и в урока …" at bounding box center [265, 148] width 511 height 233
click at [191, 192] on button at bounding box center [189, 190] width 13 height 11
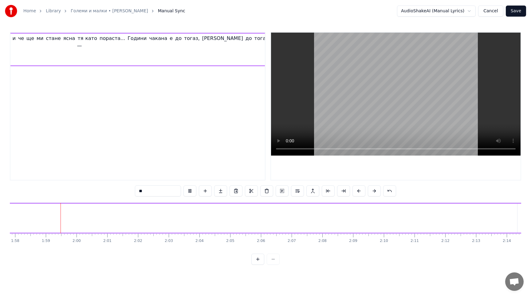
scroll to position [0, 3625]
click at [190, 192] on button at bounding box center [189, 190] width 13 height 11
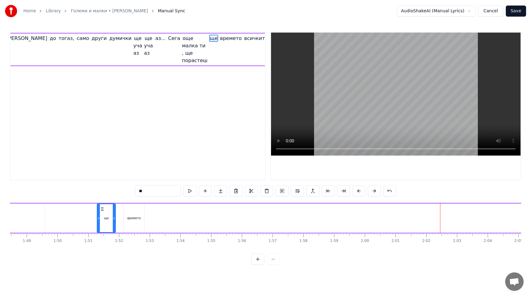
scroll to position [0, 3329]
drag, startPoint x: 118, startPoint y: 221, endPoint x: 127, endPoint y: 220, distance: 8.9
click at [127, 220] on div at bounding box center [126, 218] width 2 height 28
click at [157, 192] on input "**" at bounding box center [158, 190] width 46 height 11
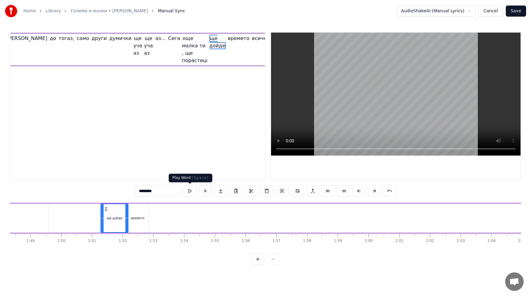
click at [190, 193] on button at bounding box center [189, 190] width 13 height 11
click at [125, 223] on div at bounding box center [125, 218] width 2 height 28
click at [135, 223] on div "времето" at bounding box center [137, 217] width 21 height 29
type input "*******"
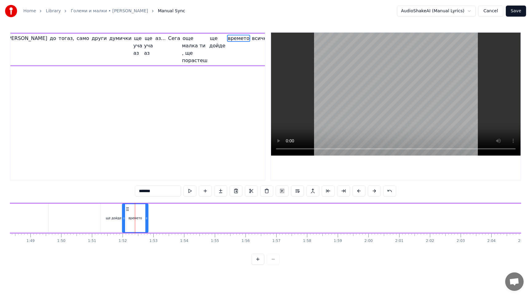
drag, startPoint x: 128, startPoint y: 221, endPoint x: 123, endPoint y: 221, distance: 4.9
click at [123, 221] on div at bounding box center [124, 218] width 2 height 28
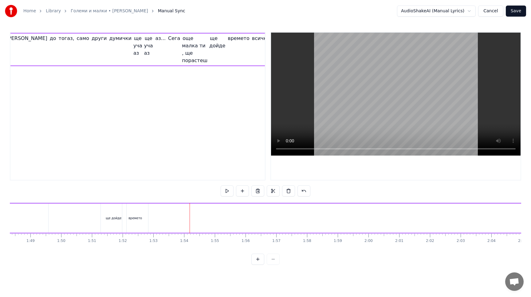
click at [182, 229] on div "Add Word Ctrl+N" at bounding box center [211, 231] width 76 height 10
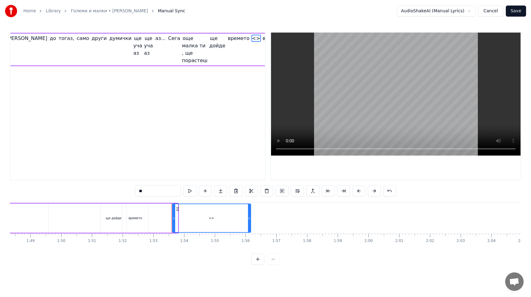
drag, startPoint x: 176, startPoint y: 220, endPoint x: 249, endPoint y: 215, distance: 73.0
click at [249, 215] on div at bounding box center [249, 218] width 2 height 28
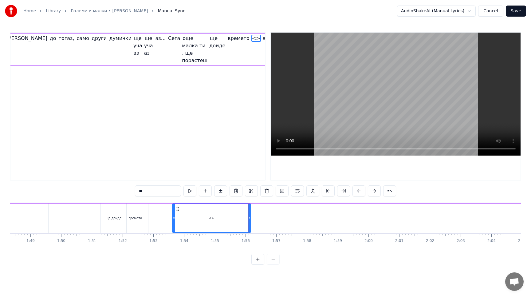
drag, startPoint x: 151, startPoint y: 191, endPoint x: 125, endPoint y: 191, distance: 25.8
click at [125, 191] on div "0:08 Често споменават старите думата любов, аз я търсих из букварите и в урока …" at bounding box center [265, 148] width 511 height 233
click at [190, 191] on button at bounding box center [189, 190] width 13 height 11
click at [173, 192] on input "**********" at bounding box center [158, 190] width 46 height 11
type input "**********"
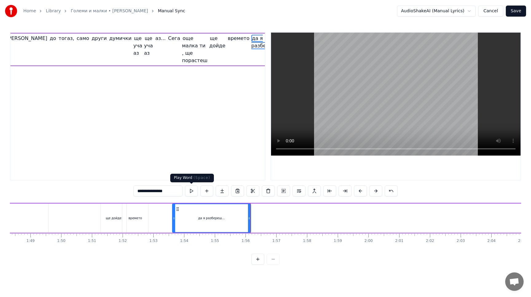
click at [191, 193] on button at bounding box center [191, 190] width 13 height 11
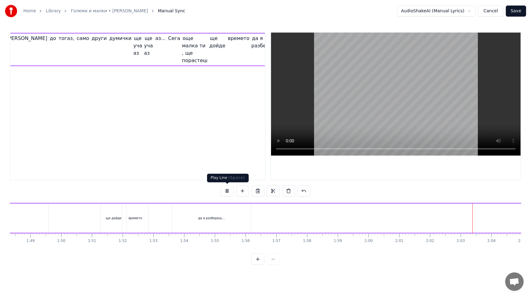
click at [229, 192] on button at bounding box center [227, 190] width 13 height 11
drag, startPoint x: 303, startPoint y: 225, endPoint x: 320, endPoint y: 223, distance: 17.0
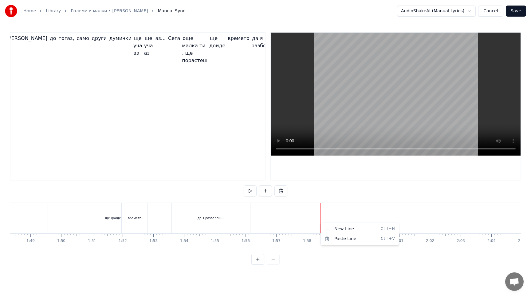
click at [304, 219] on html "Home Library Големи и малки • [PERSON_NAME] Manual Sync AudioShakeAI (Manual Ly…" at bounding box center [265, 137] width 531 height 274
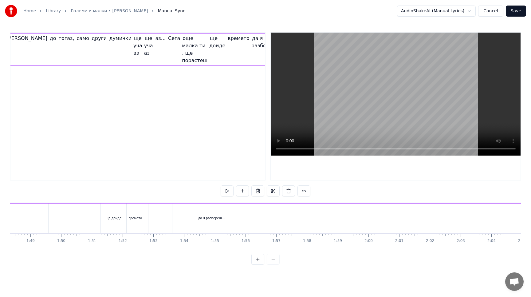
click at [328, 230] on div "Add Word Ctrl+N" at bounding box center [343, 228] width 76 height 10
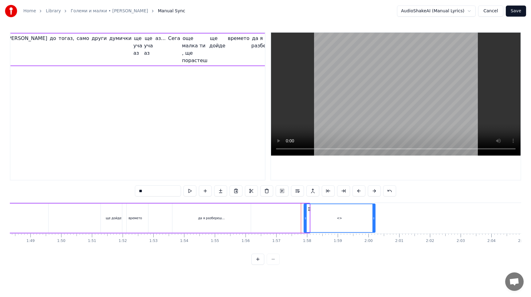
drag, startPoint x: 308, startPoint y: 218, endPoint x: 374, endPoint y: 219, distance: 65.8
click at [374, 219] on icon at bounding box center [373, 218] width 2 height 5
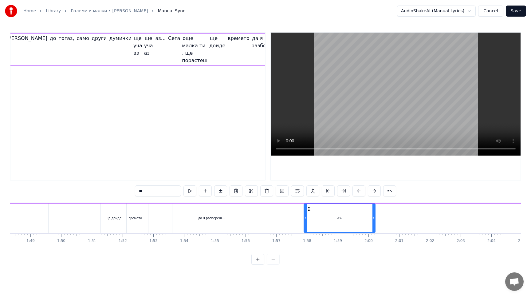
drag, startPoint x: 149, startPoint y: 192, endPoint x: 129, endPoint y: 192, distance: 20.3
click at [129, 192] on div "0:08 Често споменават старите думата любов, аз я търсих из букварите и в урока …" at bounding box center [265, 148] width 511 height 233
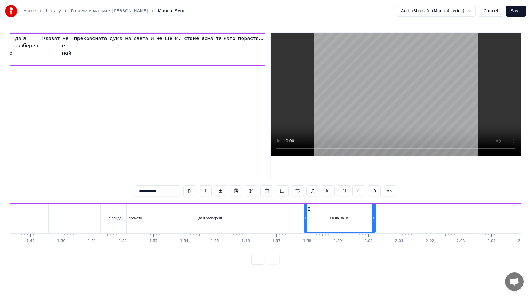
type input "**********"
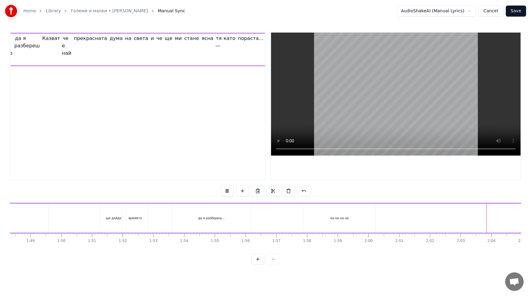
click at [319, 223] on div "на на на на" at bounding box center [339, 217] width 71 height 29
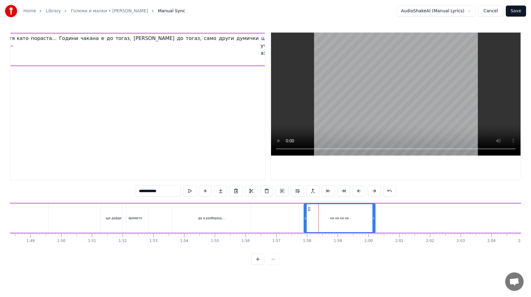
scroll to position [0, 962]
click at [191, 189] on button at bounding box center [189, 190] width 13 height 11
click at [170, 192] on input "**********" at bounding box center [158, 190] width 46 height 11
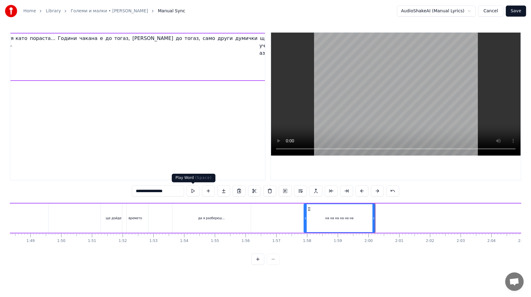
type input "**********"
click at [191, 191] on button at bounding box center [193, 190] width 13 height 11
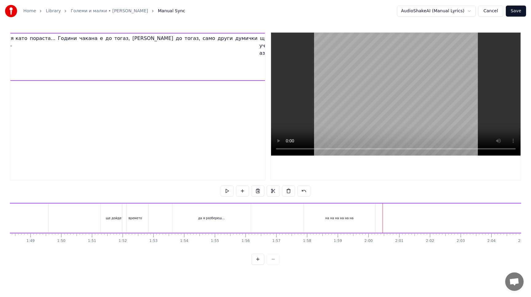
click at [390, 225] on div "Add Word Ctrl+N" at bounding box center [421, 226] width 76 height 10
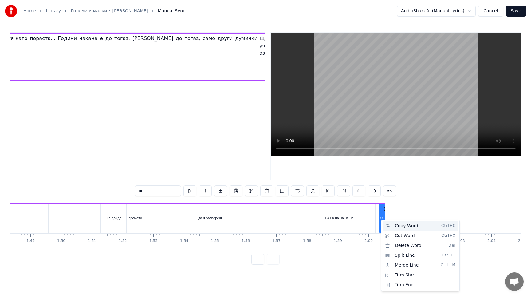
scroll to position [0, 970]
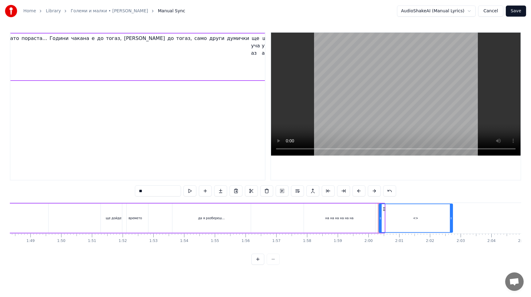
drag, startPoint x: 384, startPoint y: 218, endPoint x: 452, endPoint y: 219, distance: 68.2
click at [452, 220] on icon at bounding box center [451, 218] width 2 height 5
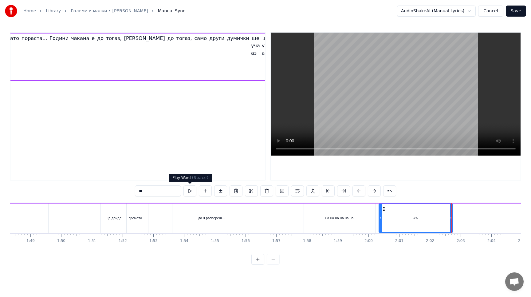
click at [187, 192] on button at bounding box center [189, 190] width 13 height 11
drag, startPoint x: 146, startPoint y: 190, endPoint x: 125, endPoint y: 190, distance: 20.9
click at [125, 190] on div "0:08 Често споменават старите думата любов, аз я търсих из букварите и в урока …" at bounding box center [265, 148] width 511 height 233
type input "**********"
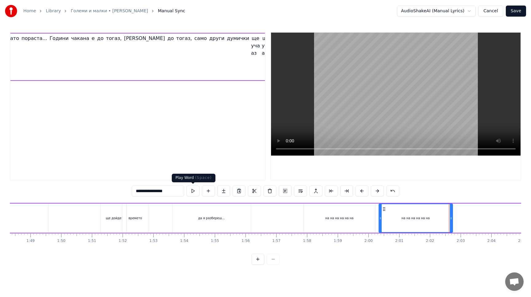
click at [194, 192] on button at bounding box center [193, 190] width 13 height 11
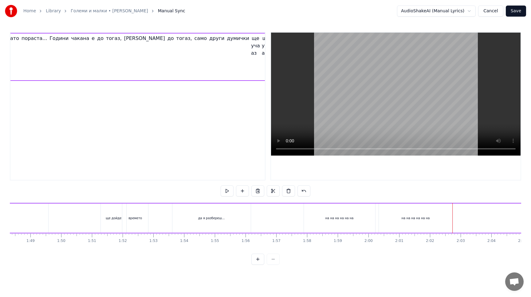
click at [443, 221] on div "на на на на на на" at bounding box center [416, 217] width 74 height 29
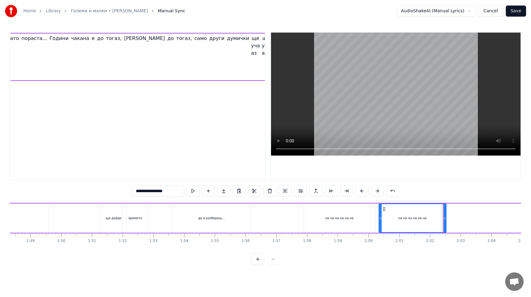
drag, startPoint x: 451, startPoint y: 221, endPoint x: 444, endPoint y: 220, distance: 6.5
click at [444, 220] on div at bounding box center [444, 218] width 2 height 28
click at [379, 225] on div "на на на на на на" at bounding box center [413, 217] width 68 height 29
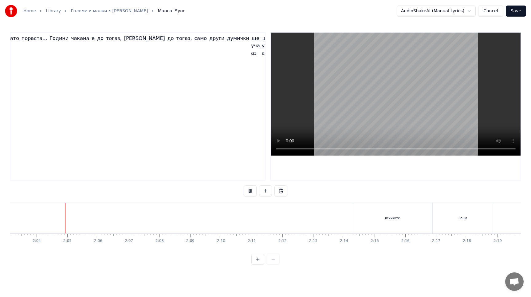
scroll to position [0, 3787]
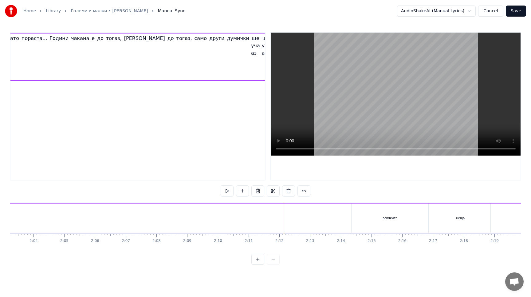
click at [59, 227] on div "Add Word Ctrl+N" at bounding box center [80, 227] width 76 height 10
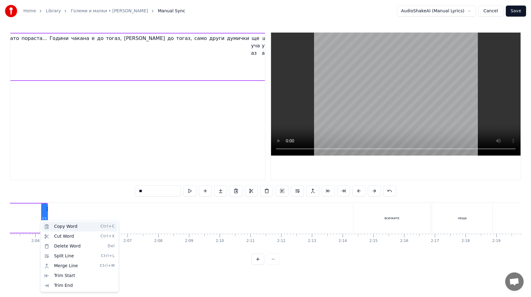
scroll to position [0, 977]
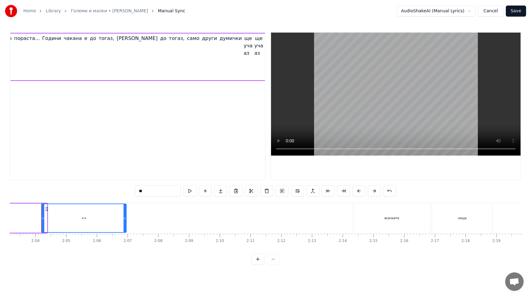
drag, startPoint x: 46, startPoint y: 217, endPoint x: 125, endPoint y: 216, distance: 79.3
click at [125, 216] on icon at bounding box center [125, 218] width 2 height 5
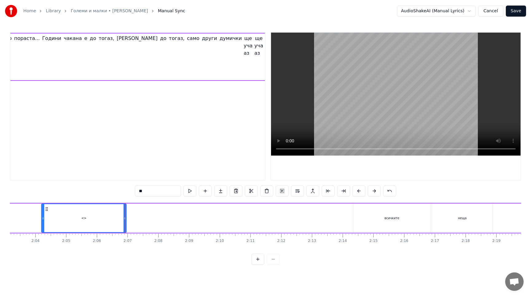
drag, startPoint x: 151, startPoint y: 189, endPoint x: 124, endPoint y: 189, distance: 26.4
click at [124, 189] on div "0:08 Често споменават старите думата любов, аз я търсих из букварите и в урока …" at bounding box center [265, 148] width 511 height 233
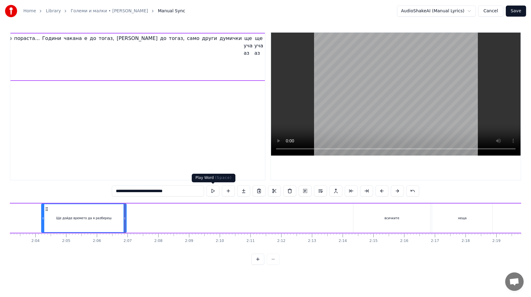
click at [213, 191] on button at bounding box center [213, 190] width 13 height 11
drag, startPoint x: 195, startPoint y: 192, endPoint x: 156, endPoint y: 192, distance: 39.3
click at [156, 192] on input "**********" at bounding box center [158, 190] width 92 height 11
type input "**********"
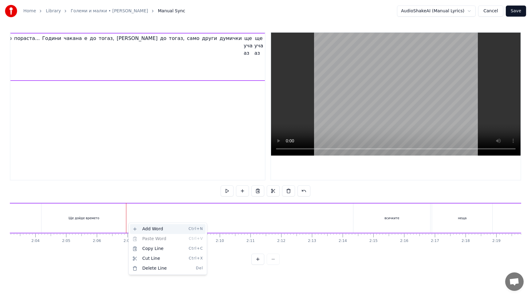
click at [136, 227] on div "Add Word Ctrl+N" at bounding box center [168, 229] width 76 height 10
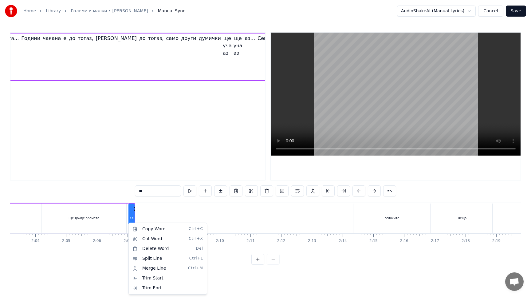
scroll to position [0, 999]
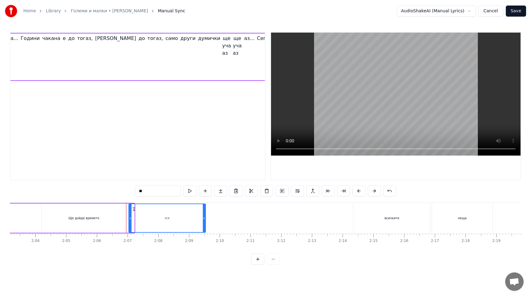
drag, startPoint x: 134, startPoint y: 220, endPoint x: 205, endPoint y: 223, distance: 71.3
click at [205, 223] on div at bounding box center [204, 218] width 2 height 28
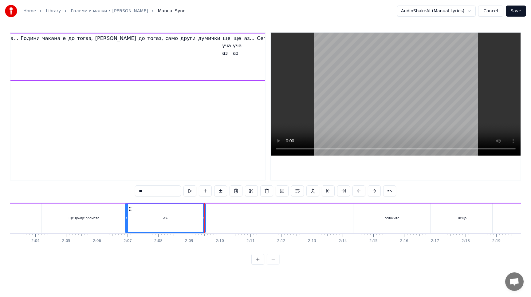
drag, startPoint x: 130, startPoint y: 221, endPoint x: 126, endPoint y: 221, distance: 3.7
click at [126, 221] on div at bounding box center [126, 218] width 2 height 28
drag, startPoint x: 154, startPoint y: 192, endPoint x: 124, endPoint y: 192, distance: 29.8
click at [124, 192] on div "0:08 Често споменават старите думата любов, аз я търсих из букварите и в урока …" at bounding box center [265, 148] width 511 height 233
click at [192, 194] on button at bounding box center [189, 190] width 13 height 11
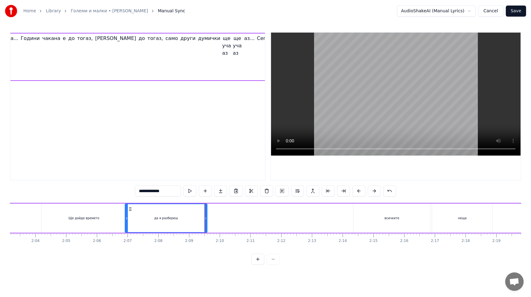
click at [206, 219] on icon at bounding box center [205, 218] width 2 height 5
click at [191, 191] on button at bounding box center [189, 190] width 13 height 11
drag, startPoint x: 207, startPoint y: 216, endPoint x: 210, endPoint y: 217, distance: 3.3
click at [210, 217] on icon at bounding box center [208, 218] width 2 height 5
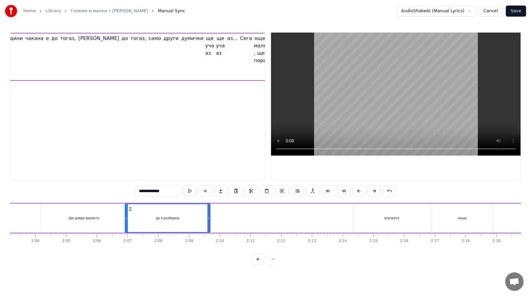
click at [187, 190] on button at bounding box center [189, 190] width 13 height 11
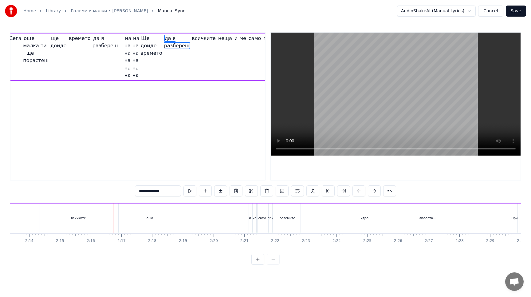
scroll to position [0, 4098]
click at [155, 222] on div "неща" at bounding box center [150, 217] width 60 height 29
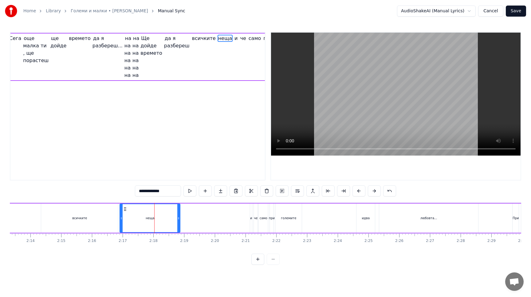
type input "****"
click at [189, 192] on button at bounding box center [189, 190] width 13 height 11
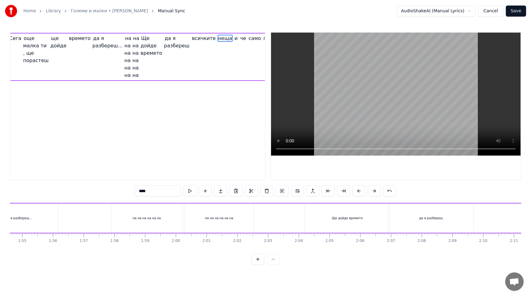
scroll to position [0, 3522]
click at [228, 190] on button at bounding box center [227, 190] width 13 height 11
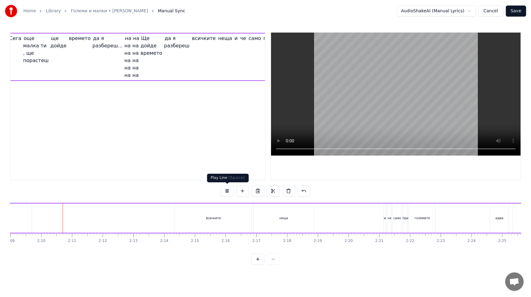
scroll to position [0, 3967]
click at [228, 191] on button at bounding box center [227, 190] width 13 height 11
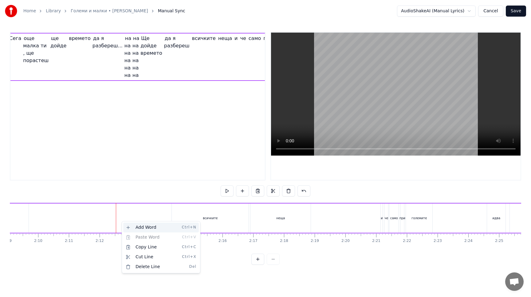
click at [131, 226] on div "Add Word Ctrl+N" at bounding box center [161, 228] width 76 height 10
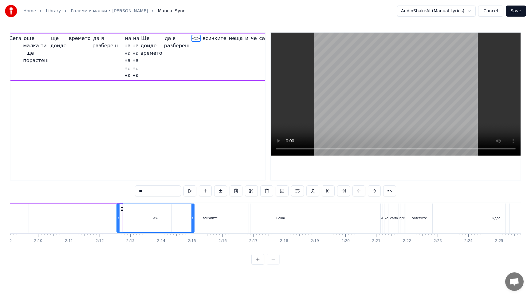
drag, startPoint x: 121, startPoint y: 218, endPoint x: 193, endPoint y: 217, distance: 71.9
click at [193, 217] on icon at bounding box center [192, 218] width 2 height 5
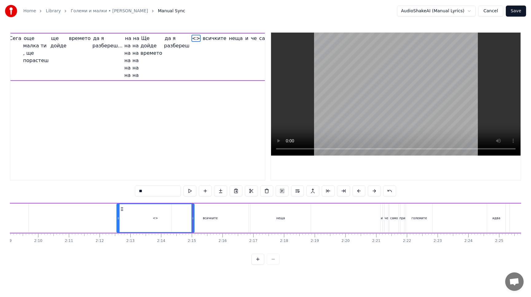
drag, startPoint x: 157, startPoint y: 190, endPoint x: 133, endPoint y: 189, distance: 24.0
click at [133, 189] on div "0:08 Често споменават старите думата любов, аз я търсих из букварите и в урока …" at bounding box center [265, 148] width 511 height 233
click at [150, 190] on input "**" at bounding box center [158, 190] width 46 height 11
drag, startPoint x: 147, startPoint y: 190, endPoint x: 126, endPoint y: 189, distance: 20.6
click at [126, 189] on div "0:08 Често споменават старите думата любов, аз я търсих из букварите и в урока …" at bounding box center [265, 148] width 511 height 233
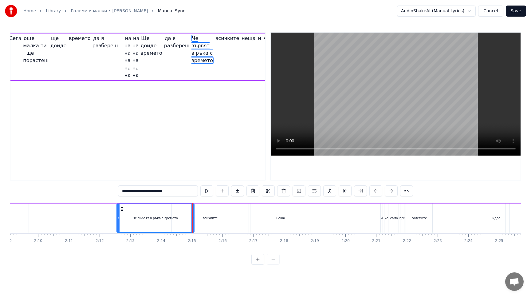
click at [160, 193] on input "**********" at bounding box center [158, 190] width 80 height 11
click at [211, 192] on button at bounding box center [209, 190] width 13 height 11
click at [159, 192] on input "**********" at bounding box center [158, 190] width 86 height 11
click at [210, 190] on button at bounding box center [209, 190] width 13 height 11
click at [207, 217] on div "всичките" at bounding box center [210, 218] width 15 height 5
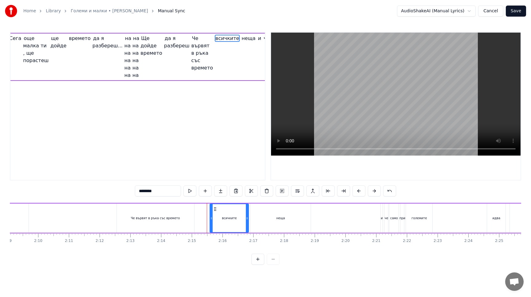
drag, startPoint x: 173, startPoint y: 219, endPoint x: 211, endPoint y: 223, distance: 38.3
click at [211, 223] on div at bounding box center [211, 218] width 2 height 28
drag, startPoint x: 247, startPoint y: 222, endPoint x: 270, endPoint y: 222, distance: 22.7
click at [270, 222] on div at bounding box center [270, 218] width 2 height 28
click at [191, 191] on button at bounding box center [189, 190] width 13 height 11
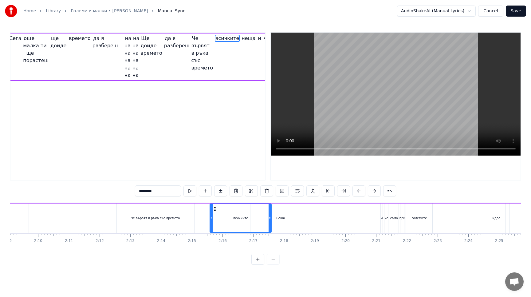
click at [191, 191] on button at bounding box center [189, 190] width 13 height 11
drag, startPoint x: 270, startPoint y: 226, endPoint x: 245, endPoint y: 227, distance: 24.9
click at [245, 227] on div at bounding box center [245, 218] width 2 height 28
click at [286, 227] on div "неща" at bounding box center [280, 217] width 60 height 29
type input "****"
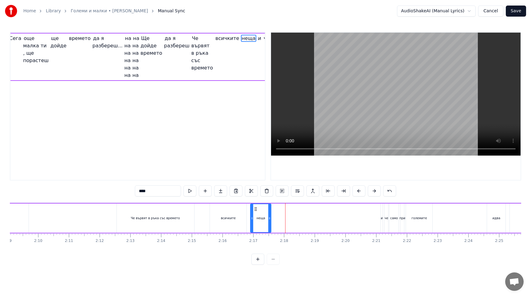
drag, startPoint x: 309, startPoint y: 225, endPoint x: 269, endPoint y: 226, distance: 39.7
click at [269, 226] on div at bounding box center [269, 218] width 2 height 28
drag, startPoint x: 261, startPoint y: 226, endPoint x: 254, endPoint y: 226, distance: 7.4
click at [254, 226] on div "неща" at bounding box center [261, 218] width 20 height 28
drag, startPoint x: 252, startPoint y: 217, endPoint x: 242, endPoint y: 217, distance: 9.5
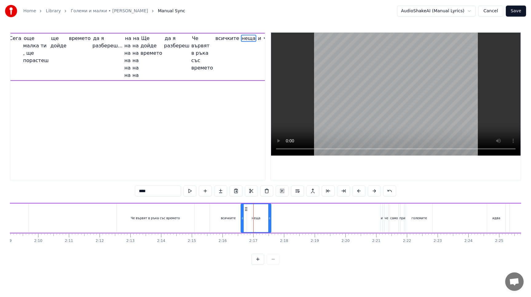
click at [242, 217] on icon at bounding box center [242, 218] width 2 height 5
click at [190, 189] on button at bounding box center [189, 190] width 13 height 11
drag, startPoint x: 270, startPoint y: 222, endPoint x: 273, endPoint y: 221, distance: 3.4
click at [273, 221] on div at bounding box center [273, 218] width 2 height 28
click at [191, 190] on button at bounding box center [189, 190] width 13 height 11
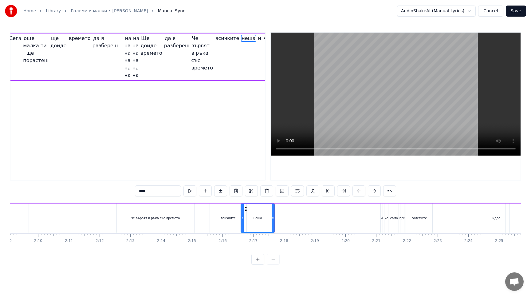
click at [216, 225] on div "всичките" at bounding box center [228, 217] width 37 height 29
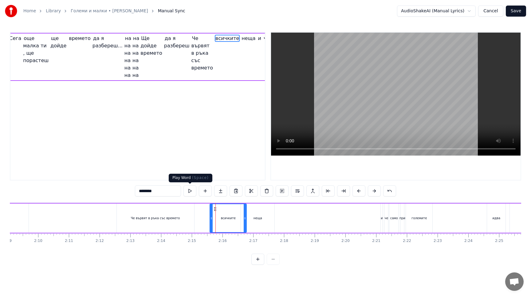
click at [189, 191] on button at bounding box center [189, 190] width 13 height 11
click at [190, 189] on button at bounding box center [189, 190] width 13 height 11
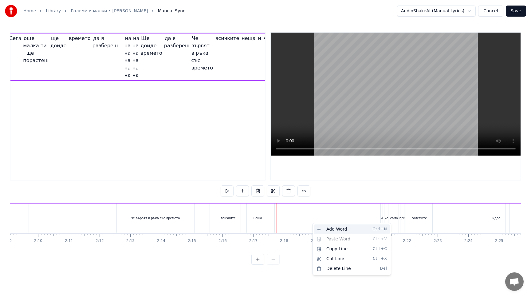
click at [320, 229] on div "Add Word Ctrl+N" at bounding box center [352, 229] width 76 height 10
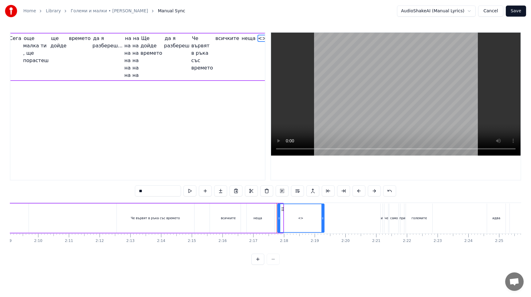
drag, startPoint x: 282, startPoint y: 217, endPoint x: 323, endPoint y: 215, distance: 41.2
click at [323, 216] on icon at bounding box center [322, 218] width 2 height 5
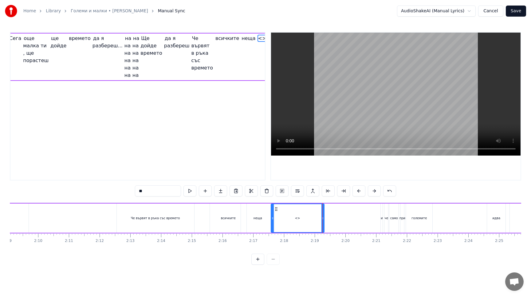
drag, startPoint x: 278, startPoint y: 219, endPoint x: 271, endPoint y: 219, distance: 6.5
click at [271, 219] on icon at bounding box center [272, 218] width 2 height 5
drag, startPoint x: 161, startPoint y: 191, endPoint x: 122, endPoint y: 191, distance: 38.4
click at [122, 191] on div "0:08 Често споменават старите думата любов, аз я търсих из букварите и в урока …" at bounding box center [265, 148] width 511 height 233
click at [193, 192] on button at bounding box center [193, 190] width 13 height 11
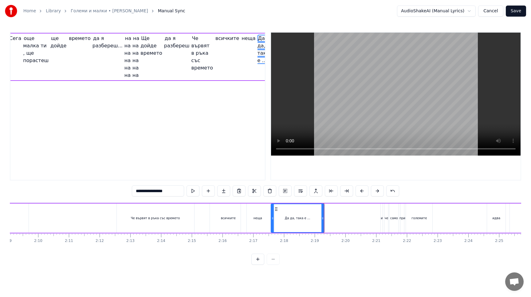
click at [255, 223] on div "неща" at bounding box center [257, 217] width 33 height 29
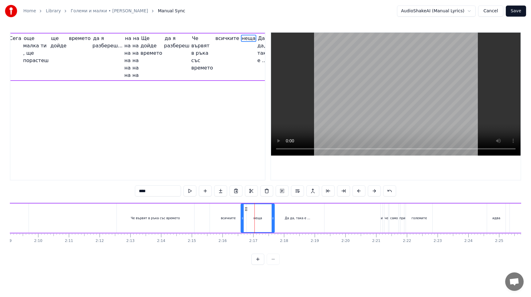
click at [166, 192] on input "****" at bounding box center [158, 190] width 46 height 11
click at [118, 223] on div "Че вървят в ръка със времето" at bounding box center [155, 217] width 77 height 29
type input "**********"
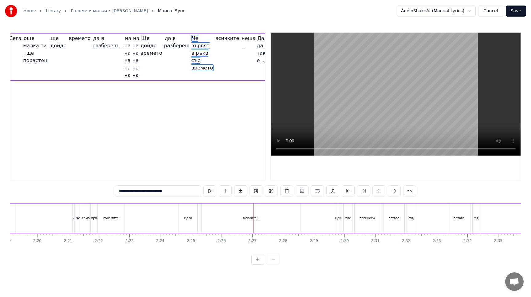
scroll to position [0, 4274]
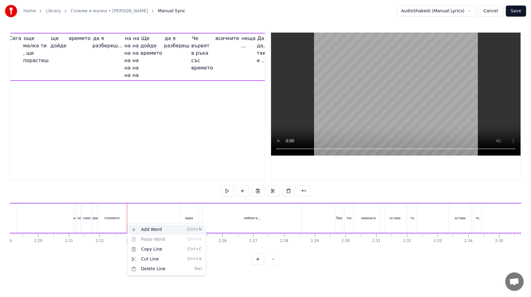
click at [141, 228] on div "Add Word Ctrl+N" at bounding box center [167, 230] width 76 height 10
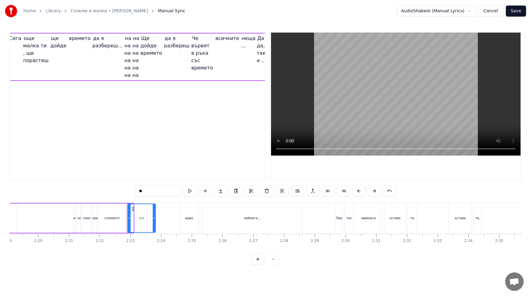
drag, startPoint x: 132, startPoint y: 219, endPoint x: 154, endPoint y: 219, distance: 22.1
click at [154, 219] on icon at bounding box center [154, 218] width 2 height 5
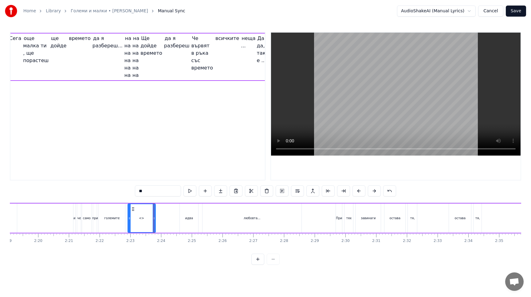
drag, startPoint x: 153, startPoint y: 192, endPoint x: 127, endPoint y: 192, distance: 25.8
click at [127, 192] on div "0:08 Често споменават старите думата любов, аз я търсих из букварите и в урока …" at bounding box center [265, 148] width 511 height 233
type input "*"
click at [191, 191] on button at bounding box center [189, 190] width 13 height 11
click at [117, 223] on div "големите" at bounding box center [112, 217] width 26 height 29
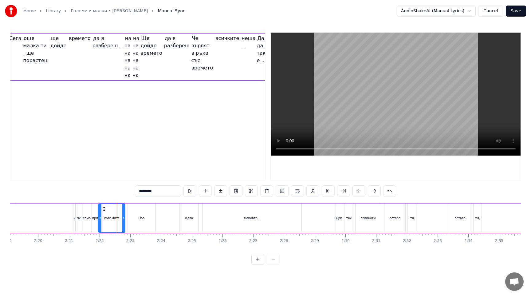
click at [165, 190] on input "********" at bounding box center [158, 190] width 46 height 11
type input "**********"
click at [192, 192] on button at bounding box center [189, 190] width 13 height 11
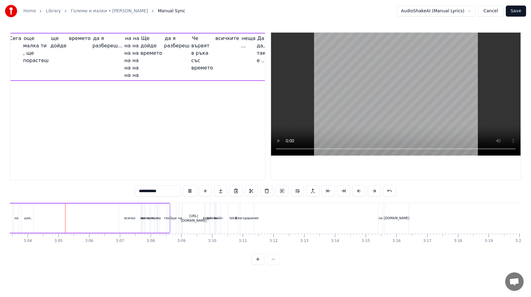
scroll to position [0, 5645]
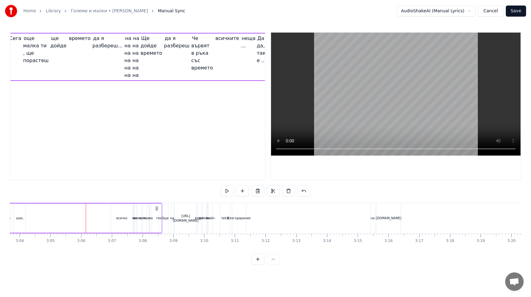
click at [260, 261] on button at bounding box center [257, 259] width 13 height 11
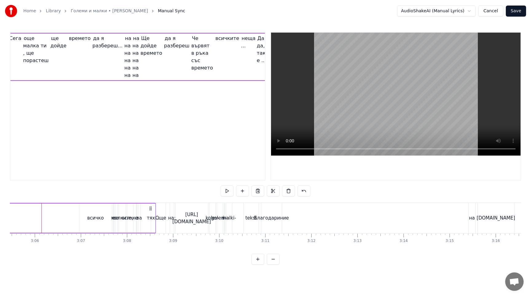
scroll to position [0, 8550]
click at [255, 261] on button at bounding box center [257, 259] width 13 height 11
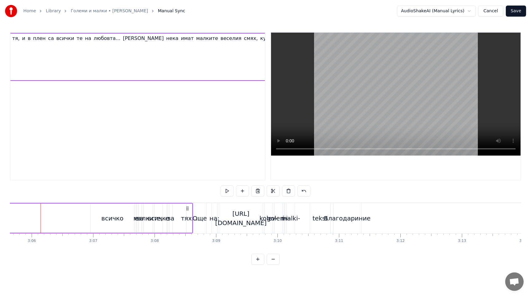
scroll to position [0, 1778]
click at [319, 219] on div "tekst" at bounding box center [320, 218] width 15 height 9
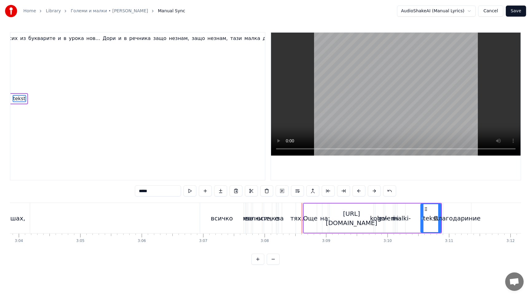
scroll to position [0, 11306]
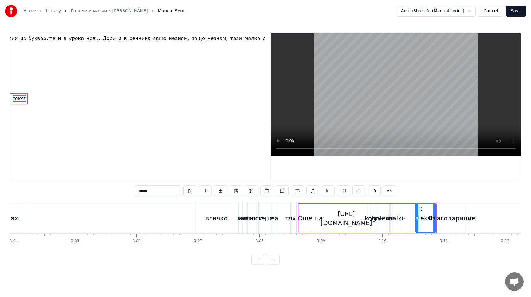
click at [210, 225] on div "всичко" at bounding box center [217, 218] width 44 height 30
type input "******"
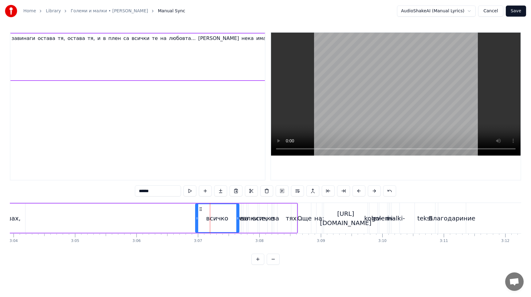
scroll to position [0, 1694]
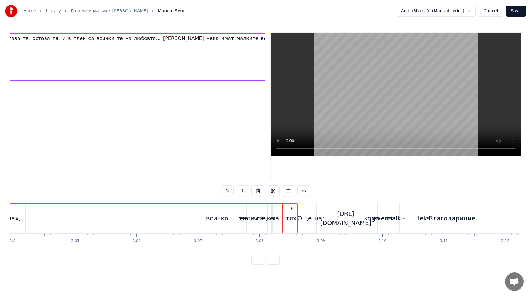
click at [262, 219] on div "всичко" at bounding box center [263, 218] width 22 height 9
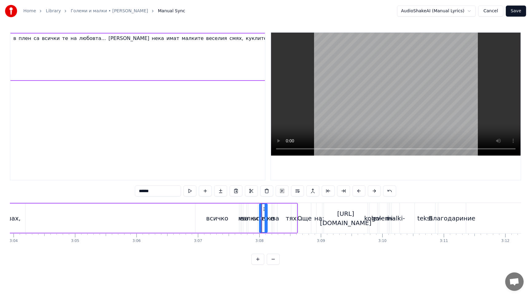
click at [241, 219] on div "малките," at bounding box center [253, 218] width 30 height 9
type input "********"
click at [242, 221] on div "малките," at bounding box center [253, 218] width 30 height 9
click at [402, 122] on video at bounding box center [396, 94] width 250 height 123
click at [188, 192] on button at bounding box center [189, 190] width 13 height 11
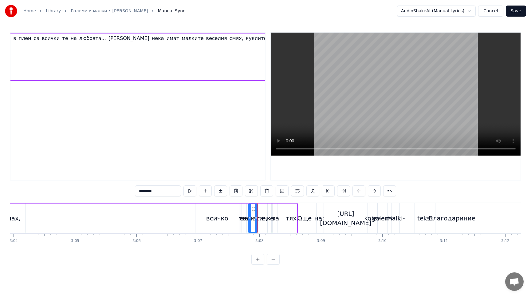
click at [188, 192] on button at bounding box center [189, 190] width 13 height 11
click at [201, 246] on div "Често споменават старите думата любов, аз я търсих из букварите и в урока нов..…" at bounding box center [265, 226] width 511 height 46
click at [313, 228] on div "Още на: [URL][DOMAIN_NAME] kolev- golemi- i- malki- tekst" at bounding box center [367, 218] width 139 height 30
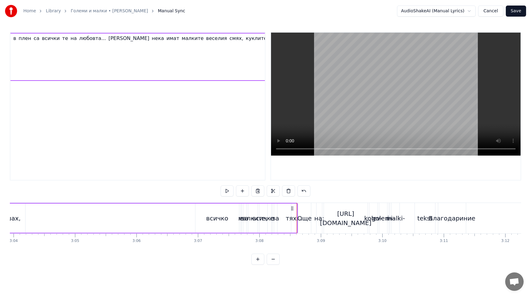
click at [348, 273] on html "Home Library Големи и малки • [PERSON_NAME] Manual Sync AudioShakeAI (Manual Ly…" at bounding box center [265, 137] width 531 height 274
click at [147, 261] on div "0:08 Често споменават старите думата любов, аз я търсих из букварите и в урока …" at bounding box center [265, 148] width 511 height 233
click at [215, 219] on div "всичко" at bounding box center [217, 218] width 22 height 9
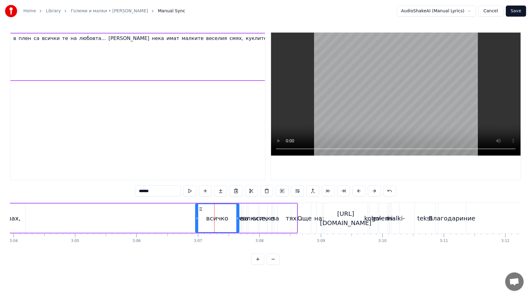
click at [277, 220] on div "за" at bounding box center [275, 218] width 7 height 9
type input "**"
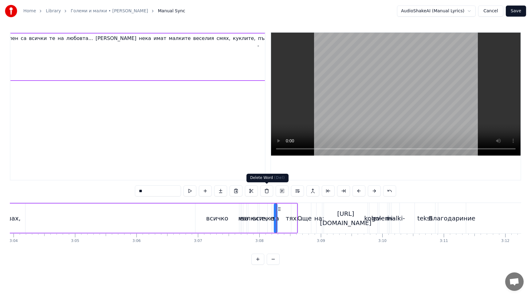
click at [264, 191] on button at bounding box center [266, 190] width 13 height 11
click at [263, 223] on div "всичко" at bounding box center [263, 217] width 8 height 29
click at [266, 192] on button at bounding box center [266, 190] width 13 height 11
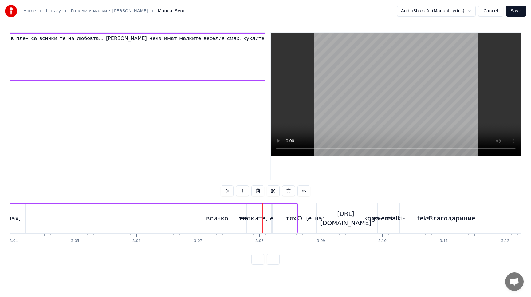
click at [252, 219] on div "малките," at bounding box center [253, 218] width 30 height 9
click at [266, 190] on button at bounding box center [266, 190] width 13 height 11
click at [244, 220] on div "за" at bounding box center [244, 218] width 7 height 9
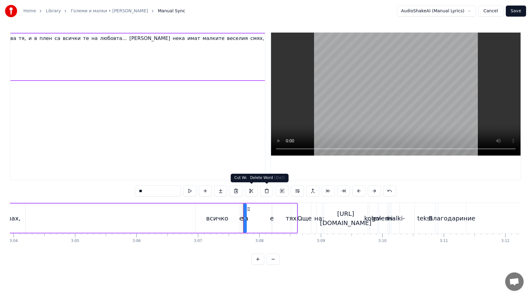
click at [267, 189] on button at bounding box center [266, 190] width 13 height 11
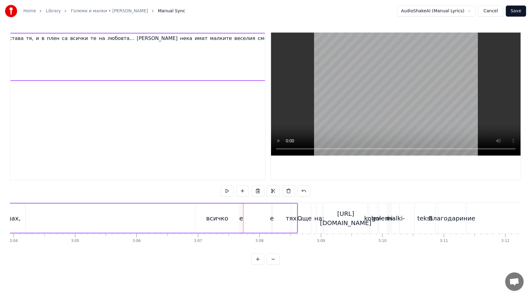
click at [240, 216] on div "е" at bounding box center [241, 218] width 4 height 9
click at [267, 194] on button at bounding box center [266, 190] width 13 height 11
click at [271, 222] on div "е" at bounding box center [272, 218] width 4 height 9
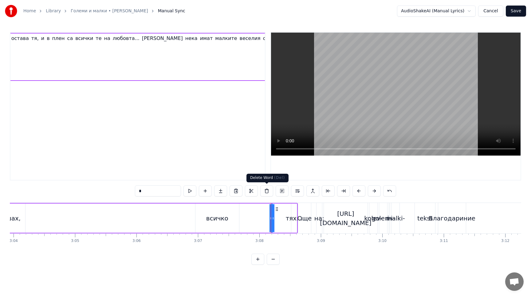
click at [269, 193] on button at bounding box center [266, 190] width 13 height 11
click at [293, 223] on div "тях..." at bounding box center [294, 217] width 6 height 29
click at [266, 193] on button at bounding box center [266, 190] width 13 height 11
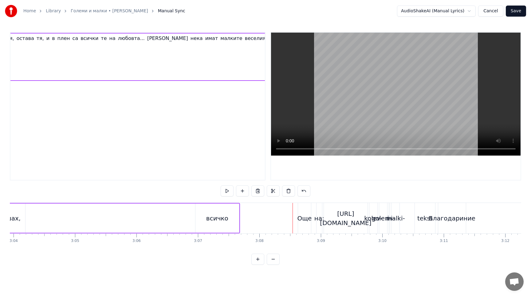
scroll to position [0, 1696]
click at [358, 232] on div "[URL][DOMAIN_NAME]" at bounding box center [346, 218] width 44 height 30
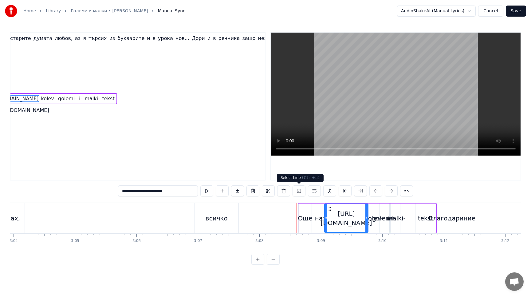
scroll to position [0, 36]
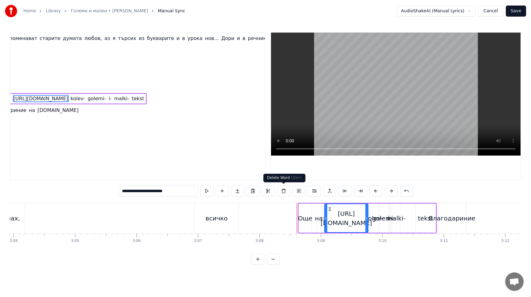
click at [283, 189] on button at bounding box center [283, 190] width 13 height 11
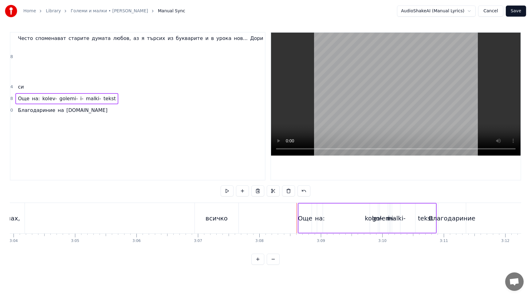
scroll to position [0, 0]
drag, startPoint x: 103, startPoint y: 111, endPoint x: 53, endPoint y: 97, distance: 51.6
click at [53, 97] on div "0:08 Често споменават старите думата любов, аз я търсих из букварите и в урока …" at bounding box center [138, 106] width 256 height 148
drag, startPoint x: 102, startPoint y: 114, endPoint x: 30, endPoint y: 100, distance: 73.4
click at [30, 100] on div "0:08 Често споменават старите думата любов, аз я търсих из букварите и в урока …" at bounding box center [138, 106] width 256 height 148
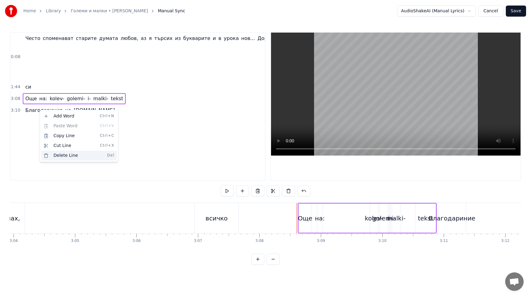
click at [70, 157] on div "Delete Line Del" at bounding box center [79, 156] width 76 height 10
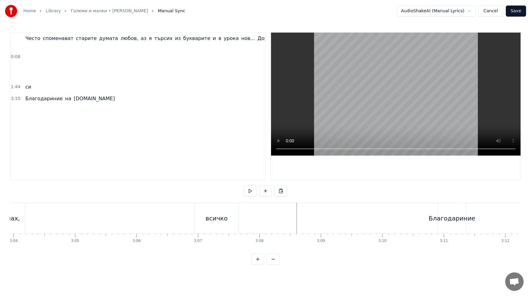
click at [62, 102] on div "Благодариние на [DOMAIN_NAME]" at bounding box center [70, 98] width 94 height 11
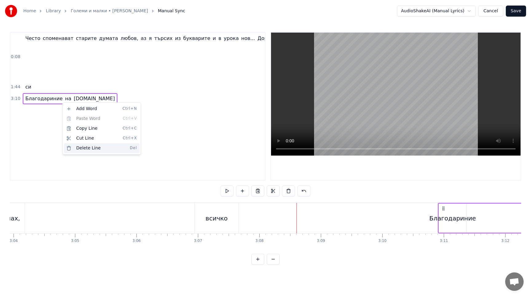
click at [79, 150] on div "Delete Line Del" at bounding box center [102, 148] width 76 height 10
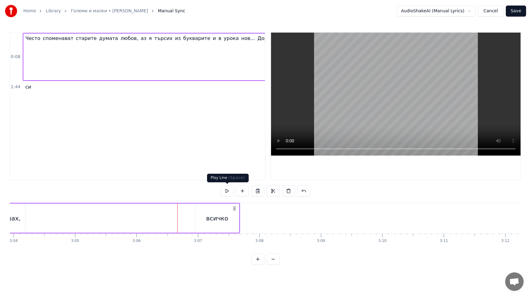
click at [231, 191] on button at bounding box center [227, 190] width 13 height 11
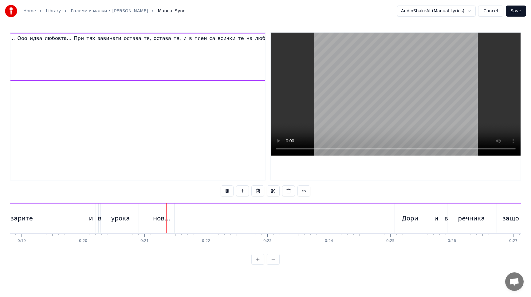
scroll to position [0, 1696]
click at [504, 39] on span "всичко" at bounding box center [513, 38] width 19 height 7
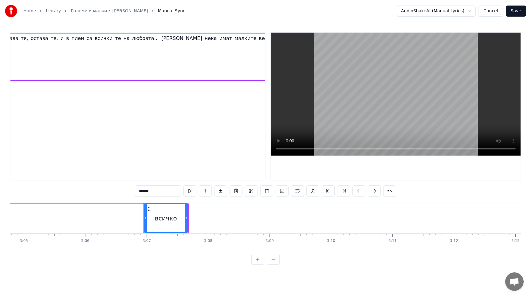
scroll to position [0, 11460]
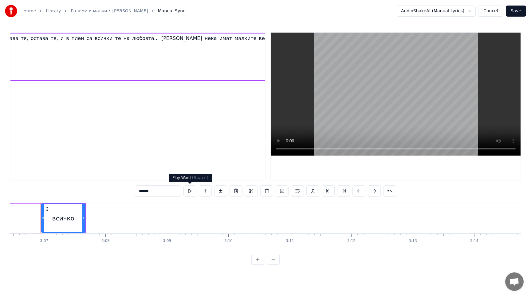
click at [191, 192] on button at bounding box center [189, 190] width 13 height 11
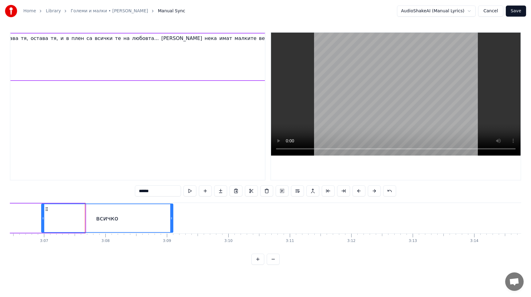
drag, startPoint x: 83, startPoint y: 220, endPoint x: 171, endPoint y: 216, distance: 88.0
click at [171, 216] on icon at bounding box center [171, 218] width 2 height 5
click at [191, 191] on button at bounding box center [189, 190] width 13 height 11
click at [164, 194] on input "******" at bounding box center [158, 190] width 46 height 11
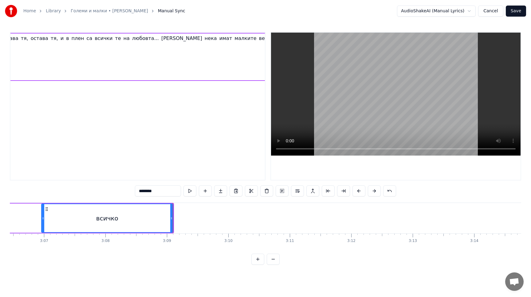
scroll to position [0, 1695]
type input "**********"
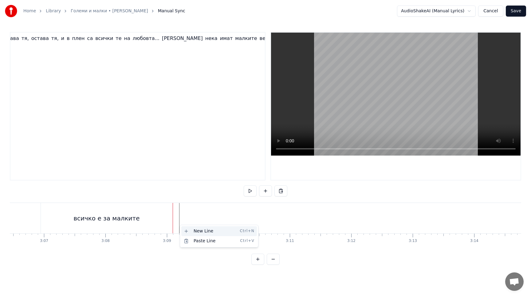
click at [192, 230] on div "New Line Ctrl+N" at bounding box center [219, 231] width 76 height 10
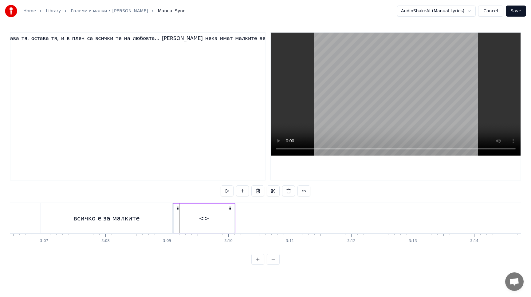
click at [224, 220] on div "<>" at bounding box center [204, 217] width 61 height 29
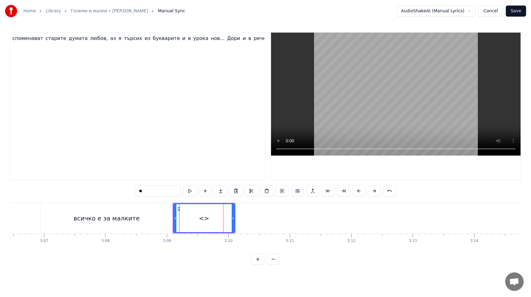
scroll to position [0, 14]
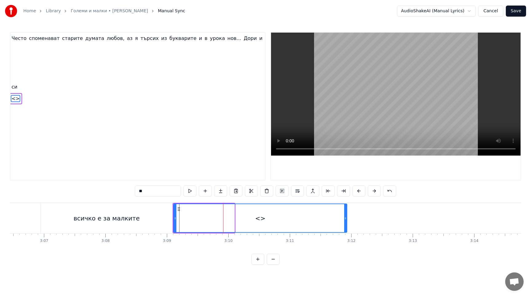
drag, startPoint x: 234, startPoint y: 219, endPoint x: 345, endPoint y: 222, distance: 110.7
click at [345, 222] on div at bounding box center [345, 218] width 2 height 28
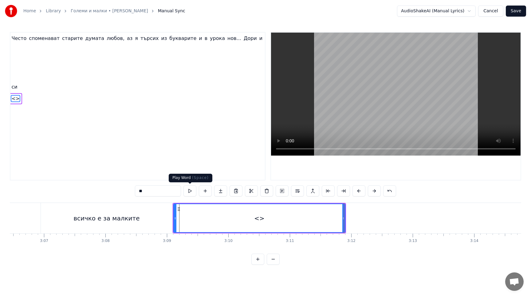
click at [191, 192] on button at bounding box center [189, 190] width 13 height 11
drag, startPoint x: 344, startPoint y: 217, endPoint x: 360, endPoint y: 219, distance: 16.7
click at [356, 219] on icon at bounding box center [354, 218] width 2 height 5
drag, startPoint x: 149, startPoint y: 194, endPoint x: 114, endPoint y: 189, distance: 34.9
click at [114, 189] on div "0:08 Често споменават старите думата любов, аз я търсих из букварите и в урока …" at bounding box center [265, 148] width 511 height 233
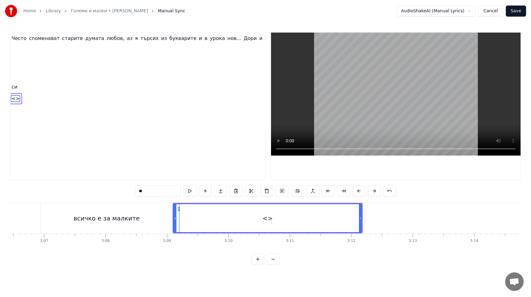
click at [125, 229] on div "всичко е за малките" at bounding box center [107, 218] width 132 height 30
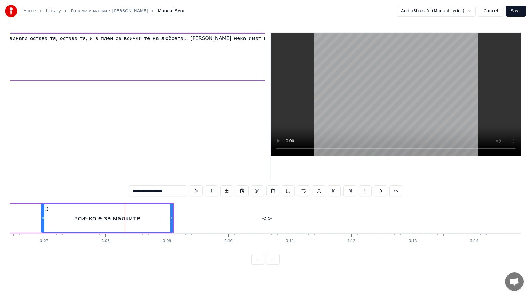
scroll to position [0, 1697]
click at [181, 194] on input "**********" at bounding box center [158, 190] width 58 height 11
click at [223, 219] on div "<>" at bounding box center [267, 218] width 188 height 30
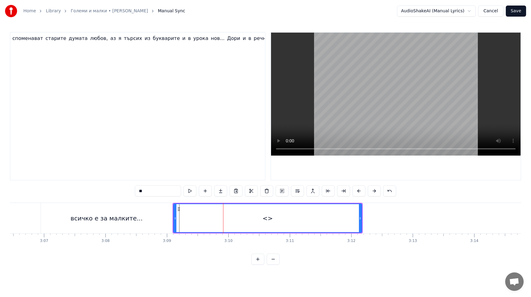
scroll to position [0, 14]
drag, startPoint x: 164, startPoint y: 189, endPoint x: 100, endPoint y: 183, distance: 64.2
click at [100, 183] on div "0:08 Често споменават старите думата любов, аз я търсих из букварите и в урока …" at bounding box center [265, 148] width 511 height 233
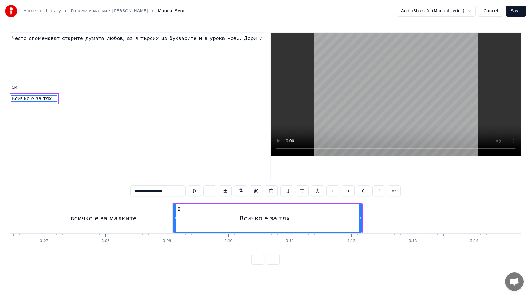
type input "**********"
click at [193, 193] on button at bounding box center [194, 190] width 13 height 11
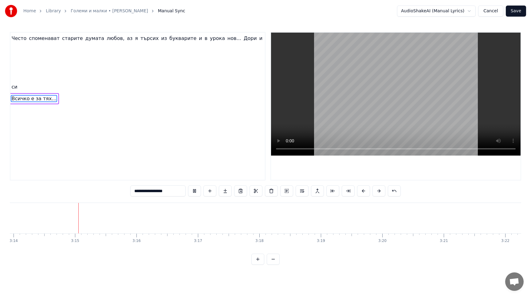
scroll to position [0, 11923]
click at [193, 190] on button at bounding box center [194, 190] width 13 height 11
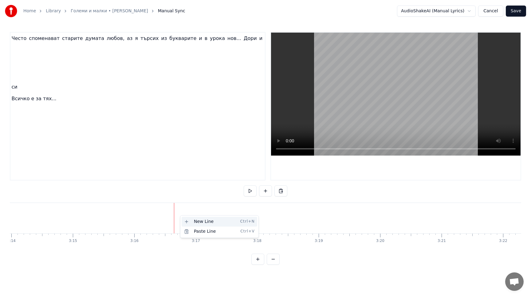
click at [188, 220] on div "New Line Ctrl+N" at bounding box center [220, 222] width 76 height 10
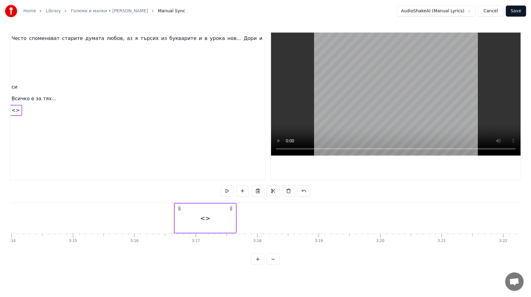
drag, startPoint x: 189, startPoint y: 218, endPoint x: 141, endPoint y: 215, distance: 48.0
click at [192, 219] on div "<>" at bounding box center [204, 218] width 61 height 30
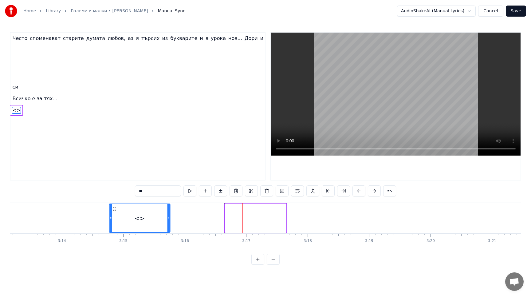
scroll to position [0, 11869]
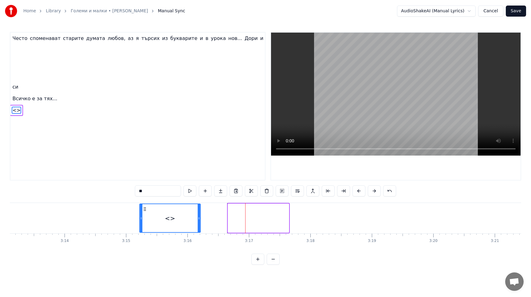
drag, startPoint x: 179, startPoint y: 208, endPoint x: 144, endPoint y: 203, distance: 35.7
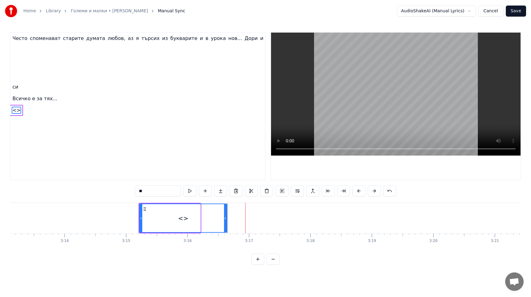
drag, startPoint x: 199, startPoint y: 219, endPoint x: 225, endPoint y: 221, distance: 26.6
click at [225, 221] on div at bounding box center [225, 218] width 2 height 28
drag, startPoint x: 162, startPoint y: 188, endPoint x: 121, endPoint y: 188, distance: 40.6
click at [121, 188] on div "0:08 Често споменават старите думата любов, аз я търсих из букварите и в урока …" at bounding box center [265, 148] width 511 height 233
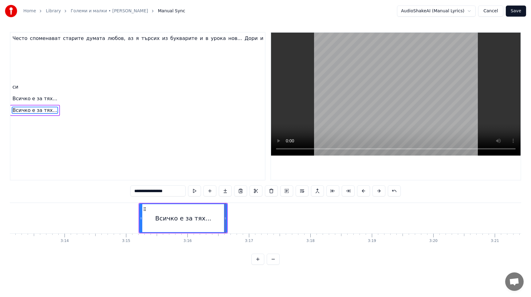
type input "**********"
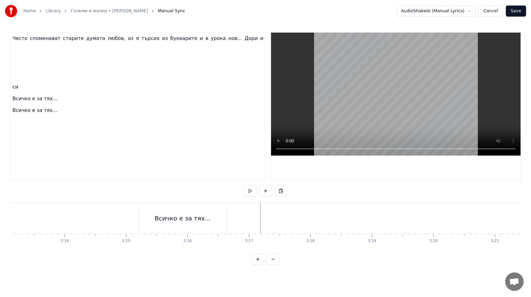
click at [15, 38] on span "Често" at bounding box center [20, 38] width 16 height 7
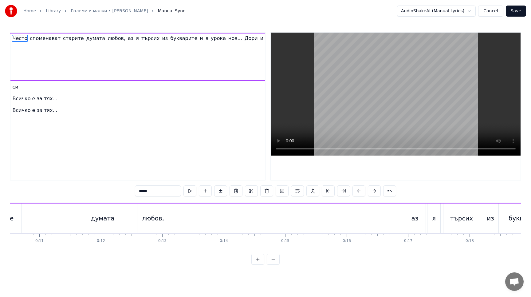
scroll to position [0, 492]
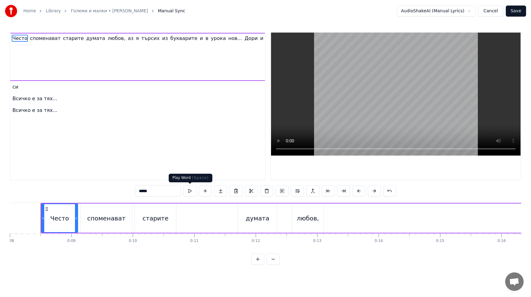
click at [190, 191] on button at bounding box center [189, 190] width 13 height 11
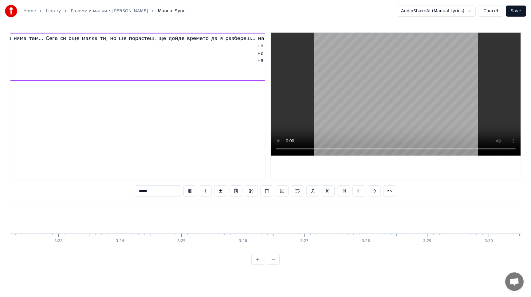
scroll to position [0, 12433]
click at [189, 191] on button at bounding box center [189, 190] width 13 height 11
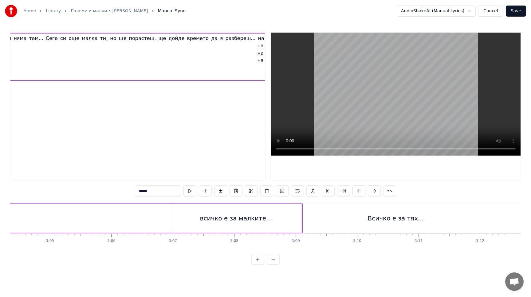
scroll to position [0, 11331]
click at [224, 229] on div "всичко е за малките..." at bounding box center [236, 217] width 132 height 29
type input "**********"
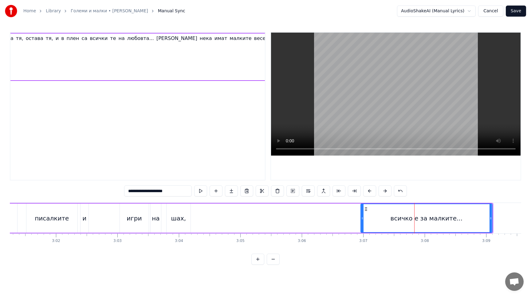
scroll to position [0, 11149]
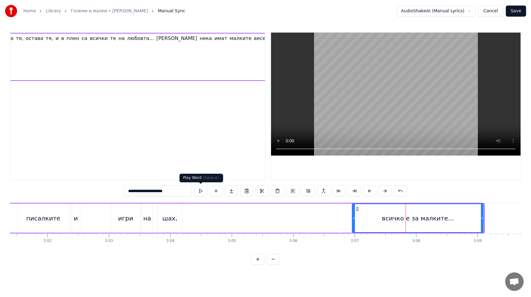
click at [201, 193] on button at bounding box center [200, 190] width 13 height 11
click at [498, 38] on span "всичко е за малките..." at bounding box center [511, 46] width 27 height 22
click at [415, 226] on div "всичко е за малките..." at bounding box center [417, 218] width 131 height 28
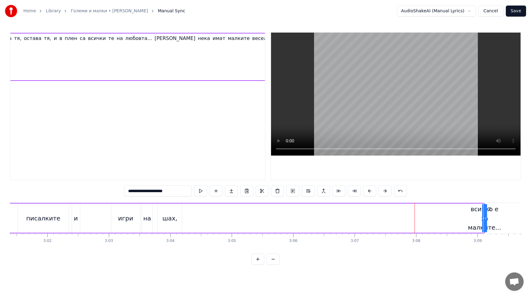
drag, startPoint x: 354, startPoint y: 219, endPoint x: 511, endPoint y: 242, distance: 158.9
click at [511, 242] on div "Често споменават старите думата любов, аз я търсих из букварите и в урока нов..…" at bounding box center [265, 226] width 511 height 46
click at [479, 224] on div "всичко е за малките..." at bounding box center [484, 218] width 33 height 28
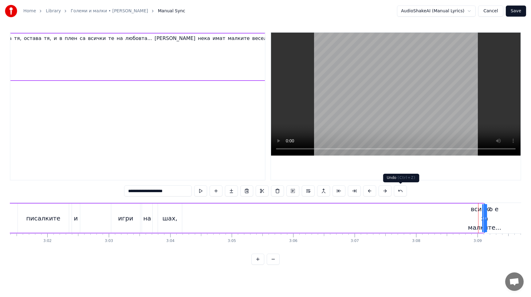
click at [400, 195] on button at bounding box center [400, 190] width 13 height 11
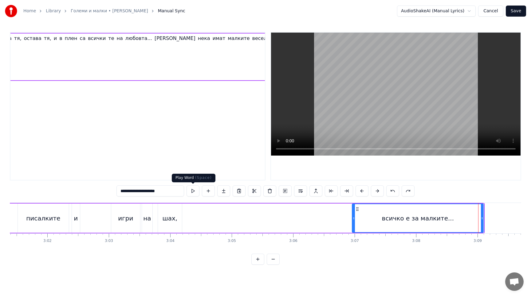
click at [195, 193] on button at bounding box center [193, 190] width 13 height 11
click at [193, 195] on button at bounding box center [193, 190] width 13 height 11
click at [194, 192] on button at bounding box center [193, 190] width 13 height 11
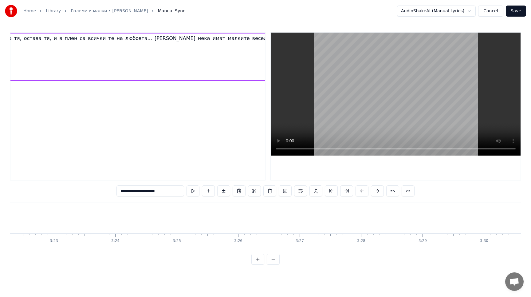
scroll to position [0, 12434]
click at [519, 13] on button "Save" at bounding box center [516, 11] width 20 height 11
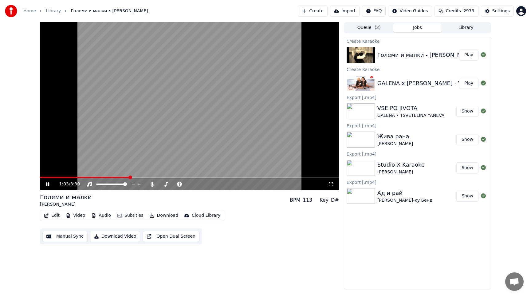
click at [47, 185] on icon at bounding box center [47, 184] width 3 height 4
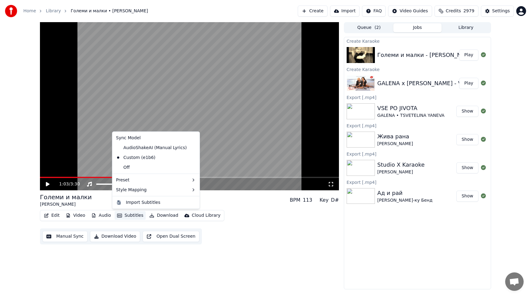
click at [122, 215] on button "Subtitles" at bounding box center [130, 215] width 31 height 9
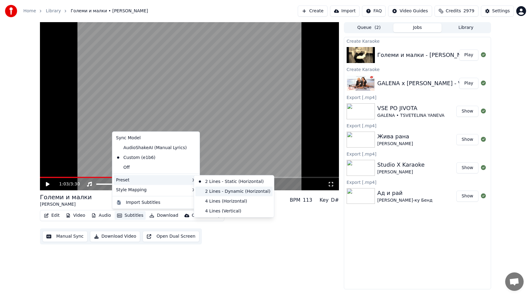
click at [213, 193] on div "2 Lines - Dynamic (Horizontal)" at bounding box center [233, 191] width 77 height 10
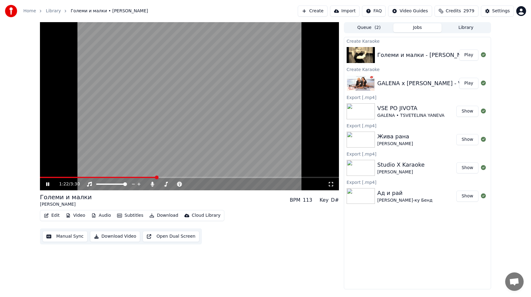
click at [76, 175] on video at bounding box center [189, 106] width 299 height 168
click at [75, 177] on span at bounding box center [98, 177] width 117 height 1
click at [43, 185] on div "0:25 / 3:30" at bounding box center [189, 184] width 294 height 6
click at [47, 184] on icon at bounding box center [48, 184] width 4 height 4
click at [165, 185] on span at bounding box center [166, 184] width 4 height 4
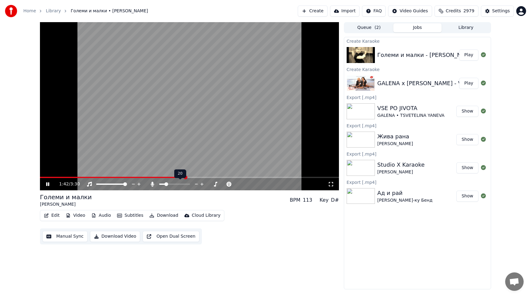
click at [165, 185] on span at bounding box center [166, 184] width 4 height 4
click at [166, 183] on span at bounding box center [168, 184] width 4 height 4
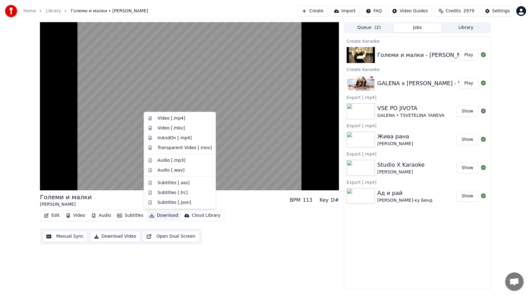
click at [155, 215] on button "Download" at bounding box center [164, 215] width 34 height 9
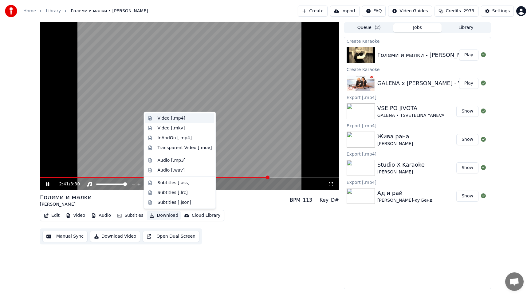
click at [162, 117] on div "Video [.mp4]" at bounding box center [172, 118] width 28 height 6
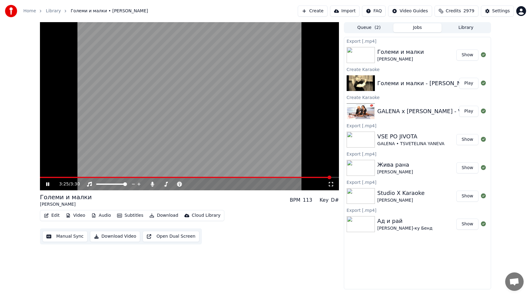
click at [47, 186] on icon at bounding box center [47, 184] width 3 height 4
click at [470, 57] on button "Show" at bounding box center [467, 54] width 22 height 11
click at [461, 30] on button "Library" at bounding box center [466, 27] width 49 height 9
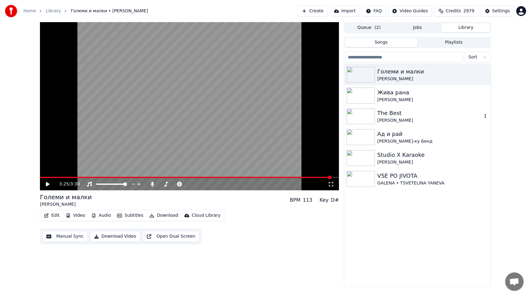
click at [365, 118] on img at bounding box center [361, 116] width 28 height 16
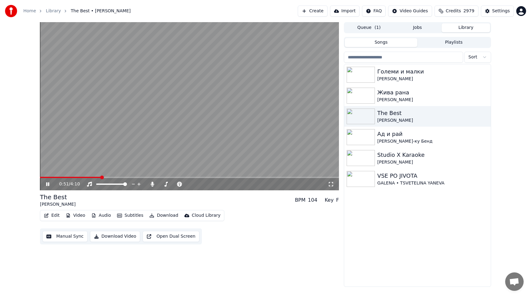
click at [45, 182] on icon at bounding box center [52, 184] width 14 height 5
click at [315, 9] on button "Create" at bounding box center [313, 11] width 30 height 11
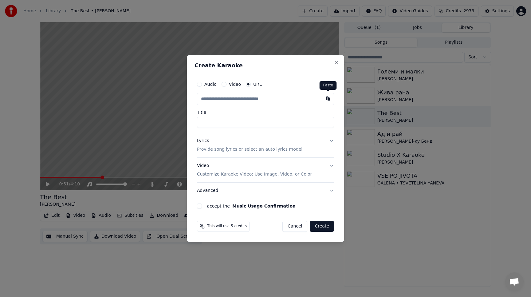
click at [327, 99] on button "button" at bounding box center [328, 98] width 12 height 11
type input "**********"
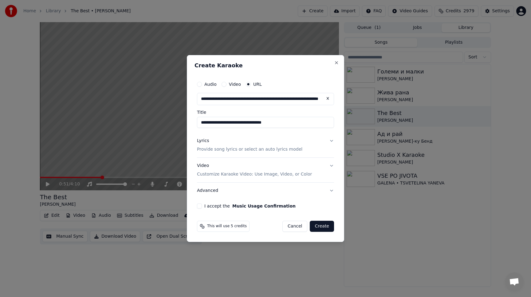
click at [330, 141] on button "Lyrics Provide song lyrics or select an auto lyrics model" at bounding box center [265, 145] width 137 height 25
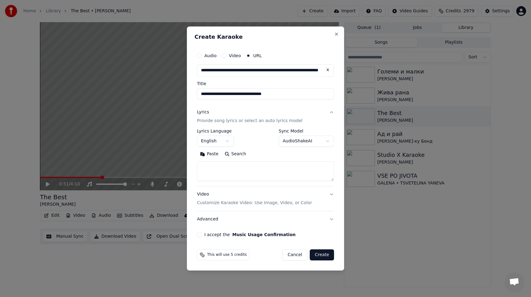
click at [226, 142] on body "**********" at bounding box center [265, 148] width 531 height 297
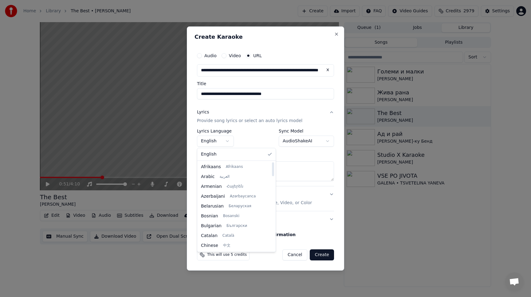
select select "**"
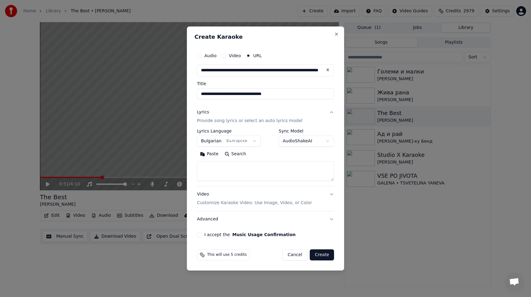
click at [209, 152] on button "Paste" at bounding box center [209, 154] width 25 height 10
type textarea "**********"
click at [330, 195] on button "Video Customize Karaoke Video: Use Image, Video, or Color" at bounding box center [265, 198] width 137 height 25
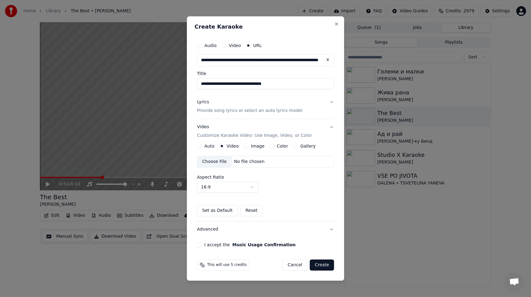
click at [293, 145] on button "Gallery" at bounding box center [295, 146] width 5 height 5
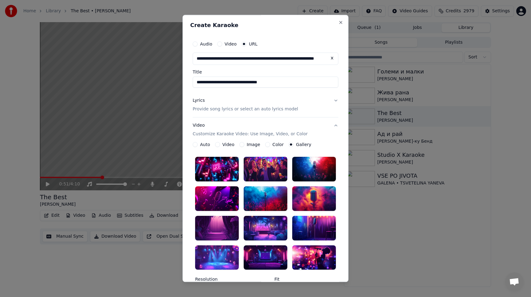
click at [259, 165] on div at bounding box center [266, 169] width 44 height 25
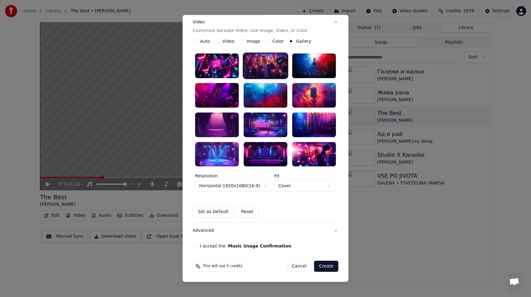
click at [224, 247] on label "I accept the Music Usage Confirmation" at bounding box center [245, 246] width 91 height 4
click at [198, 247] on button "I accept the Music Usage Confirmation" at bounding box center [195, 246] width 5 height 5
click at [318, 265] on button "Create" at bounding box center [326, 266] width 24 height 11
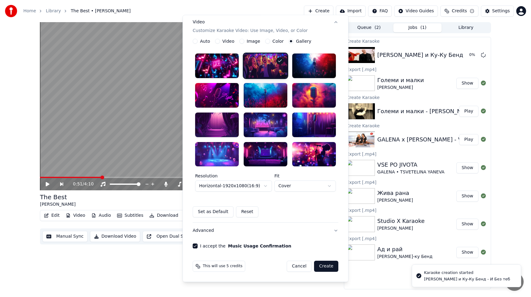
scroll to position [0, 0]
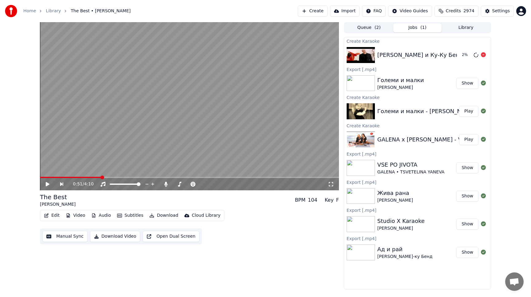
click at [390, 57] on div "[PERSON_NAME] и Ку-Ку Бенд - И Без теб" at bounding box center [436, 55] width 119 height 9
click at [464, 53] on button "Play" at bounding box center [468, 54] width 19 height 11
click at [167, 185] on span at bounding box center [168, 184] width 4 height 4
